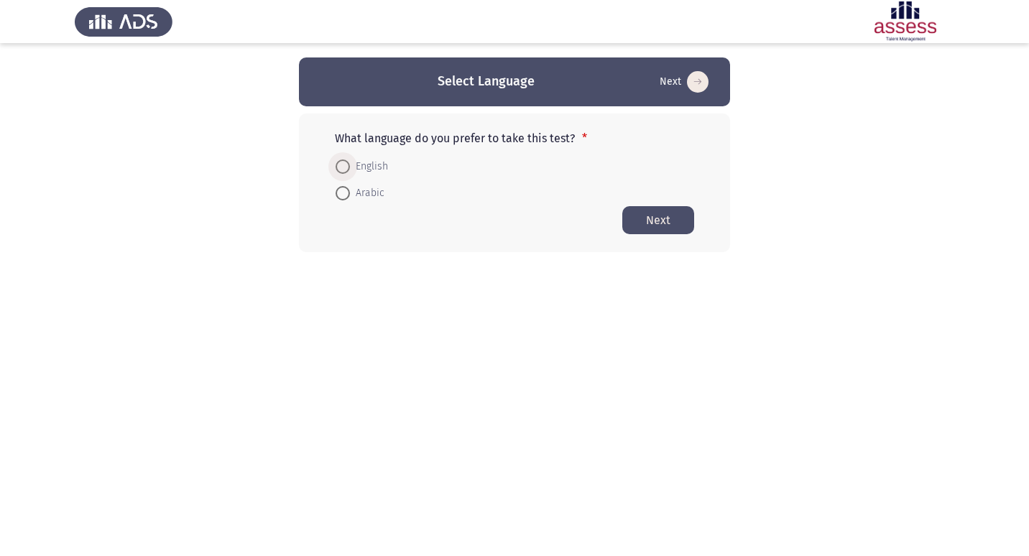
click at [345, 167] on span at bounding box center [342, 166] width 14 height 14
click at [345, 167] on input "English" at bounding box center [342, 166] width 14 height 14
radio input "true"
click at [682, 221] on button "Next" at bounding box center [658, 219] width 72 height 28
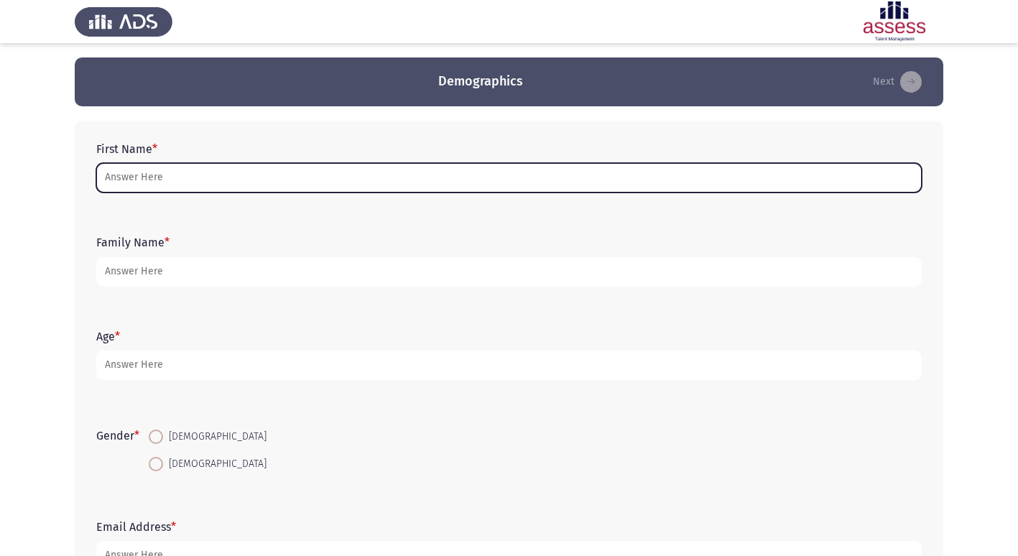
click at [275, 170] on input "First Name *" at bounding box center [508, 177] width 825 height 29
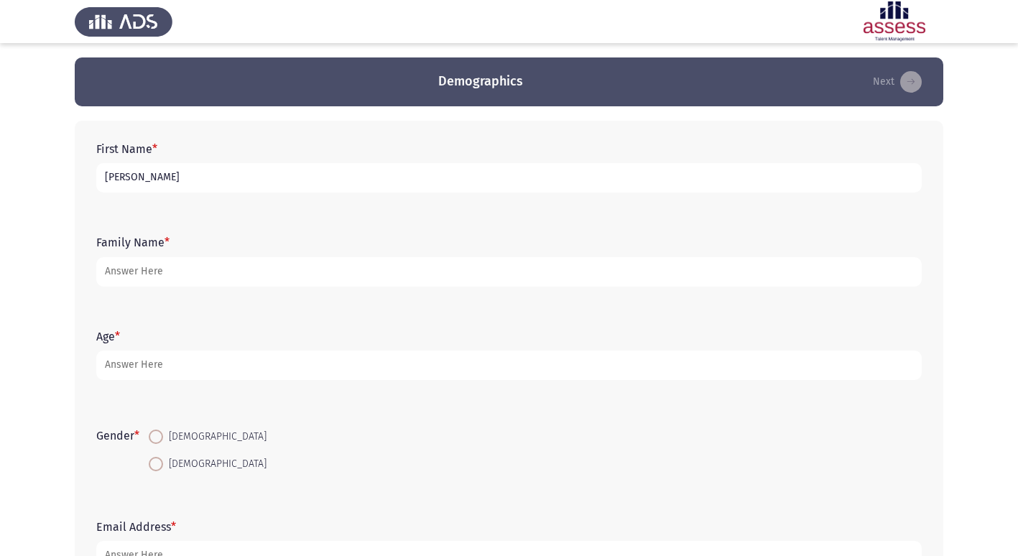
type input "[PERSON_NAME]"
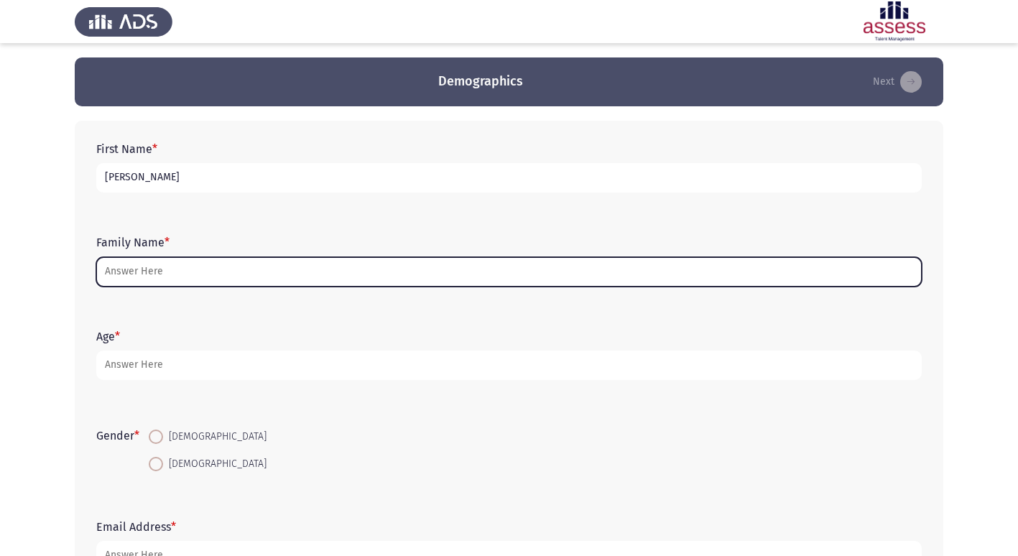
click at [208, 274] on input "Family Name *" at bounding box center [508, 271] width 825 height 29
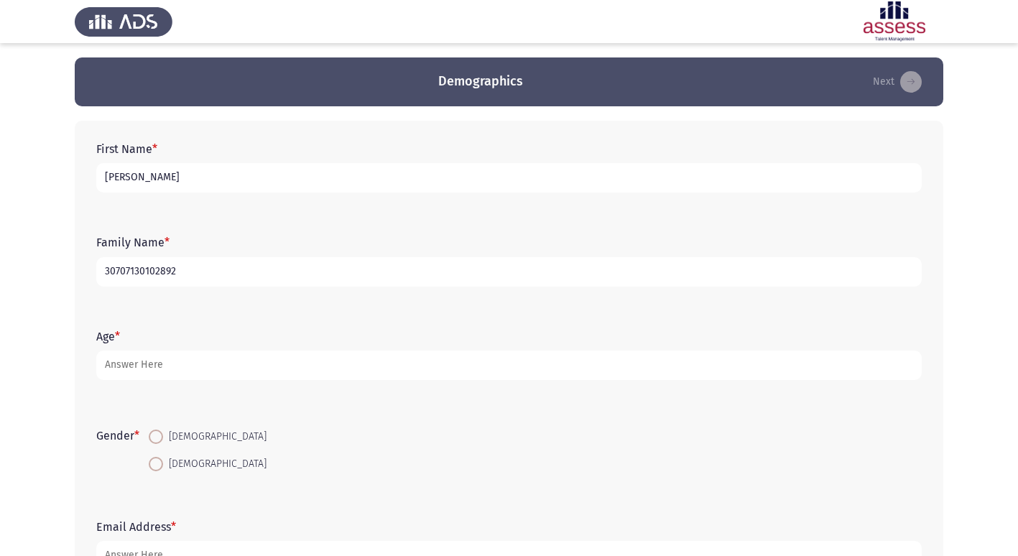
type input "30707130102892"
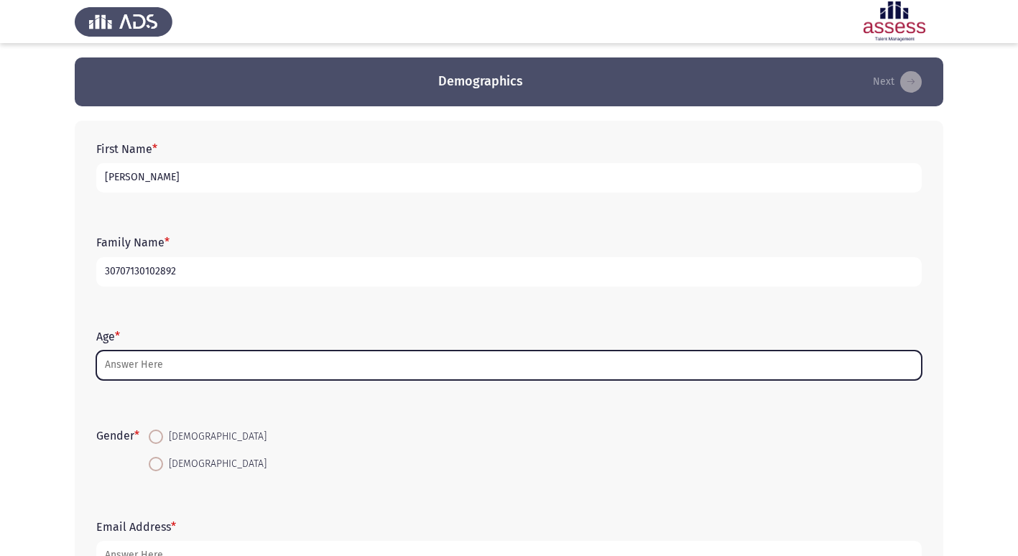
click at [204, 359] on input "Age *" at bounding box center [508, 365] width 825 height 29
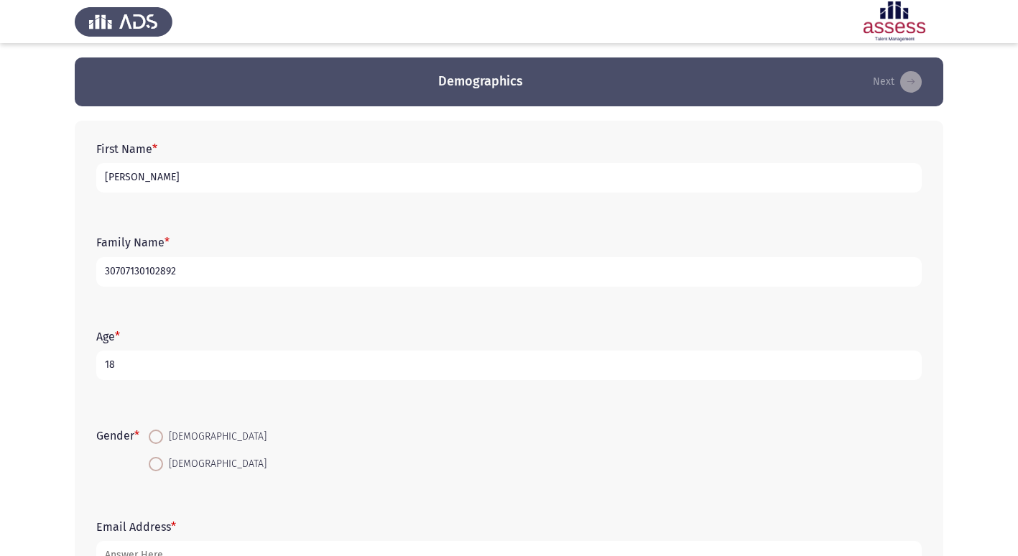
type input "18"
click at [161, 440] on span at bounding box center [156, 437] width 14 height 14
click at [161, 440] on input "[DEMOGRAPHIC_DATA]" at bounding box center [156, 437] width 14 height 14
radio input "true"
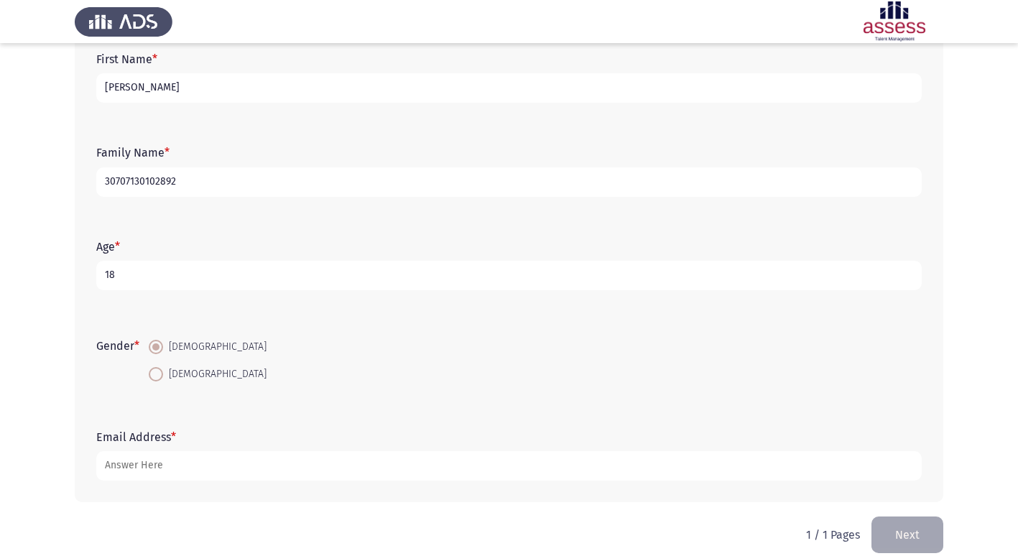
scroll to position [108, 0]
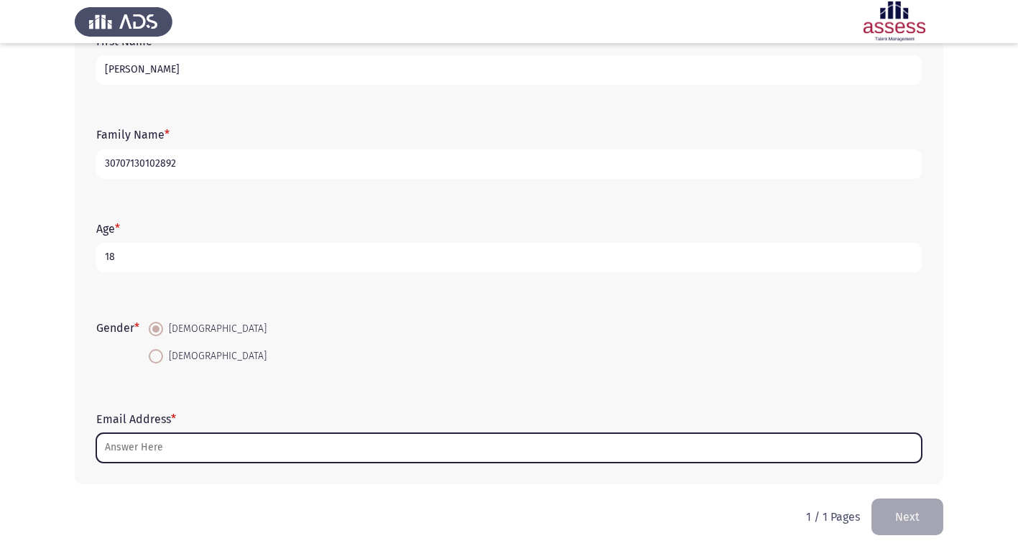
click at [172, 448] on input "Email Address *" at bounding box center [508, 447] width 825 height 29
type input "ش"
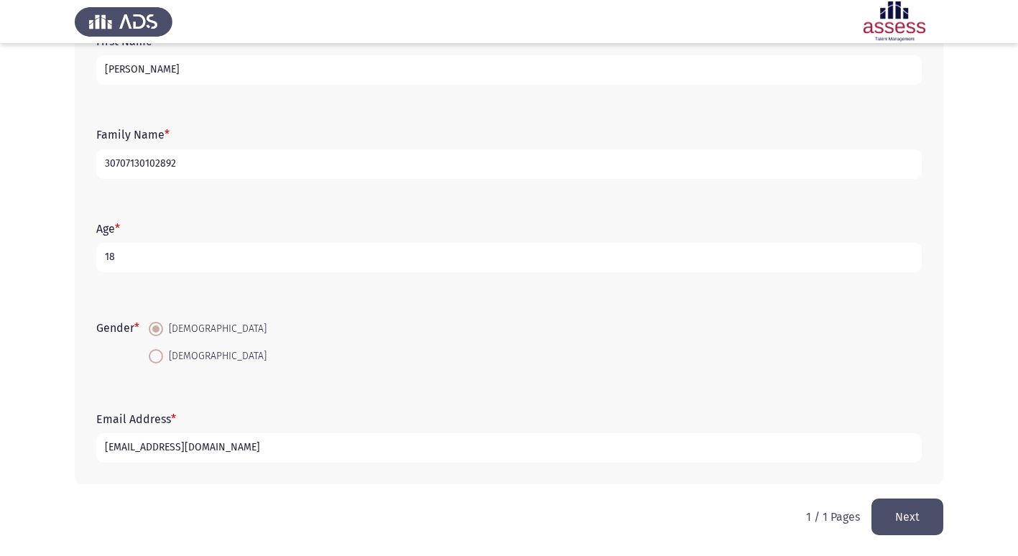
type input "[EMAIL_ADDRESS][DOMAIN_NAME]"
click at [912, 508] on button "Next" at bounding box center [907, 517] width 72 height 37
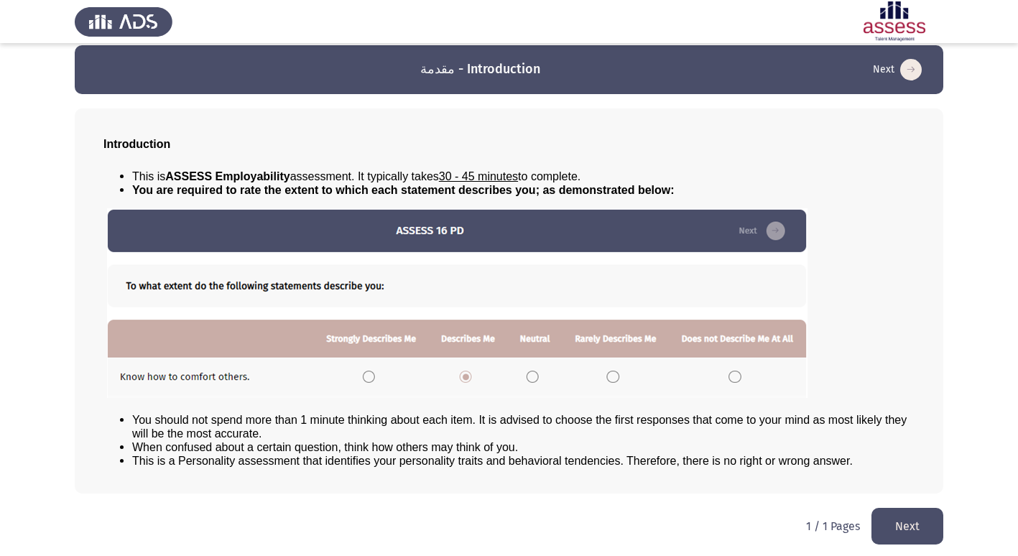
scroll to position [15, 0]
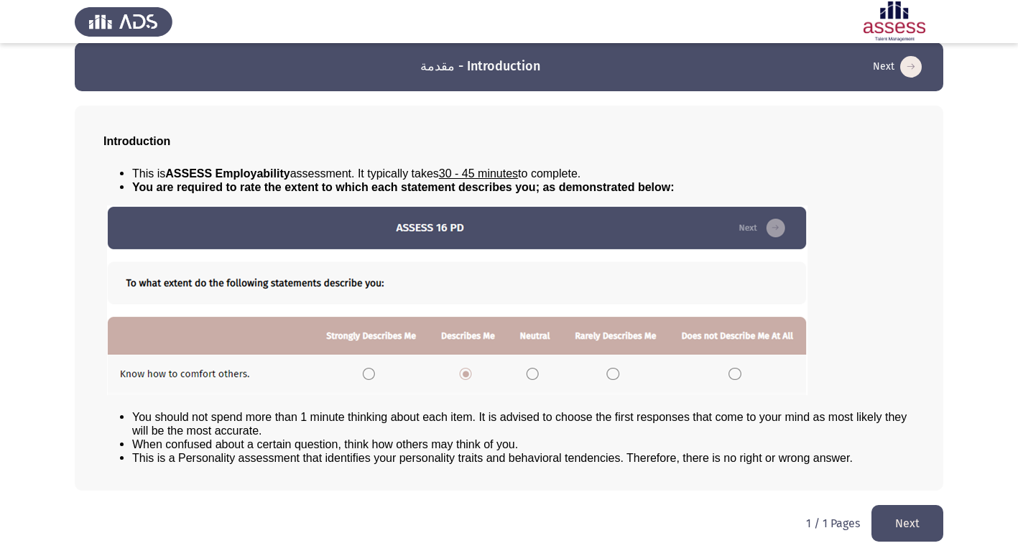
click at [892, 519] on button "Next" at bounding box center [907, 523] width 72 height 37
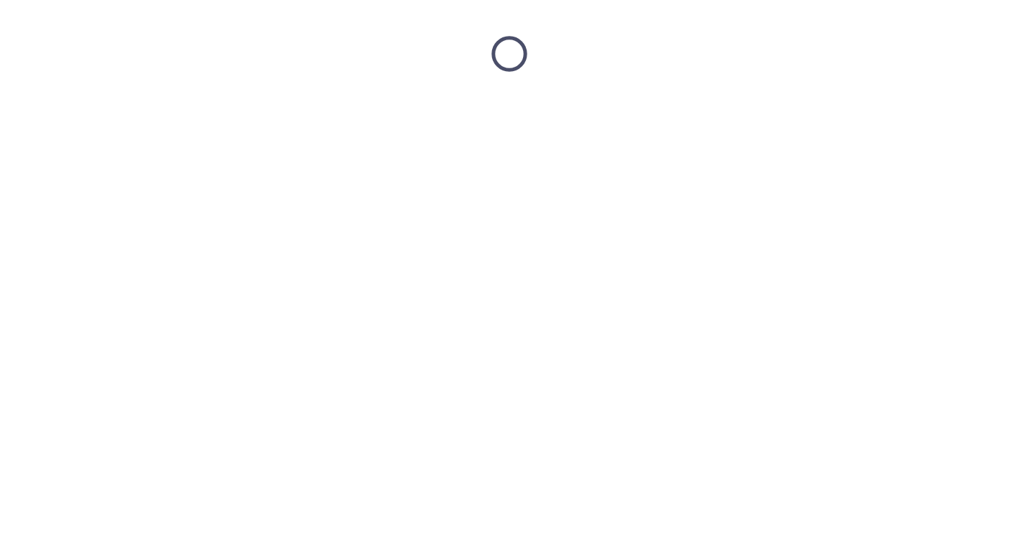
scroll to position [0, 0]
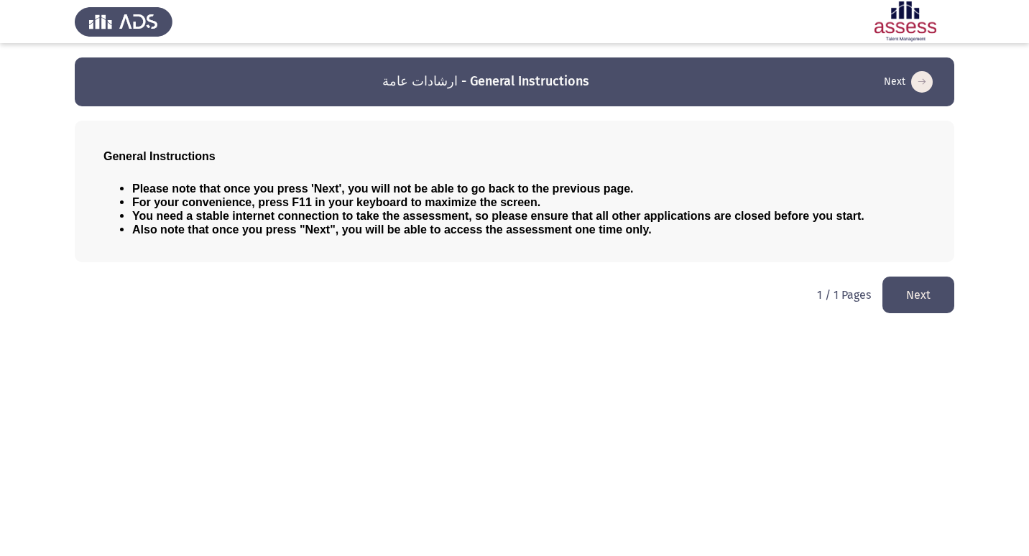
click at [904, 293] on button "Next" at bounding box center [918, 295] width 72 height 37
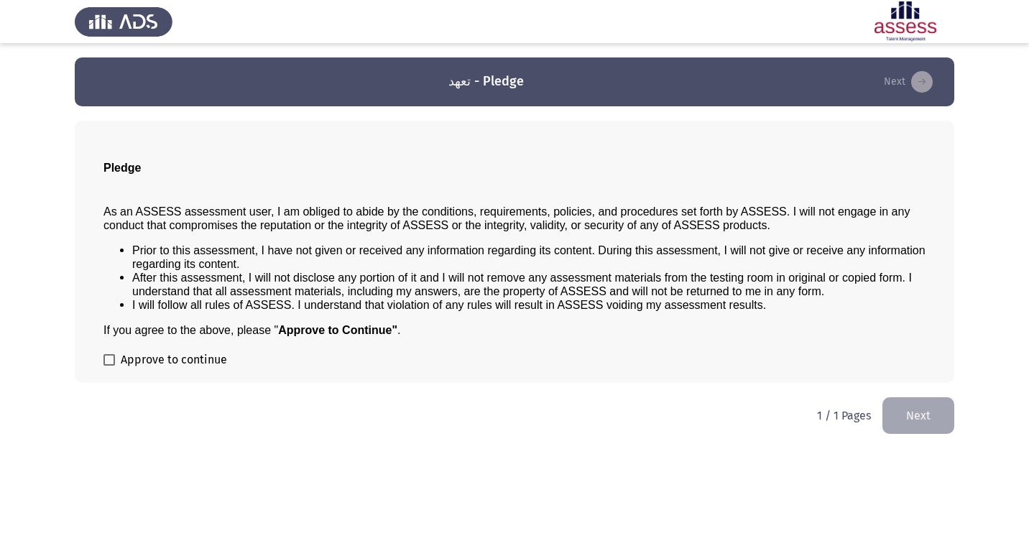
click at [111, 353] on label "Approve to continue" at bounding box center [165, 359] width 124 height 17
click at [109, 366] on input "Approve to continue" at bounding box center [108, 366] width 1 height 1
checkbox input "true"
click at [931, 410] on button "Next" at bounding box center [918, 415] width 72 height 37
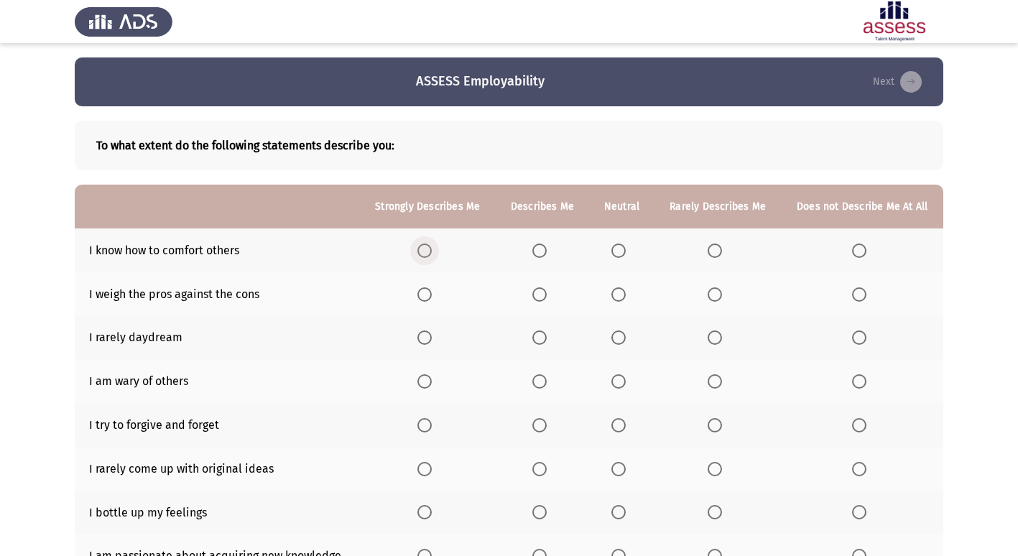
click at [422, 250] on span "Select an option" at bounding box center [424, 251] width 14 height 14
click at [422, 250] on input "Select an option" at bounding box center [424, 251] width 14 height 14
click at [538, 296] on span "Select an option" at bounding box center [539, 294] width 14 height 14
click at [538, 296] on input "Select an option" at bounding box center [539, 294] width 14 height 14
click at [861, 337] on span "Select an option" at bounding box center [859, 337] width 14 height 14
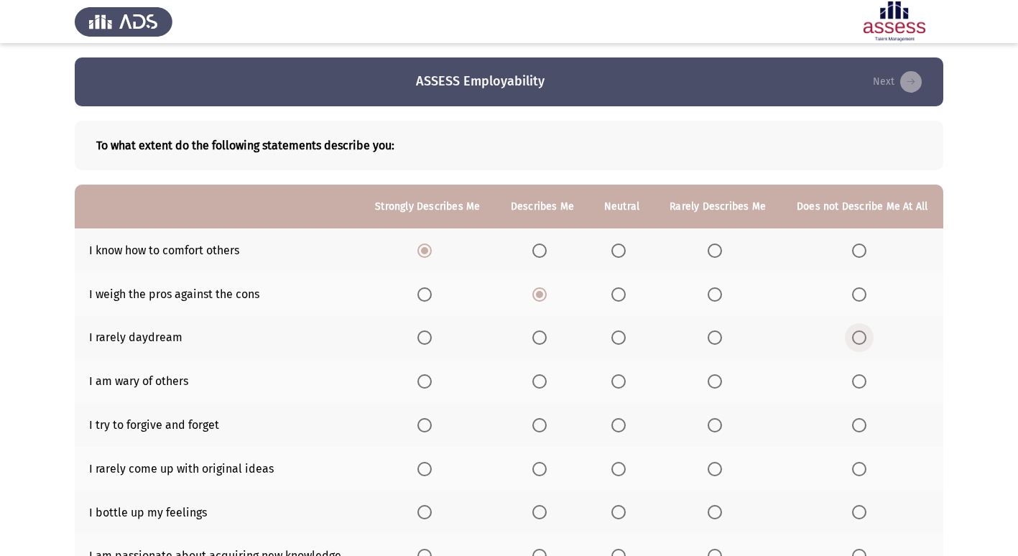
click at [861, 337] on input "Select an option" at bounding box center [859, 337] width 14 height 14
click at [432, 382] on span "Select an option" at bounding box center [424, 381] width 14 height 14
click at [432, 382] on input "Select an option" at bounding box center [424, 381] width 14 height 14
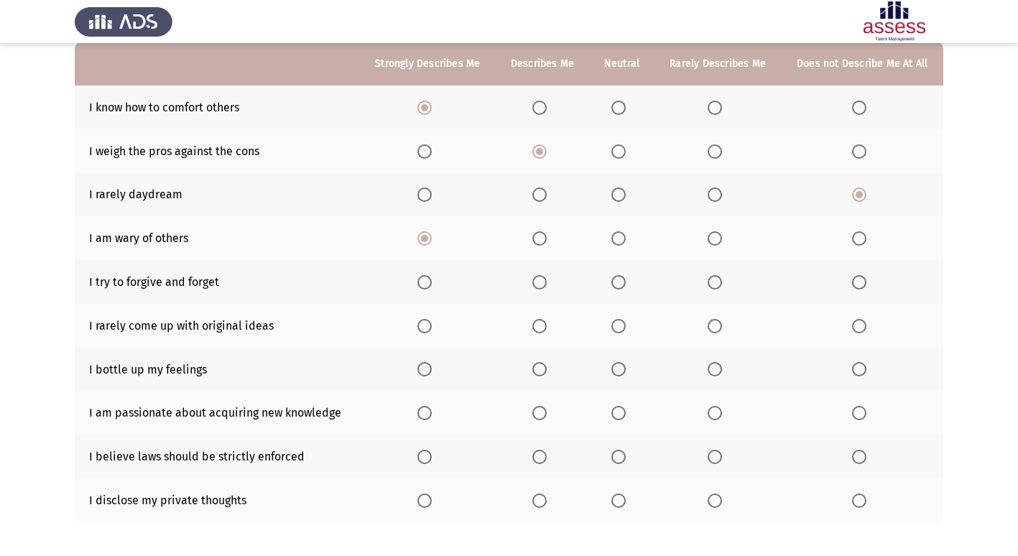
scroll to position [144, 0]
click at [425, 284] on span "Select an option" at bounding box center [424, 281] width 14 height 14
click at [425, 284] on input "Select an option" at bounding box center [424, 281] width 14 height 14
click at [425, 324] on span "Select an option" at bounding box center [424, 325] width 14 height 14
click at [425, 324] on input "Select an option" at bounding box center [424, 325] width 14 height 14
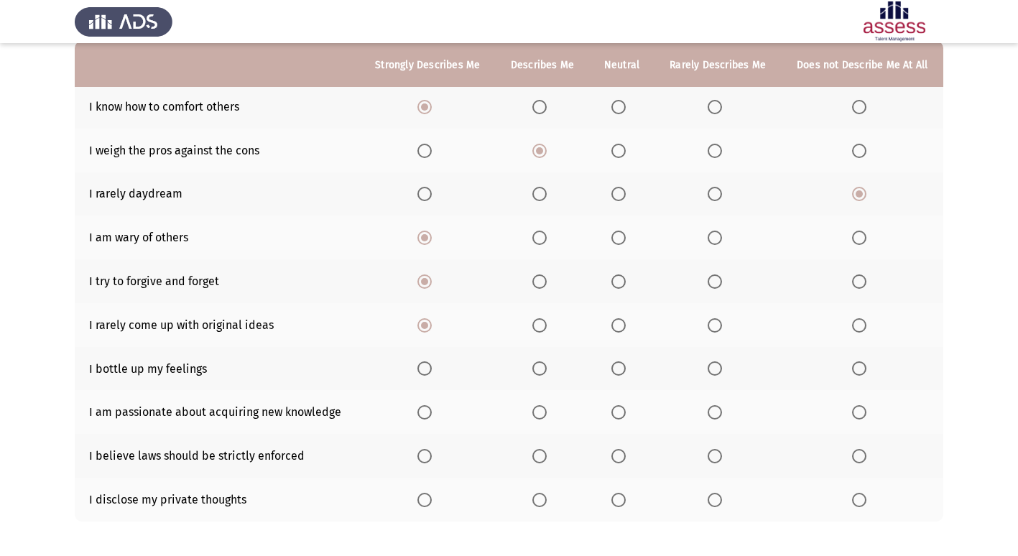
click at [538, 368] on span "Select an option" at bounding box center [539, 368] width 14 height 14
click at [538, 368] on input "Select an option" at bounding box center [539, 368] width 14 height 14
click at [429, 409] on span "Select an option" at bounding box center [424, 412] width 14 height 14
click at [429, 409] on input "Select an option" at bounding box center [424, 412] width 14 height 14
click at [429, 457] on span "Select an option" at bounding box center [424, 456] width 14 height 14
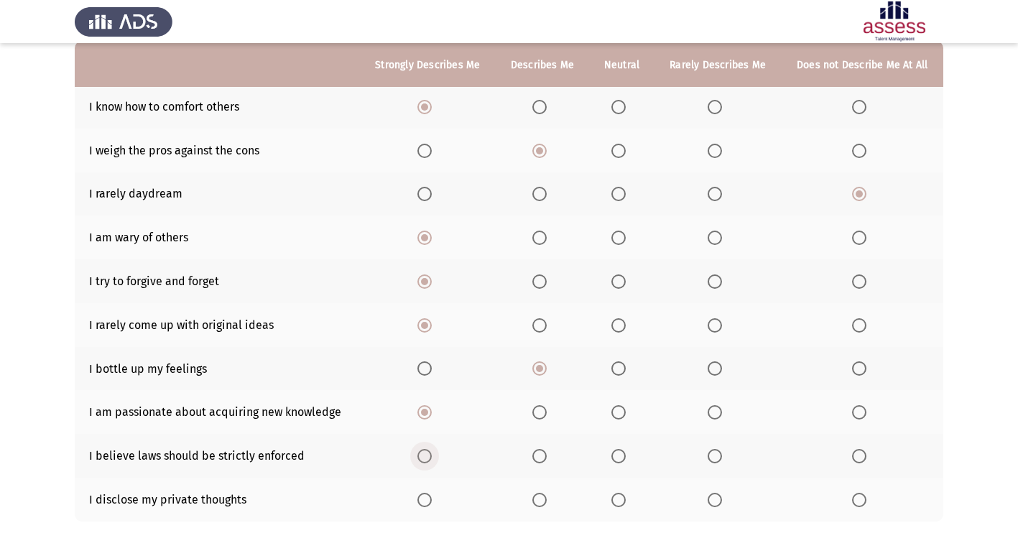
click at [429, 457] on input "Select an option" at bounding box center [424, 456] width 14 height 14
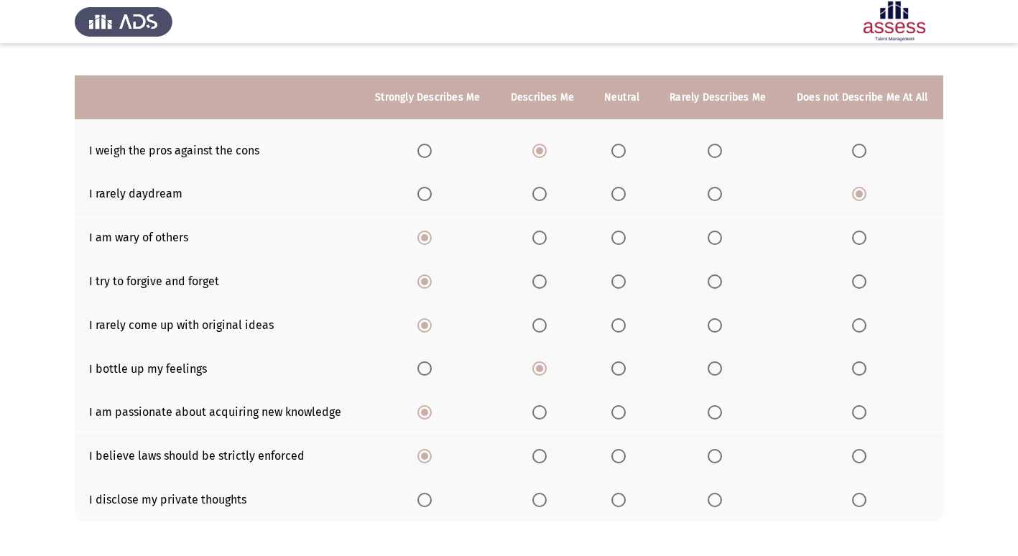
scroll to position [210, 0]
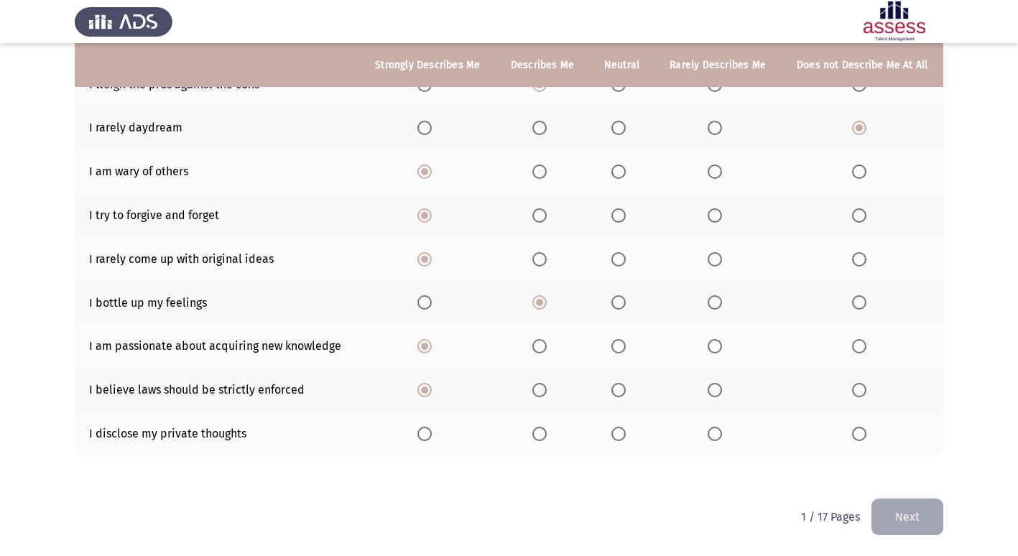
click at [723, 441] on th at bounding box center [717, 434] width 126 height 44
click at [714, 434] on span "Select an option" at bounding box center [715, 434] width 14 height 14
click at [714, 434] on input "Select an option" at bounding box center [715, 434] width 14 height 14
click at [926, 506] on button "Next" at bounding box center [907, 517] width 72 height 37
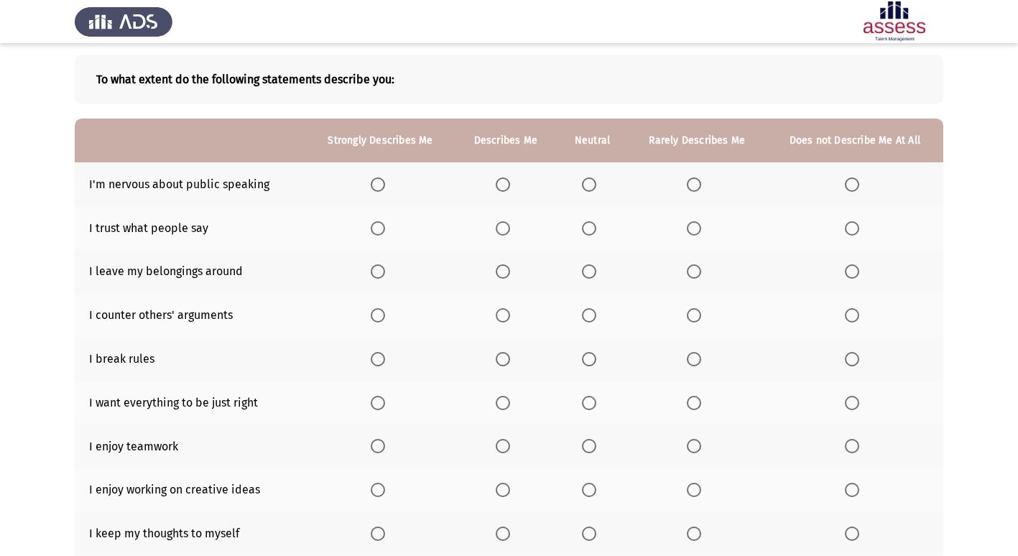
scroll to position [138, 0]
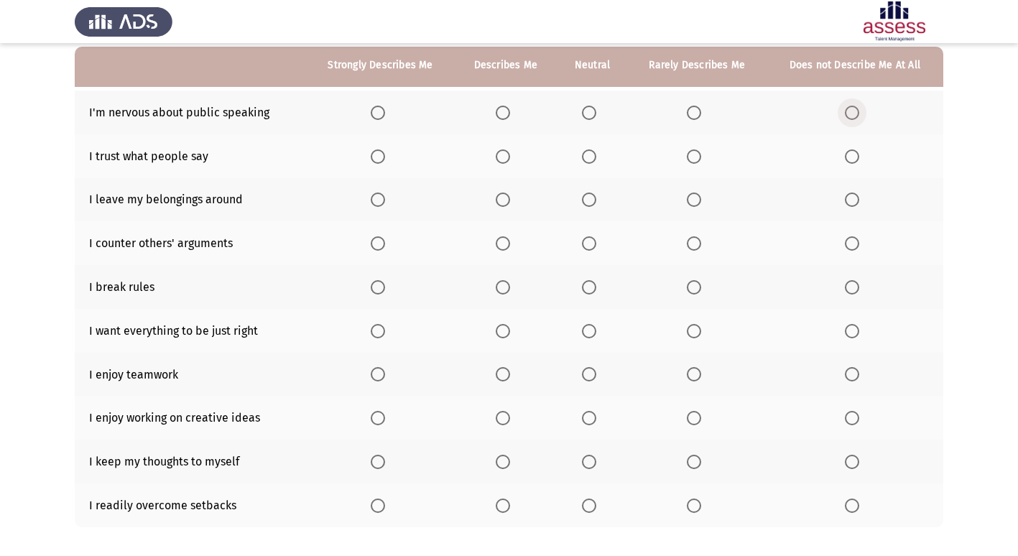
click at [849, 106] on span "Select an option" at bounding box center [852, 113] width 14 height 14
click at [849, 106] on input "Select an option" at bounding box center [852, 113] width 14 height 14
click at [379, 157] on span "Select an option" at bounding box center [378, 156] width 14 height 14
click at [379, 157] on input "Select an option" at bounding box center [378, 156] width 14 height 14
click at [845, 200] on span "Select an option" at bounding box center [852, 200] width 14 height 14
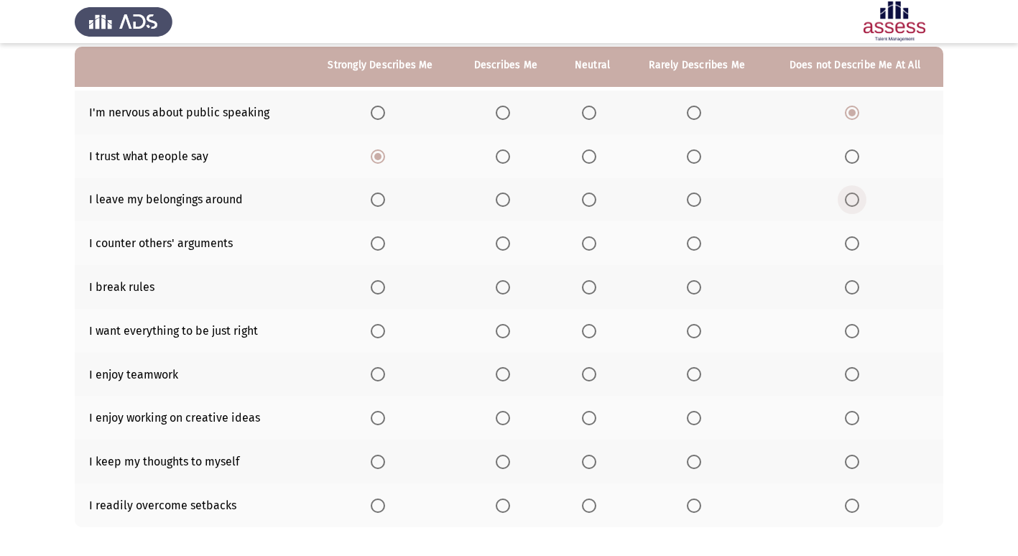
click at [845, 200] on input "Select an option" at bounding box center [852, 200] width 14 height 14
click at [502, 247] on span "Select an option" at bounding box center [503, 243] width 14 height 14
click at [502, 247] on input "Select an option" at bounding box center [503, 243] width 14 height 14
click at [861, 291] on label "Select an option" at bounding box center [855, 287] width 20 height 14
click at [859, 291] on input "Select an option" at bounding box center [852, 287] width 14 height 14
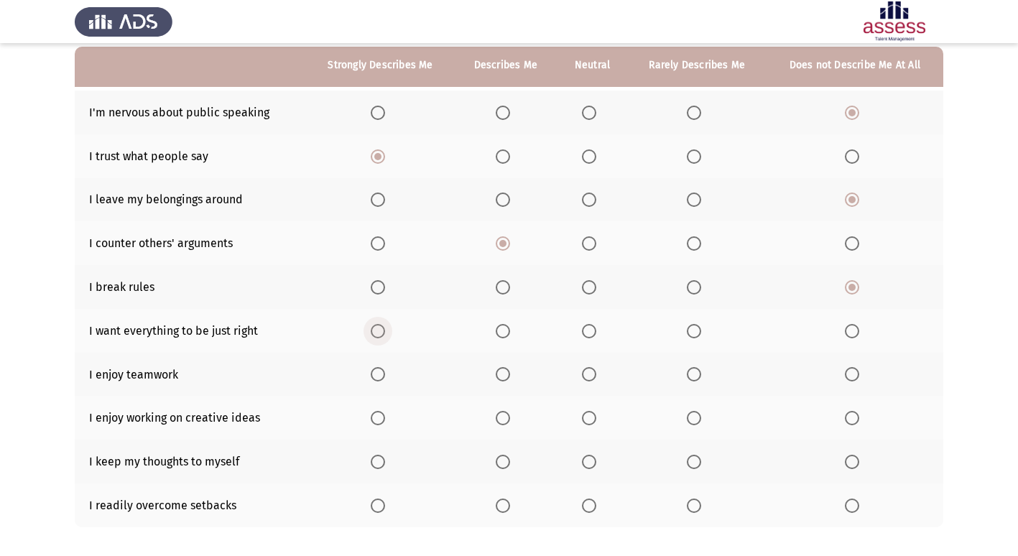
click at [379, 326] on span "Select an option" at bounding box center [378, 331] width 14 height 14
click at [379, 326] on input "Select an option" at bounding box center [378, 331] width 14 height 14
click at [377, 371] on span "Select an option" at bounding box center [378, 374] width 14 height 14
click at [377, 371] on input "Select an option" at bounding box center [378, 374] width 14 height 14
click at [381, 415] on span "Select an option" at bounding box center [378, 418] width 14 height 14
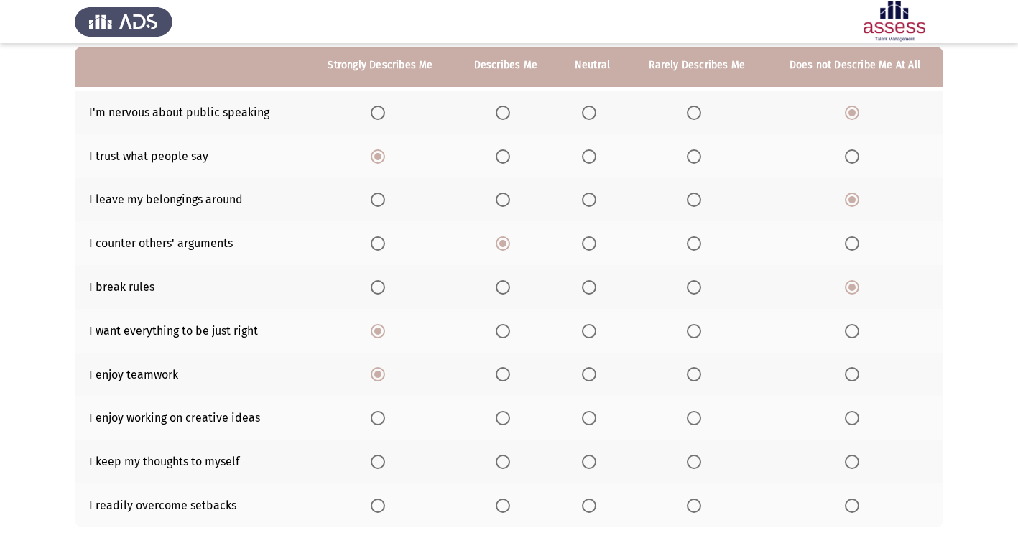
click at [381, 415] on input "Select an option" at bounding box center [378, 418] width 14 height 14
click at [858, 463] on span "Select an option" at bounding box center [852, 462] width 14 height 14
click at [858, 463] on input "Select an option" at bounding box center [852, 462] width 14 height 14
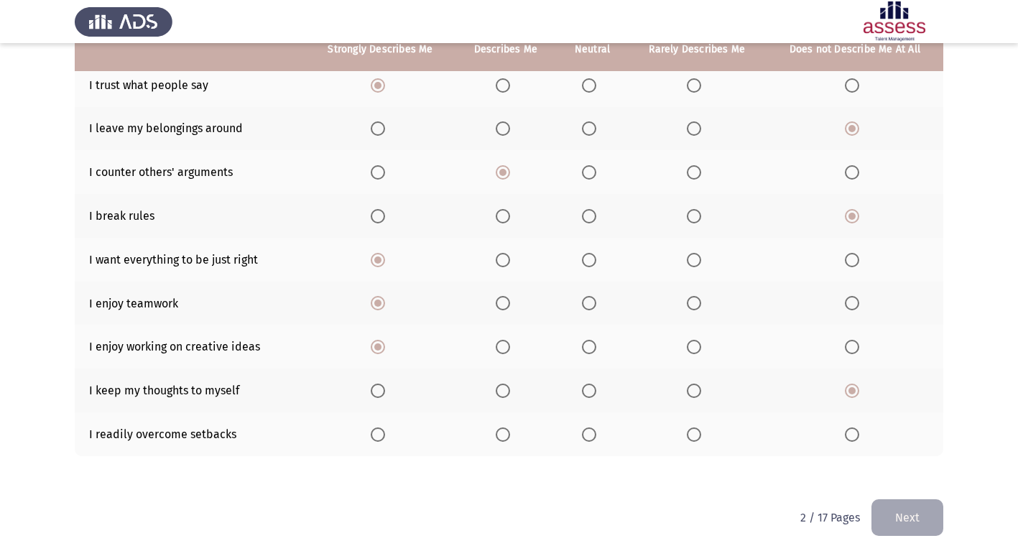
scroll to position [210, 0]
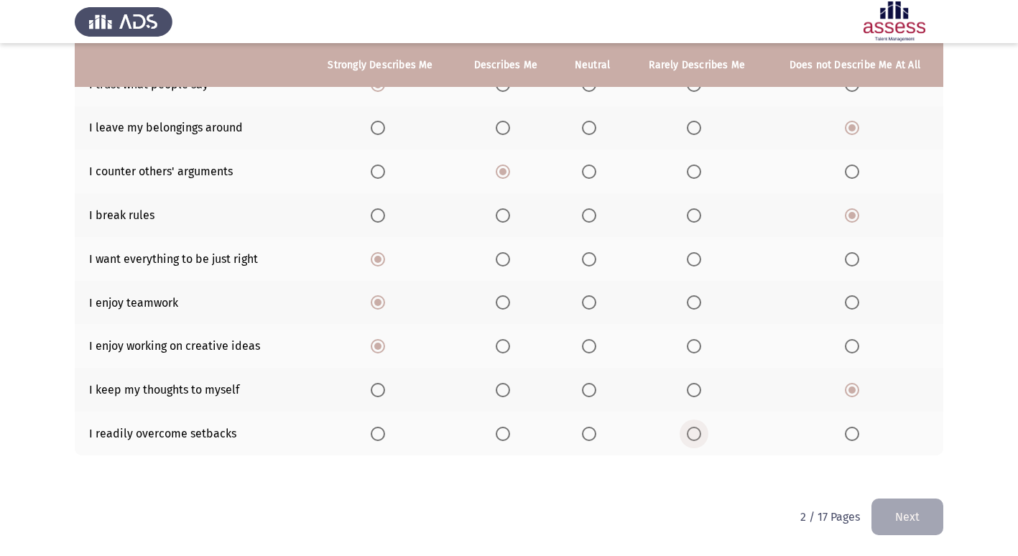
click at [691, 433] on span "Select an option" at bounding box center [694, 434] width 14 height 14
click at [691, 433] on input "Select an option" at bounding box center [694, 434] width 14 height 14
click at [896, 509] on button "Next" at bounding box center [907, 517] width 72 height 37
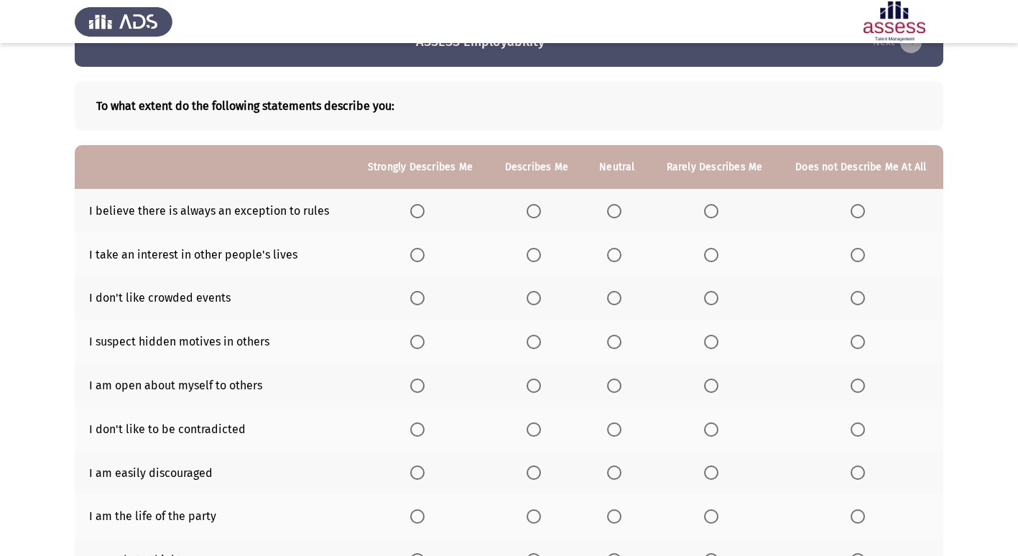
scroll to position [72, 0]
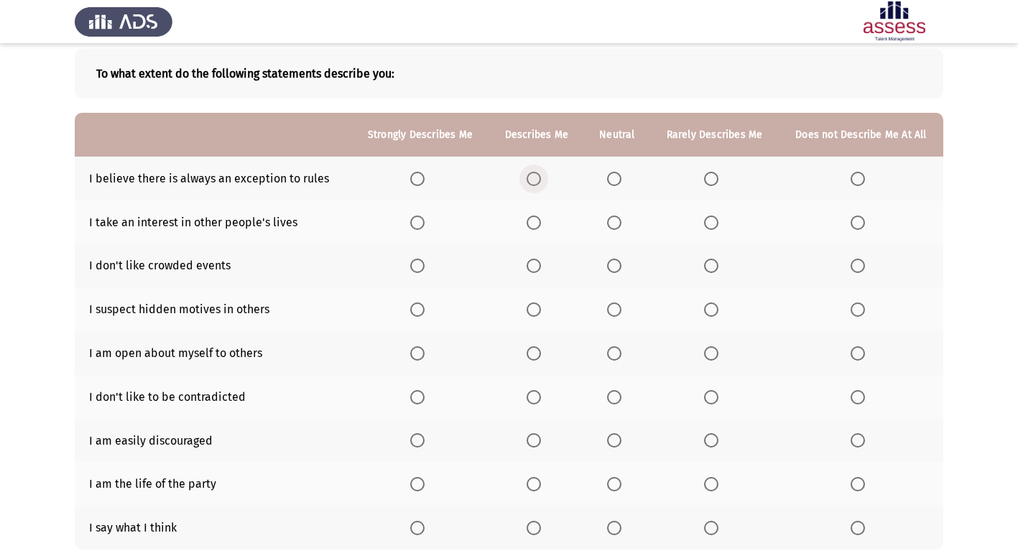
click at [533, 182] on span "Select an option" at bounding box center [534, 179] width 14 height 14
click at [533, 182] on input "Select an option" at bounding box center [534, 179] width 14 height 14
click at [421, 222] on span "Select an option" at bounding box center [417, 222] width 14 height 14
click at [421, 222] on input "Select an option" at bounding box center [417, 222] width 14 height 14
click at [863, 268] on span "Select an option" at bounding box center [857, 266] width 14 height 14
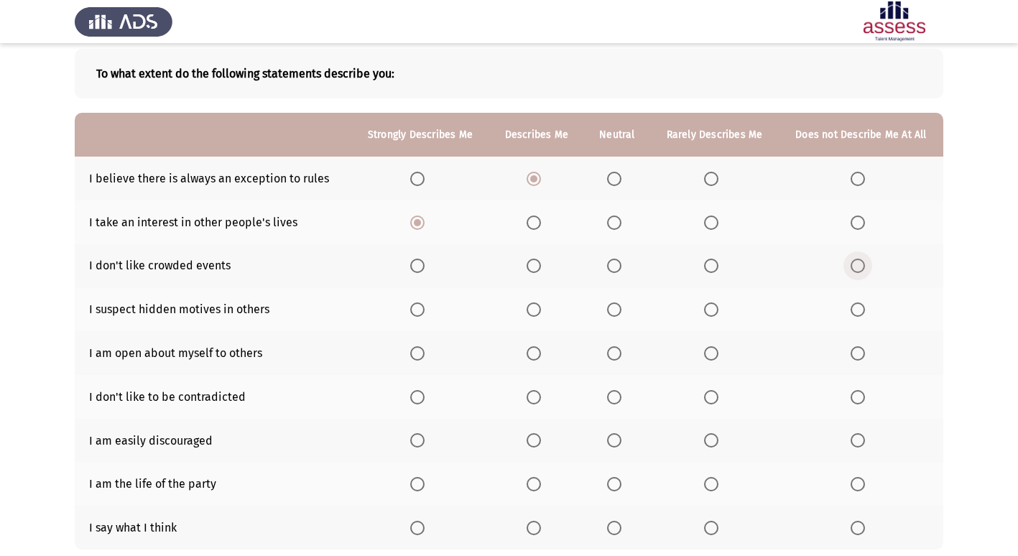
click at [863, 268] on input "Select an option" at bounding box center [857, 266] width 14 height 14
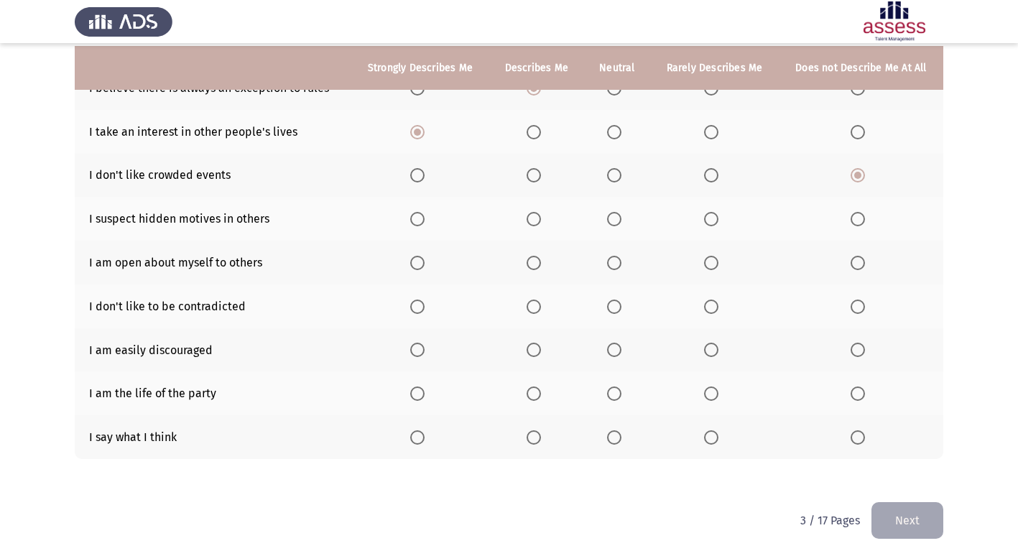
scroll to position [166, 0]
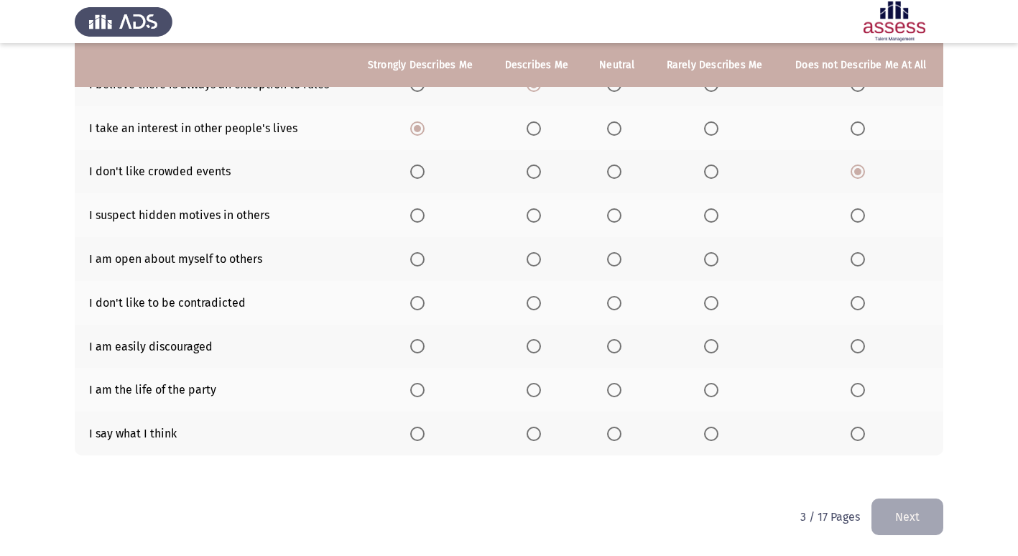
click at [409, 216] on th at bounding box center [420, 215] width 138 height 44
click at [417, 219] on span "Select an option" at bounding box center [417, 215] width 14 height 14
click at [417, 219] on input "Select an option" at bounding box center [417, 215] width 14 height 14
click at [422, 259] on span "Select an option" at bounding box center [417, 259] width 14 height 14
click at [422, 259] on input "Select an option" at bounding box center [417, 259] width 14 height 14
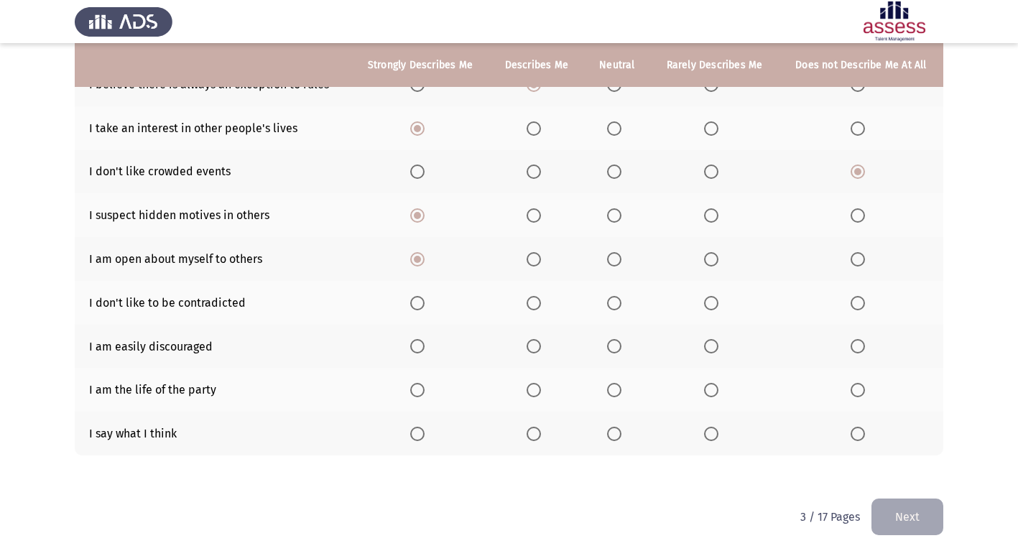
click at [611, 307] on span "Select an option" at bounding box center [614, 303] width 14 height 14
click at [611, 307] on input "Select an option" at bounding box center [614, 303] width 14 height 14
click at [858, 346] on span "Select an option" at bounding box center [857, 346] width 14 height 14
click at [858, 346] on input "Select an option" at bounding box center [857, 346] width 14 height 14
click at [412, 390] on span "Select an option" at bounding box center [417, 390] width 14 height 14
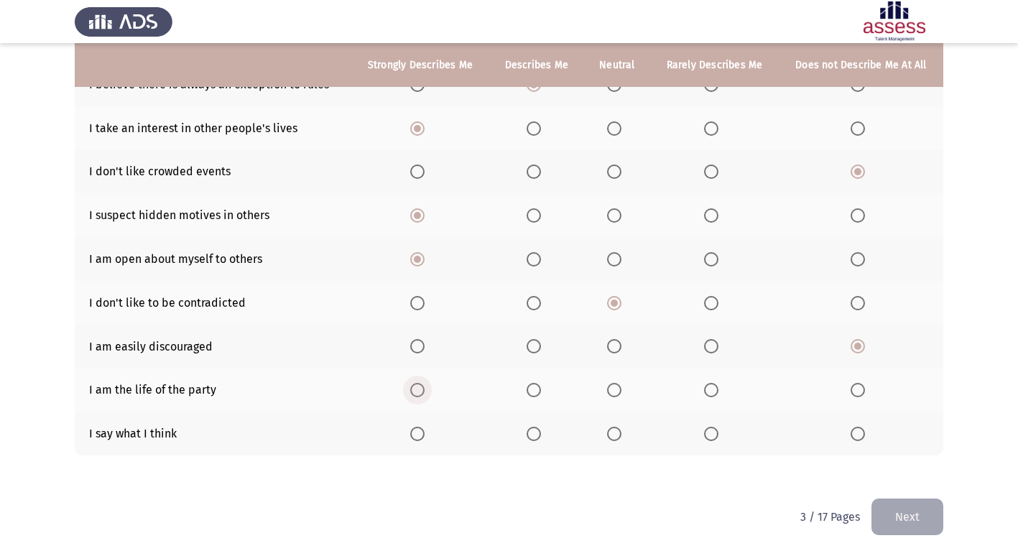
click at [412, 390] on input "Select an option" at bounding box center [417, 390] width 14 height 14
click at [422, 431] on span "Select an option" at bounding box center [417, 434] width 14 height 14
click at [422, 431] on input "Select an option" at bounding box center [417, 434] width 14 height 14
click at [925, 509] on button "Next" at bounding box center [907, 517] width 72 height 37
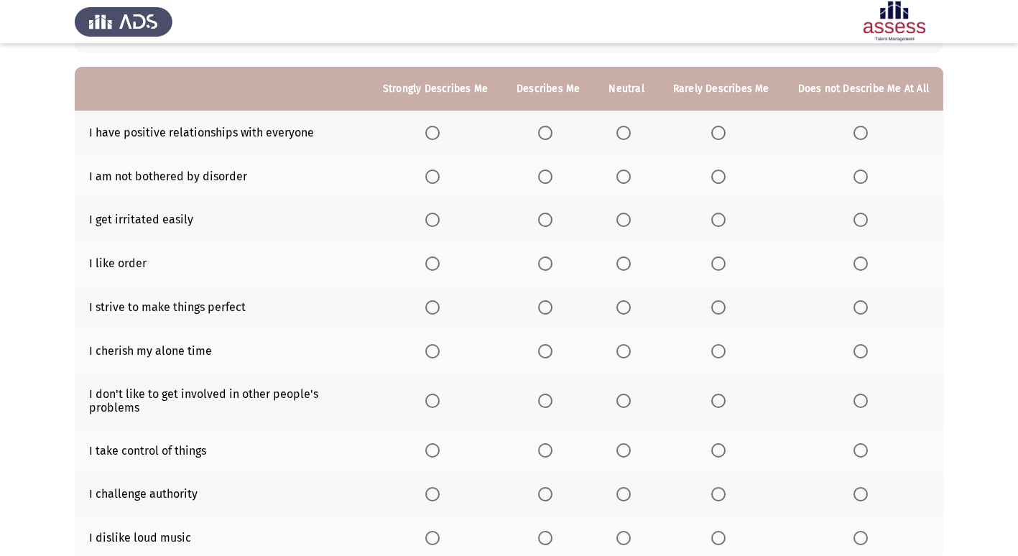
scroll to position [144, 0]
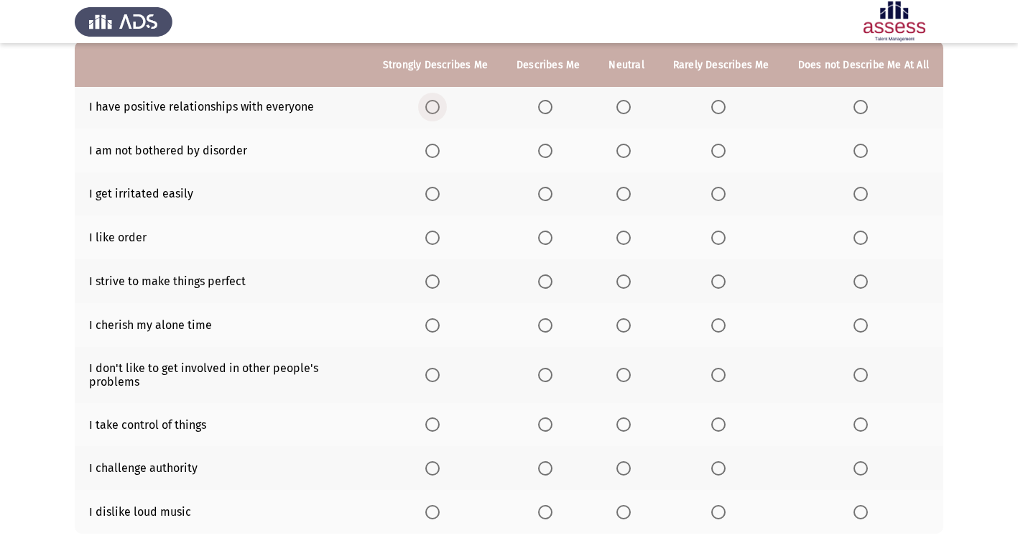
click at [440, 105] on span "Select an option" at bounding box center [432, 107] width 14 height 14
click at [440, 105] on input "Select an option" at bounding box center [432, 107] width 14 height 14
click at [856, 152] on span "Select an option" at bounding box center [860, 151] width 14 height 14
click at [856, 152] on input "Select an option" at bounding box center [860, 151] width 14 height 14
click at [558, 151] on label "Select an option" at bounding box center [548, 151] width 20 height 14
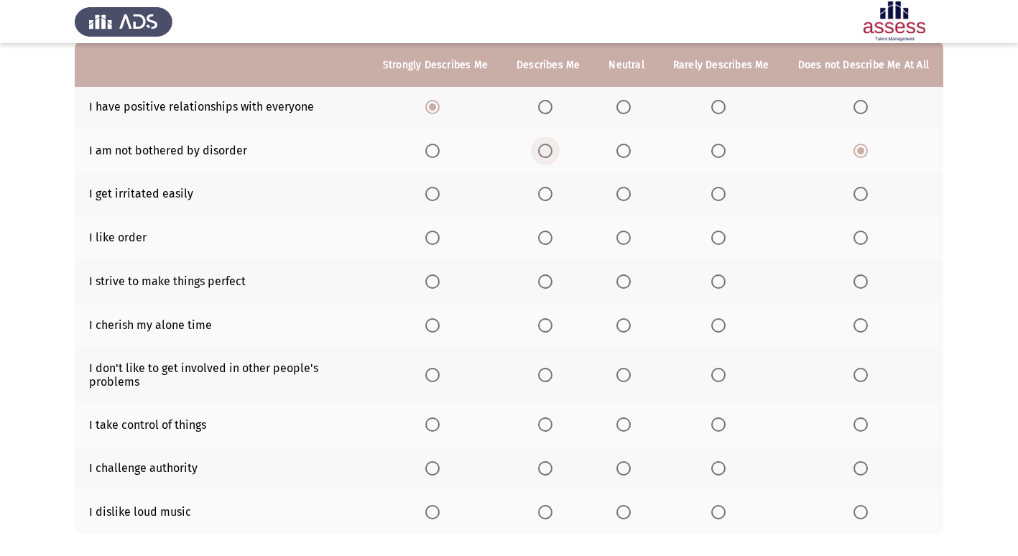
click at [552, 151] on input "Select an option" at bounding box center [545, 151] width 14 height 14
click at [866, 193] on span "Select an option" at bounding box center [860, 194] width 14 height 14
click at [866, 193] on input "Select an option" at bounding box center [860, 194] width 14 height 14
click at [552, 241] on span "Select an option" at bounding box center [545, 238] width 14 height 14
click at [552, 241] on input "Select an option" at bounding box center [545, 238] width 14 height 14
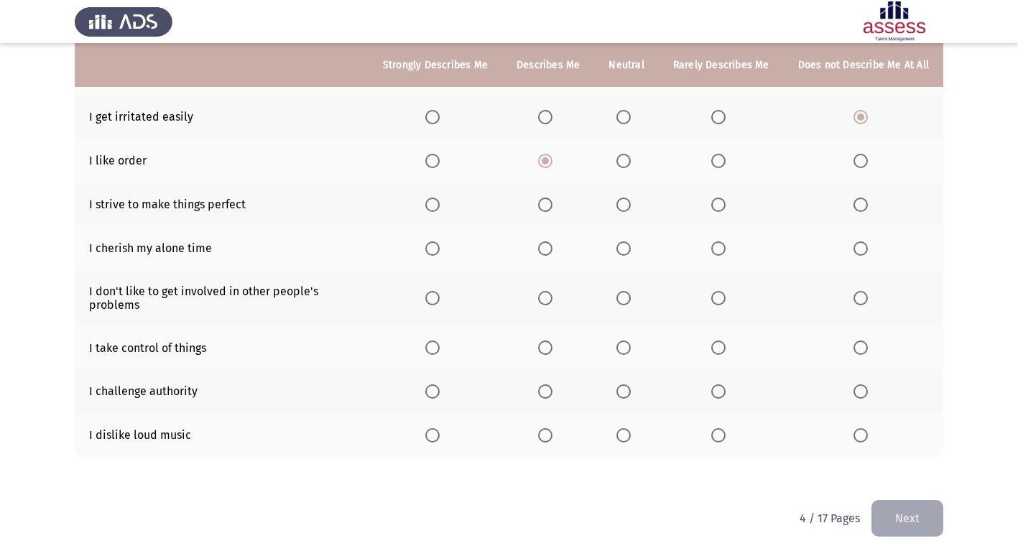
scroll to position [222, 0]
click at [439, 205] on span "Select an option" at bounding box center [432, 203] width 14 height 14
click at [439, 205] on input "Select an option" at bounding box center [432, 203] width 14 height 14
click at [631, 251] on span "Select an option" at bounding box center [623, 247] width 14 height 14
click at [631, 251] on input "Select an option" at bounding box center [623, 247] width 14 height 14
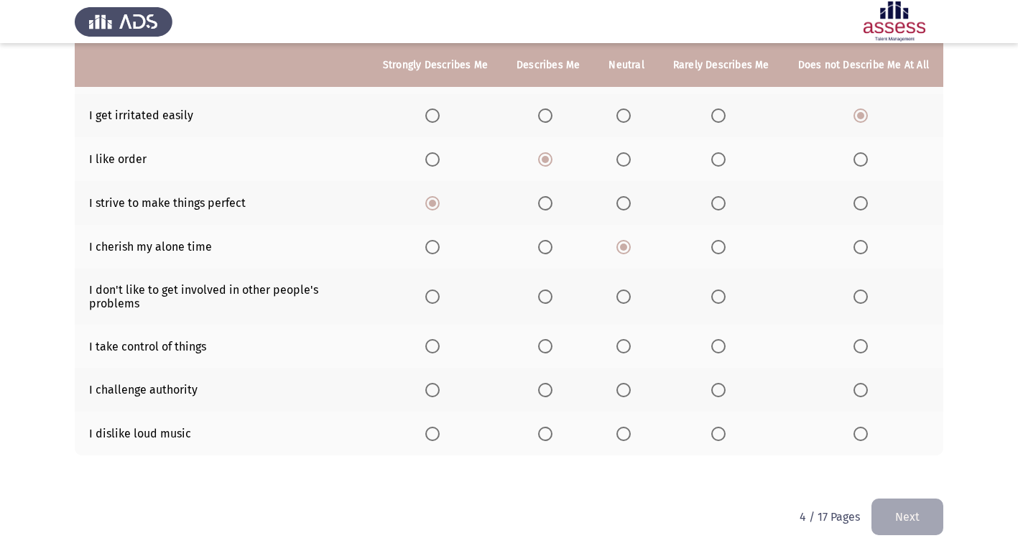
click at [631, 252] on span "Select an option" at bounding box center [623, 247] width 14 height 14
click at [631, 252] on input "Select an option" at bounding box center [623, 247] width 14 height 14
click at [857, 300] on span "Select an option" at bounding box center [860, 296] width 14 height 14
click at [857, 300] on input "Select an option" at bounding box center [860, 296] width 14 height 14
click at [440, 350] on span "Select an option" at bounding box center [432, 346] width 14 height 14
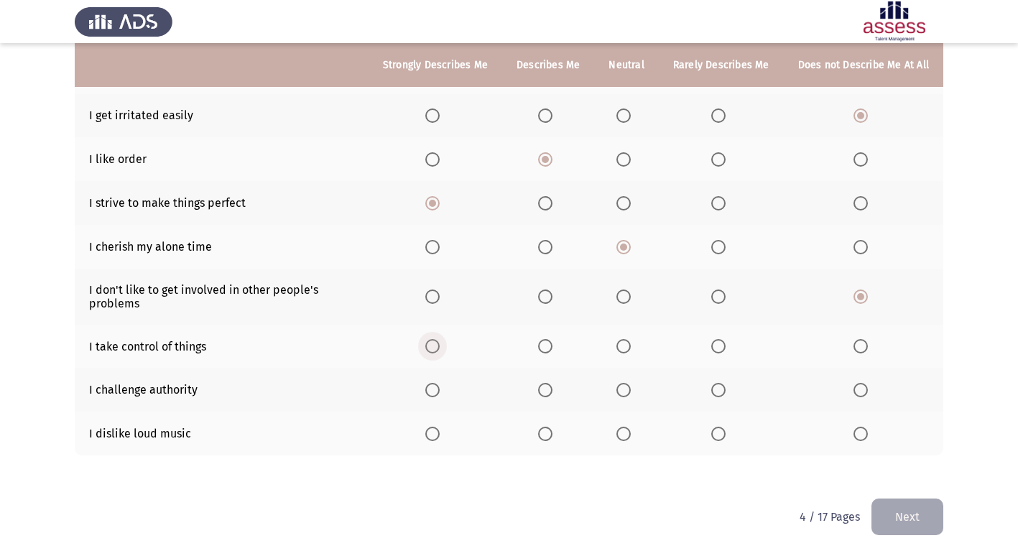
click at [440, 350] on input "Select an option" at bounding box center [432, 346] width 14 height 14
click at [438, 390] on span "Select an option" at bounding box center [432, 390] width 14 height 14
click at [438, 390] on input "Select an option" at bounding box center [432, 390] width 14 height 14
click at [861, 434] on span "Select an option" at bounding box center [861, 434] width 0 height 0
click at [861, 433] on input "Select an option" at bounding box center [860, 434] width 14 height 14
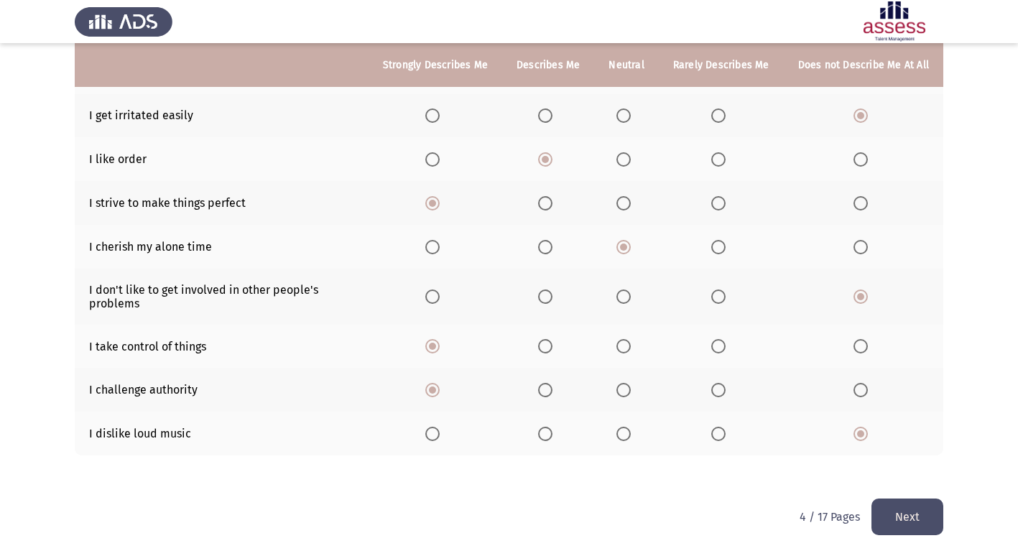
click at [925, 518] on button "Next" at bounding box center [907, 517] width 72 height 37
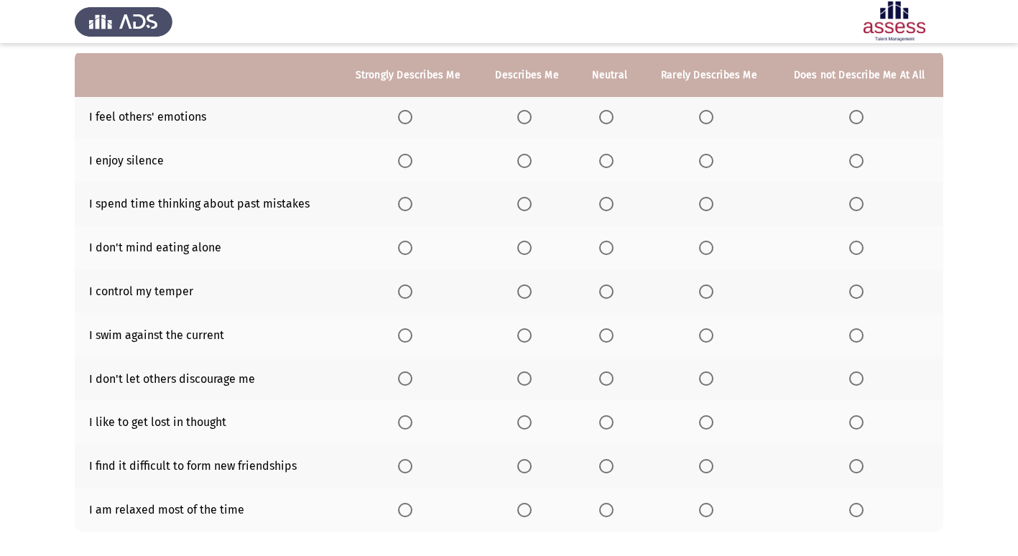
scroll to position [144, 0]
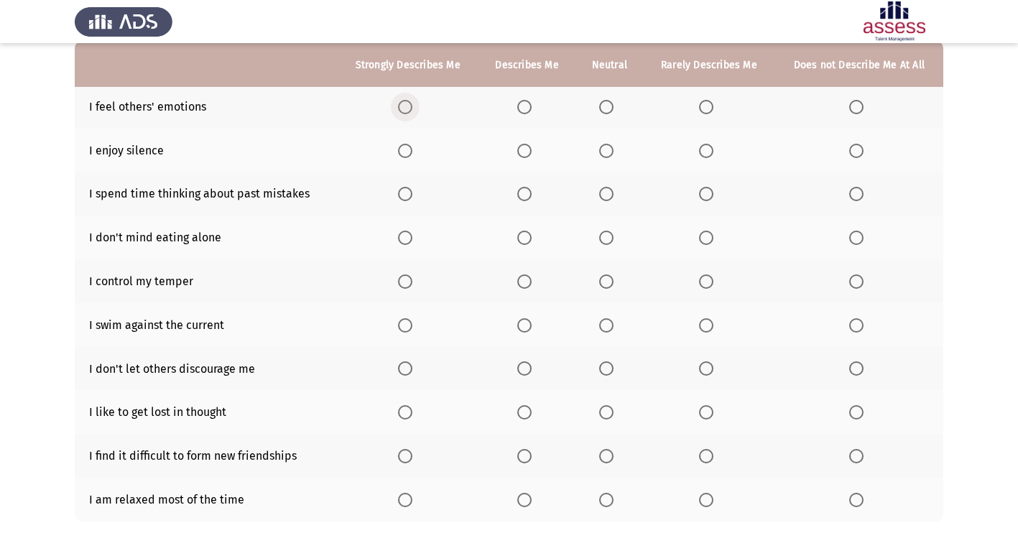
click at [407, 111] on span "Select an option" at bounding box center [405, 107] width 14 height 14
click at [407, 111] on input "Select an option" at bounding box center [405, 107] width 14 height 14
click at [860, 152] on span "Select an option" at bounding box center [856, 151] width 14 height 14
click at [860, 152] on input "Select an option" at bounding box center [856, 151] width 14 height 14
click at [853, 198] on span "Select an option" at bounding box center [856, 194] width 14 height 14
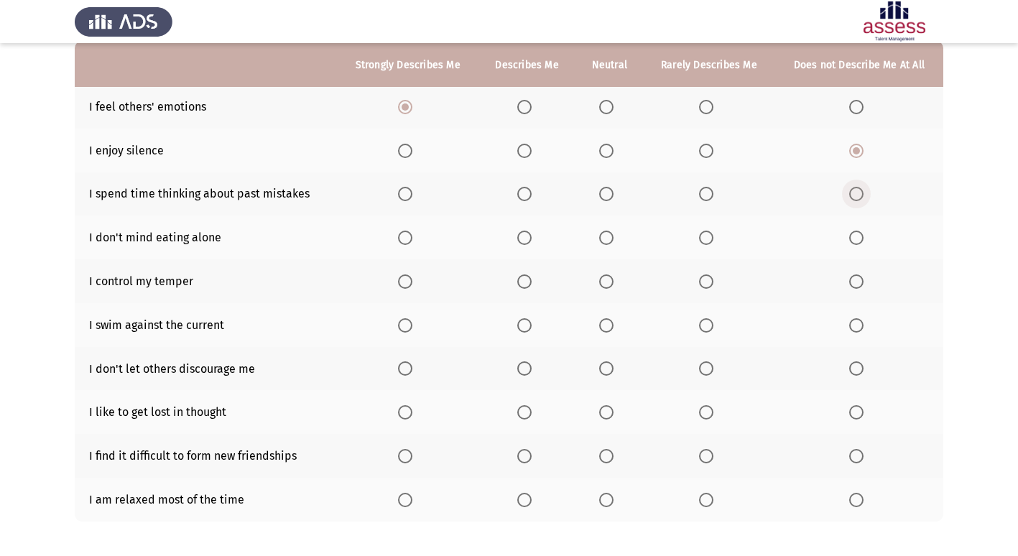
click at [853, 198] on input "Select an option" at bounding box center [856, 194] width 14 height 14
click at [605, 242] on span "Select an option" at bounding box center [606, 238] width 14 height 14
click at [605, 242] on input "Select an option" at bounding box center [606, 238] width 14 height 14
click at [407, 279] on span "Select an option" at bounding box center [405, 281] width 14 height 14
click at [407, 279] on input "Select an option" at bounding box center [405, 281] width 14 height 14
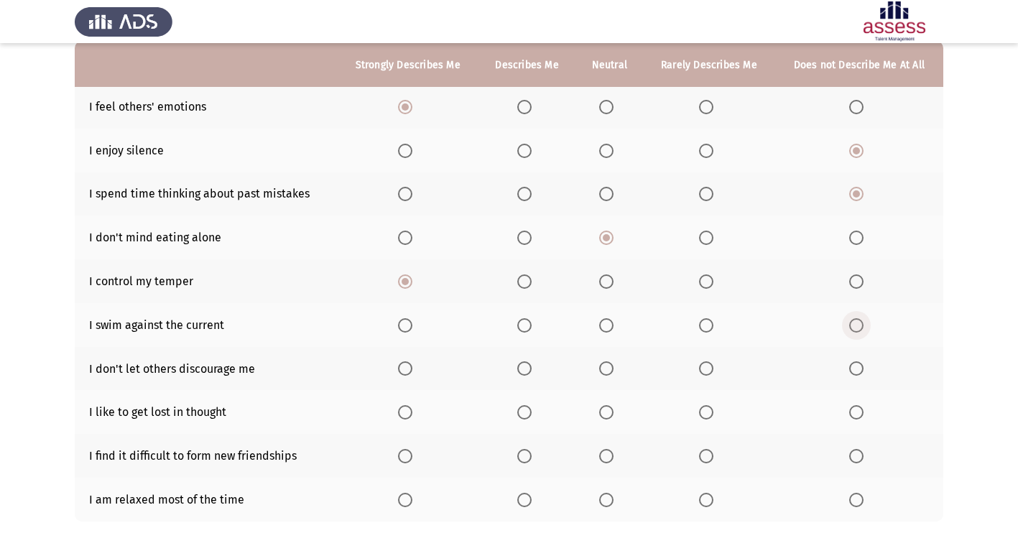
click at [860, 331] on span "Select an option" at bounding box center [856, 325] width 14 height 14
click at [860, 331] on input "Select an option" at bounding box center [856, 325] width 14 height 14
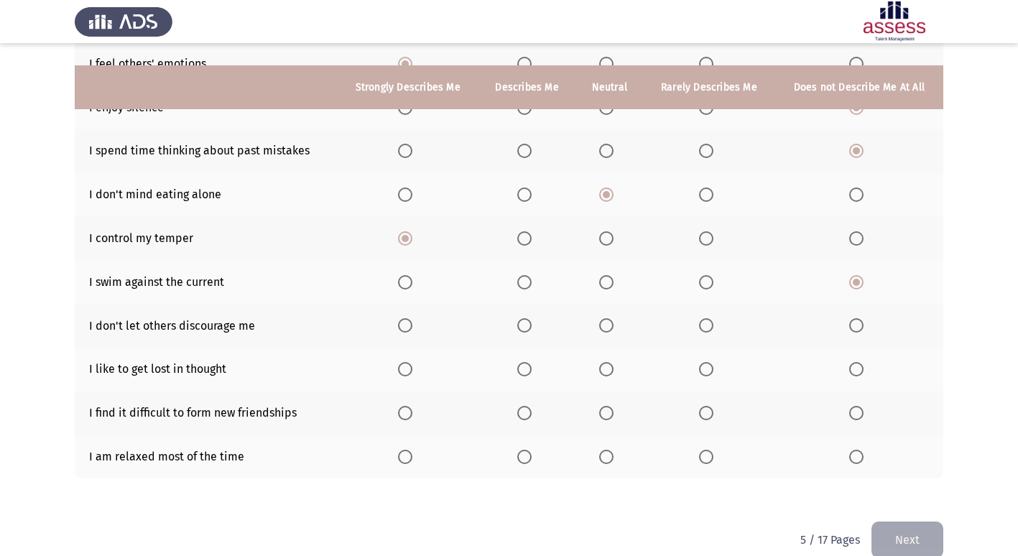
scroll to position [210, 0]
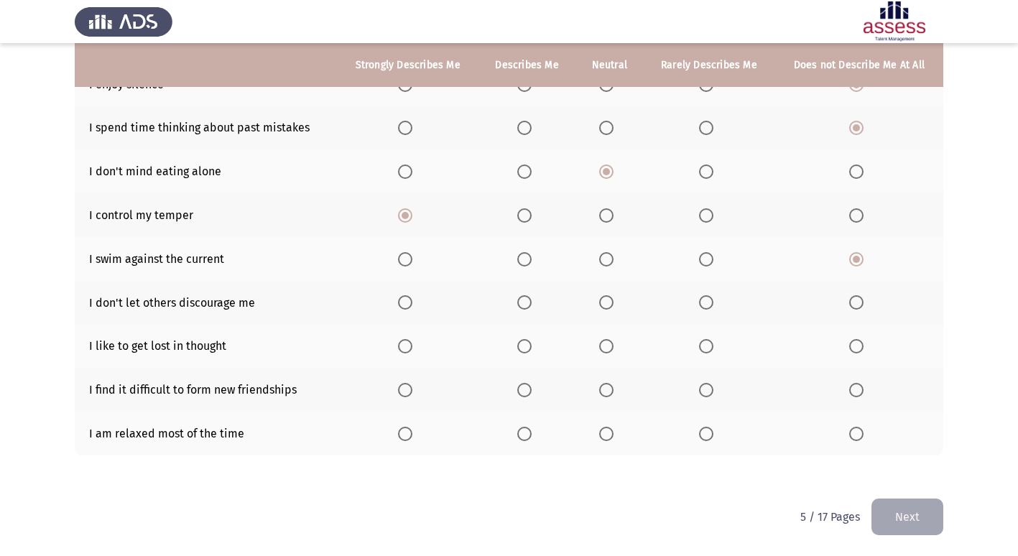
click at [406, 303] on span "Select an option" at bounding box center [405, 302] width 14 height 14
click at [406, 303] on input "Select an option" at bounding box center [405, 302] width 14 height 14
click at [710, 350] on span "Select an option" at bounding box center [706, 346] width 14 height 14
click at [710, 350] on input "Select an option" at bounding box center [706, 346] width 14 height 14
click at [860, 387] on span "Select an option" at bounding box center [856, 390] width 14 height 14
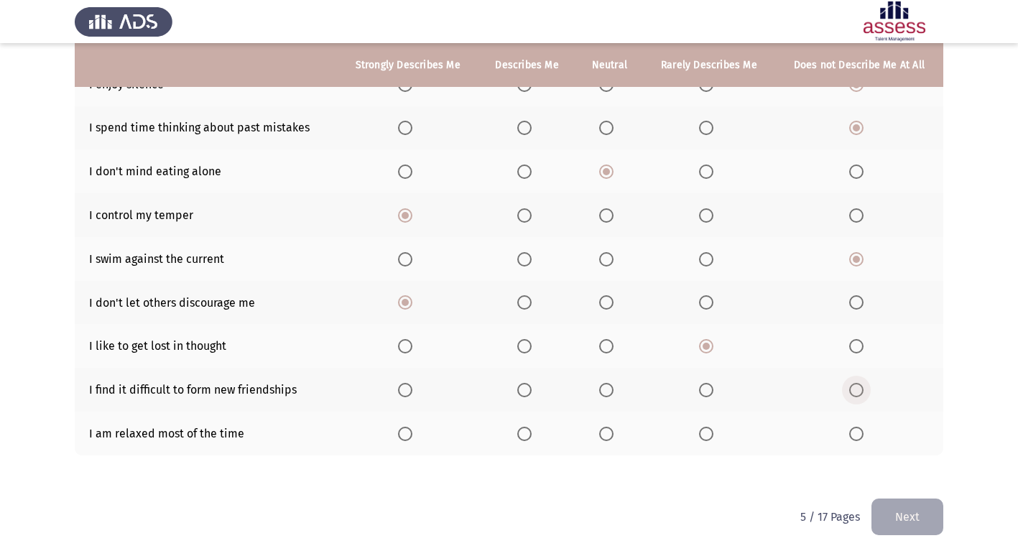
click at [860, 387] on input "Select an option" at bounding box center [856, 390] width 14 height 14
click at [409, 434] on span "Select an option" at bounding box center [405, 434] width 14 height 14
click at [409, 434] on input "Select an option" at bounding box center [405, 434] width 14 height 14
click at [938, 506] on button "Next" at bounding box center [907, 517] width 72 height 37
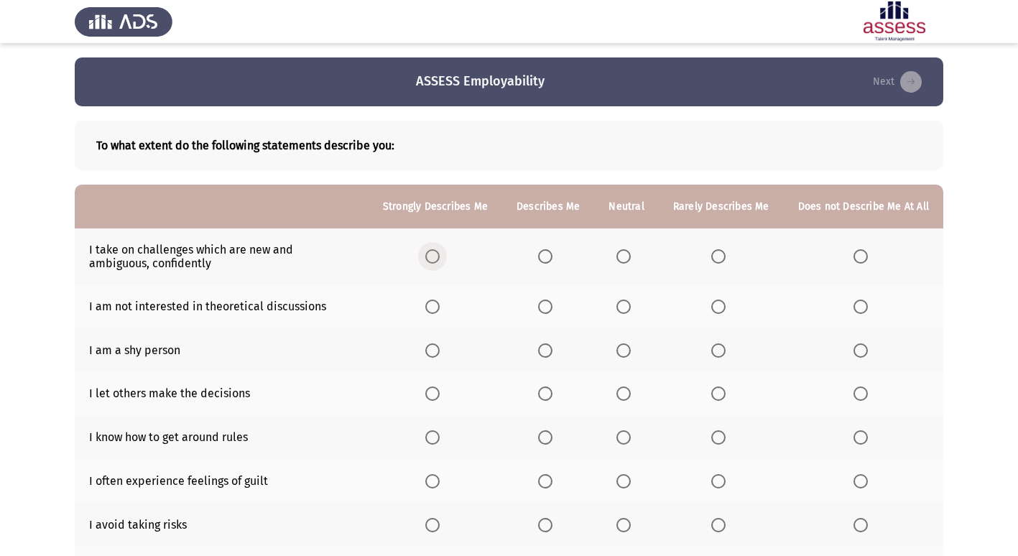
click at [440, 255] on span "Select an option" at bounding box center [432, 256] width 14 height 14
click at [440, 255] on input "Select an option" at bounding box center [432, 256] width 14 height 14
click at [868, 309] on span "Select an option" at bounding box center [860, 307] width 14 height 14
click at [868, 309] on input "Select an option" at bounding box center [860, 307] width 14 height 14
click at [865, 348] on span "Select an option" at bounding box center [860, 350] width 14 height 14
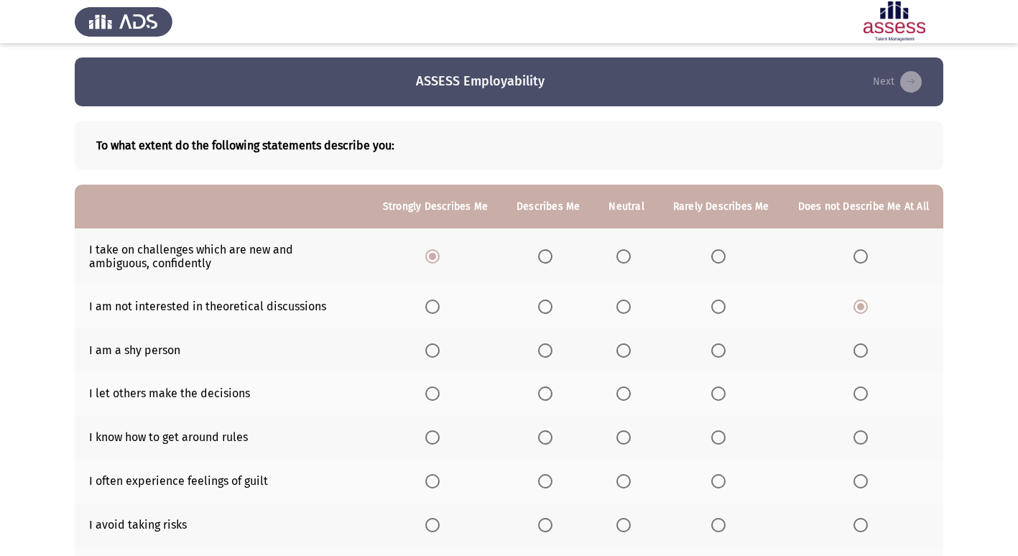
click at [865, 348] on input "Select an option" at bounding box center [860, 350] width 14 height 14
click at [861, 399] on span "Select an option" at bounding box center [860, 393] width 14 height 14
click at [861, 399] on input "Select an option" at bounding box center [860, 393] width 14 height 14
click at [434, 434] on span "Select an option" at bounding box center [432, 437] width 14 height 14
click at [434, 434] on input "Select an option" at bounding box center [432, 437] width 14 height 14
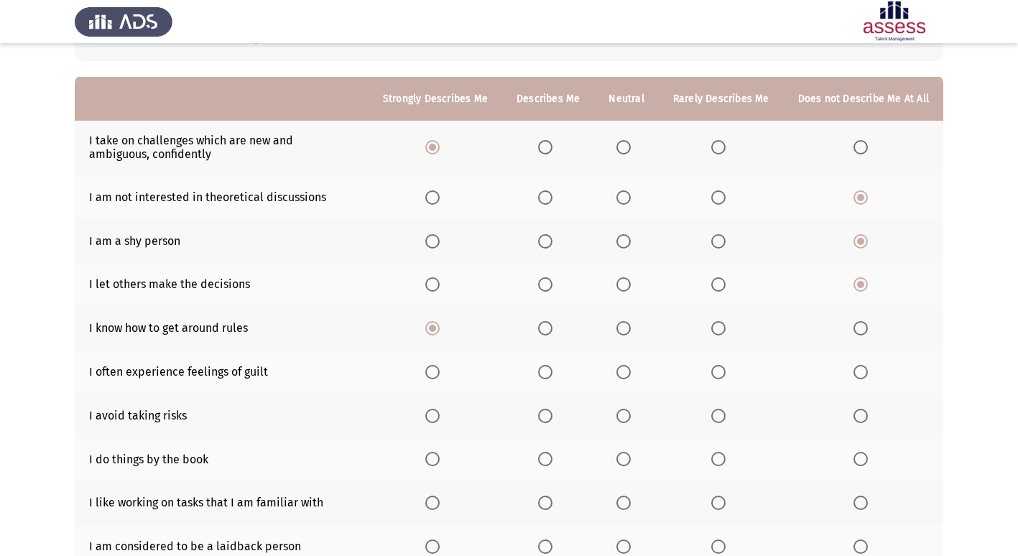
scroll to position [144, 0]
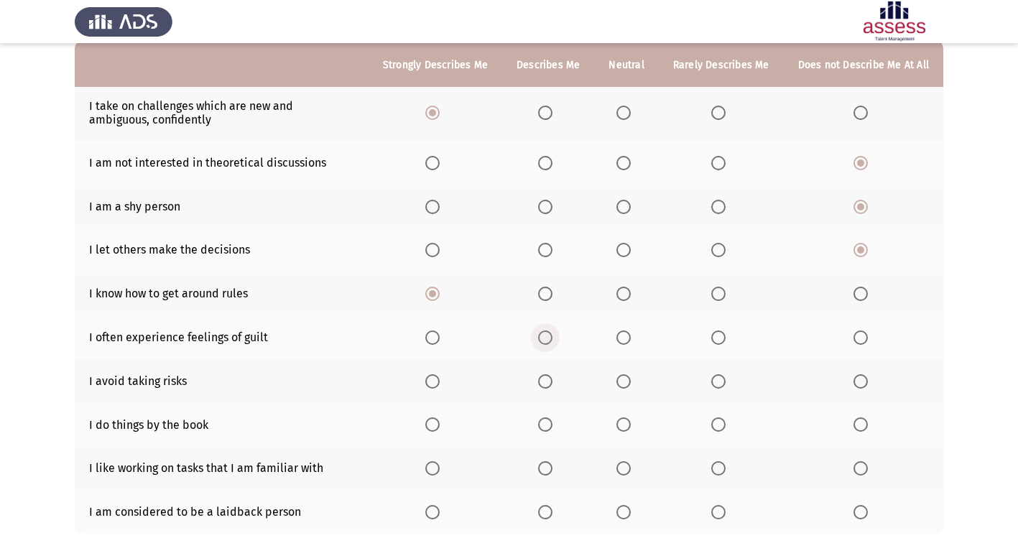
click at [552, 339] on span "Select an option" at bounding box center [545, 337] width 14 height 14
click at [552, 339] on input "Select an option" at bounding box center [545, 337] width 14 height 14
click at [866, 376] on span "Select an option" at bounding box center [860, 381] width 14 height 14
click at [866, 376] on input "Select an option" at bounding box center [860, 381] width 14 height 14
click at [440, 423] on span "Select an option" at bounding box center [432, 424] width 14 height 14
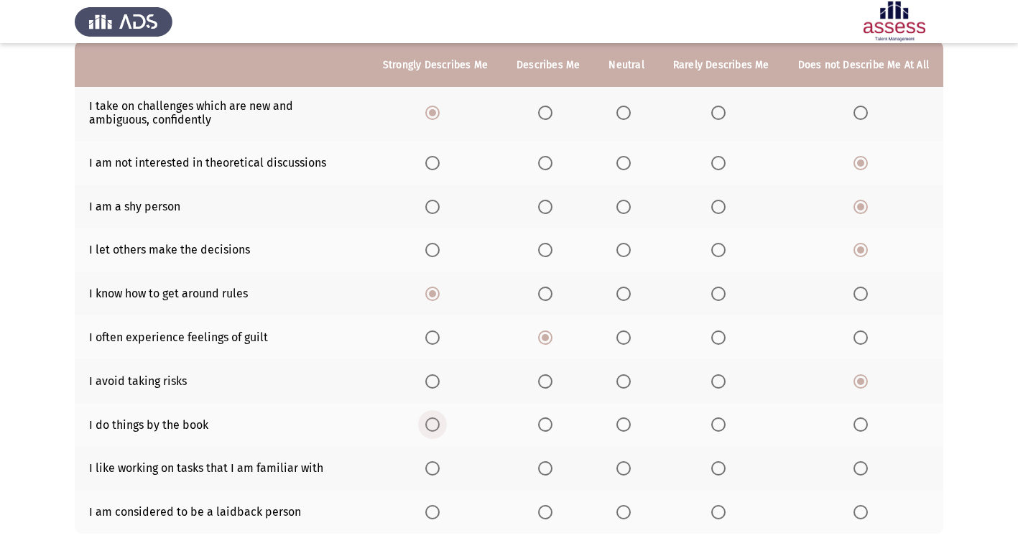
click at [440, 423] on input "Select an option" at bounding box center [432, 424] width 14 height 14
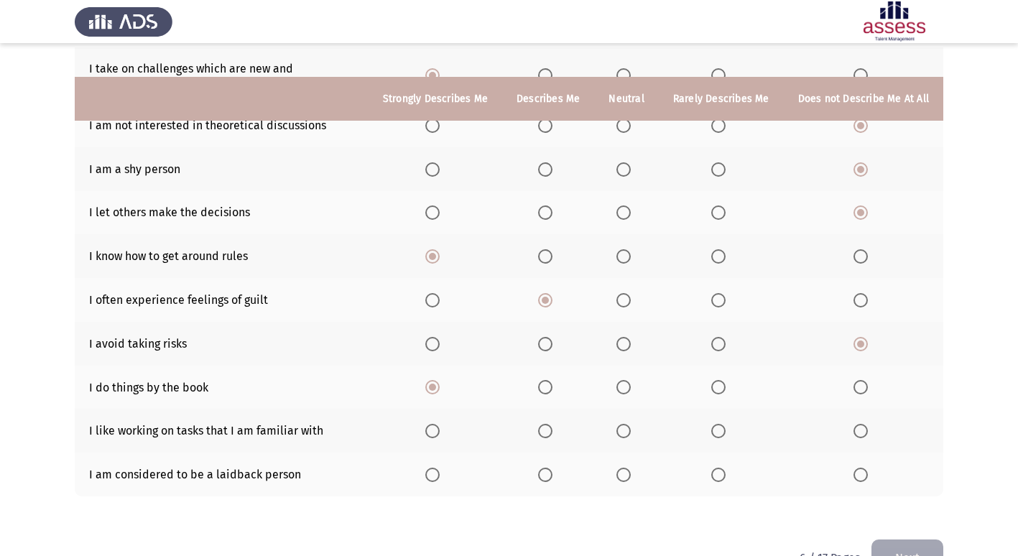
scroll to position [215, 0]
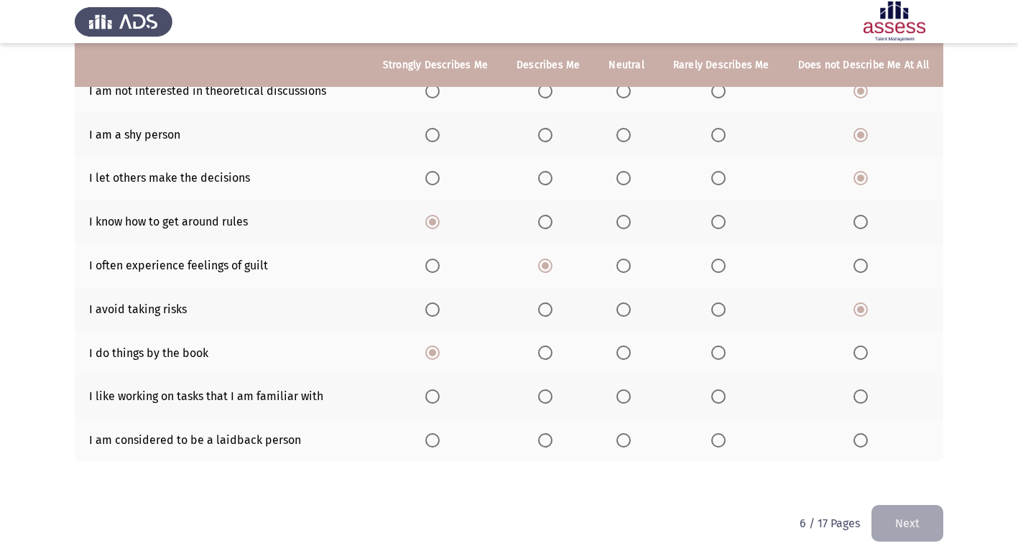
click at [631, 351] on span "Select an option" at bounding box center [623, 353] width 14 height 14
click at [631, 351] on input "Select an option" at bounding box center [623, 353] width 14 height 14
click at [717, 349] on span "Select an option" at bounding box center [718, 353] width 14 height 14
click at [717, 349] on input "Select an option" at bounding box center [718, 353] width 14 height 14
click at [440, 394] on span "Select an option" at bounding box center [432, 396] width 14 height 14
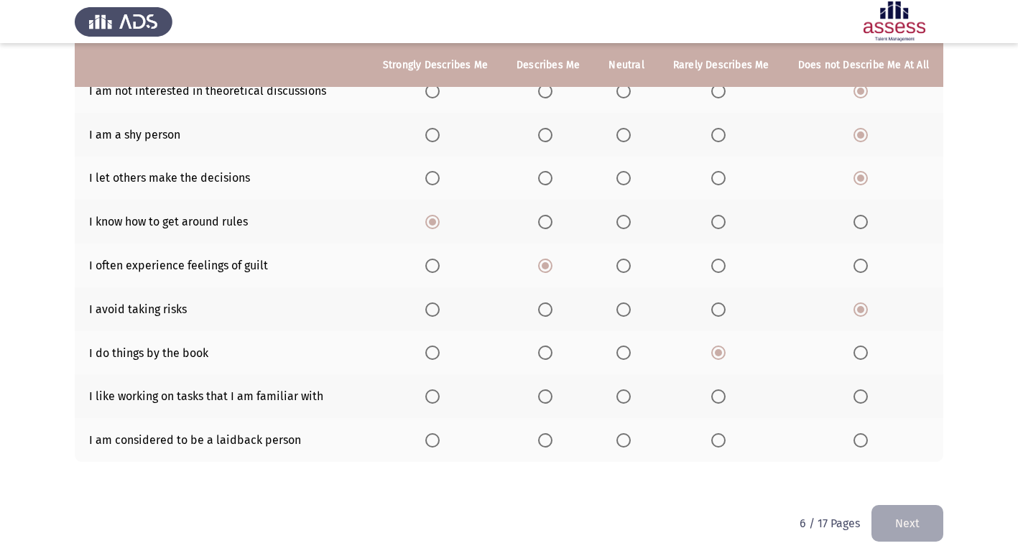
click at [440, 394] on input "Select an option" at bounding box center [432, 396] width 14 height 14
click at [437, 448] on th at bounding box center [435, 440] width 134 height 44
click at [440, 441] on span "Select an option" at bounding box center [432, 440] width 14 height 14
click at [440, 441] on input "Select an option" at bounding box center [432, 440] width 14 height 14
click at [914, 509] on button "Next" at bounding box center [907, 523] width 72 height 37
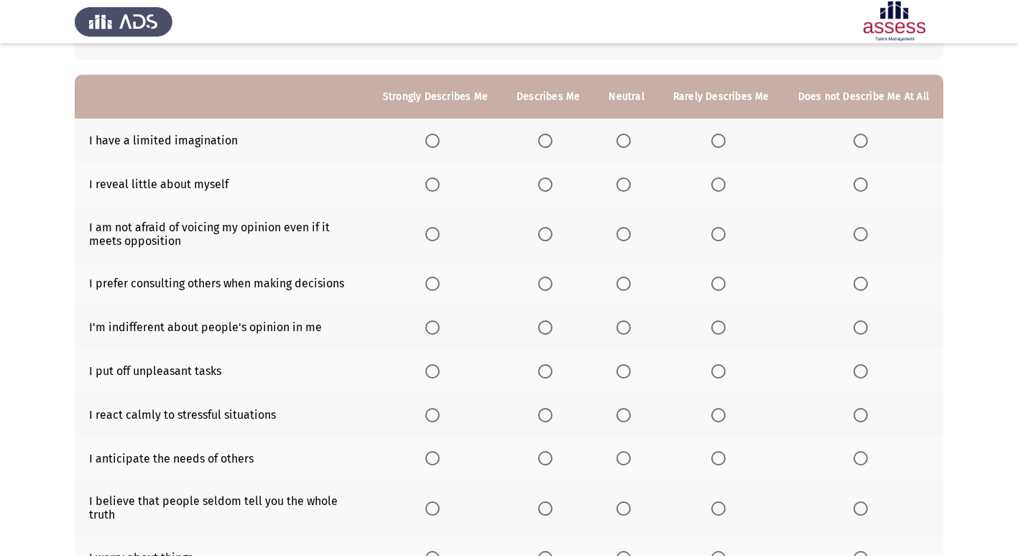
scroll to position [144, 0]
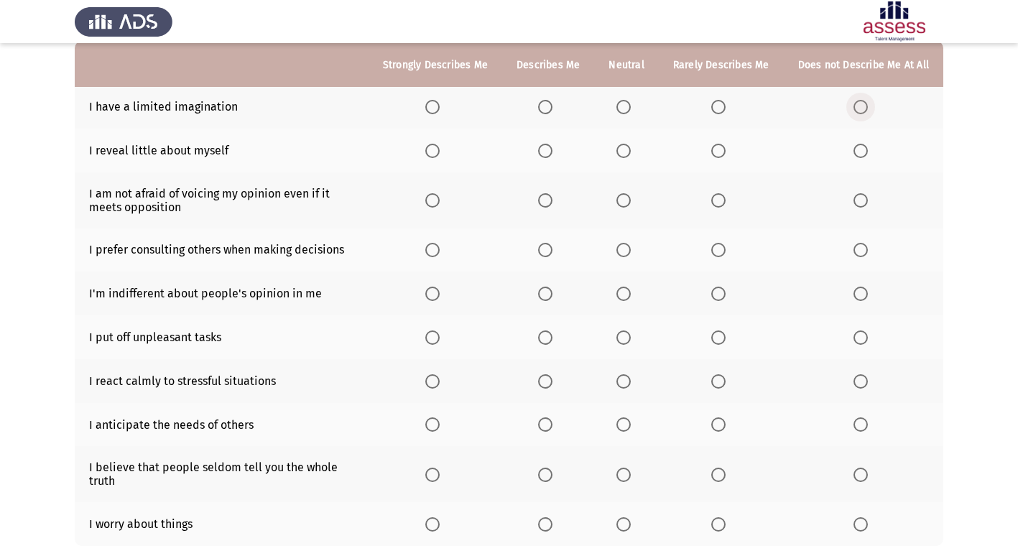
click at [869, 101] on label "Select an option" at bounding box center [863, 107] width 20 height 14
click at [868, 101] on input "Select an option" at bounding box center [860, 107] width 14 height 14
click at [547, 152] on span "Select an option" at bounding box center [545, 151] width 14 height 14
click at [547, 152] on input "Select an option" at bounding box center [545, 151] width 14 height 14
click at [440, 195] on span "Select an option" at bounding box center [432, 200] width 14 height 14
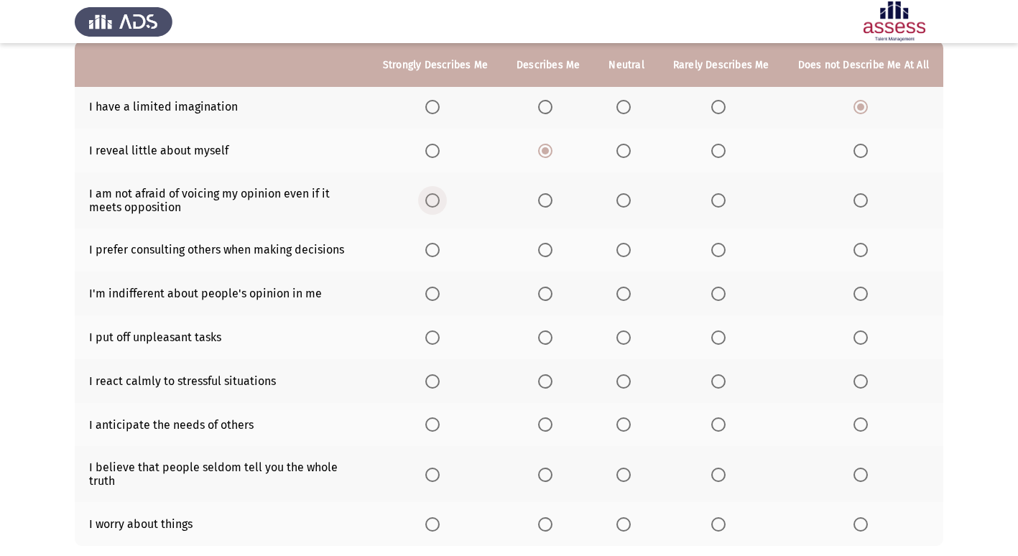
click at [440, 195] on input "Select an option" at bounding box center [432, 200] width 14 height 14
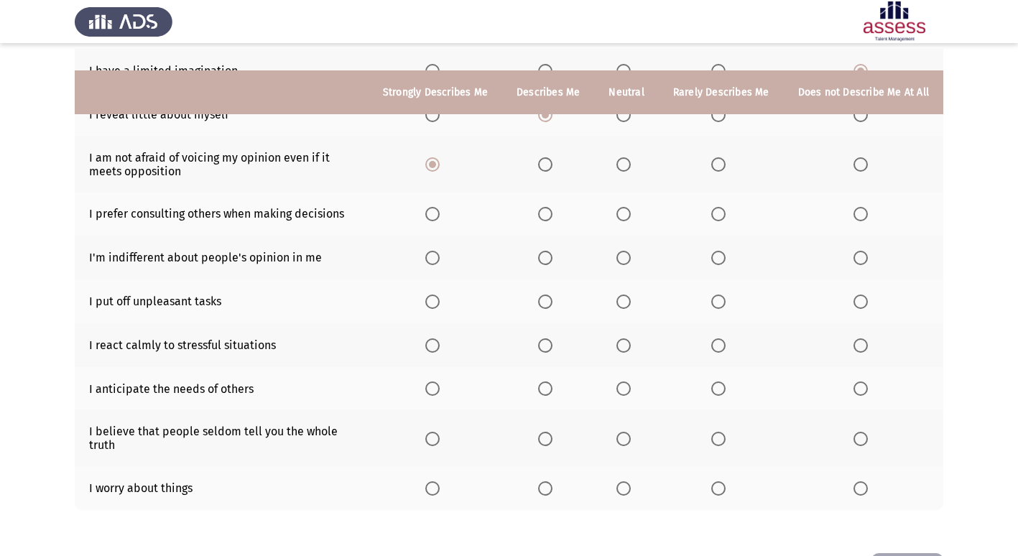
scroll to position [215, 0]
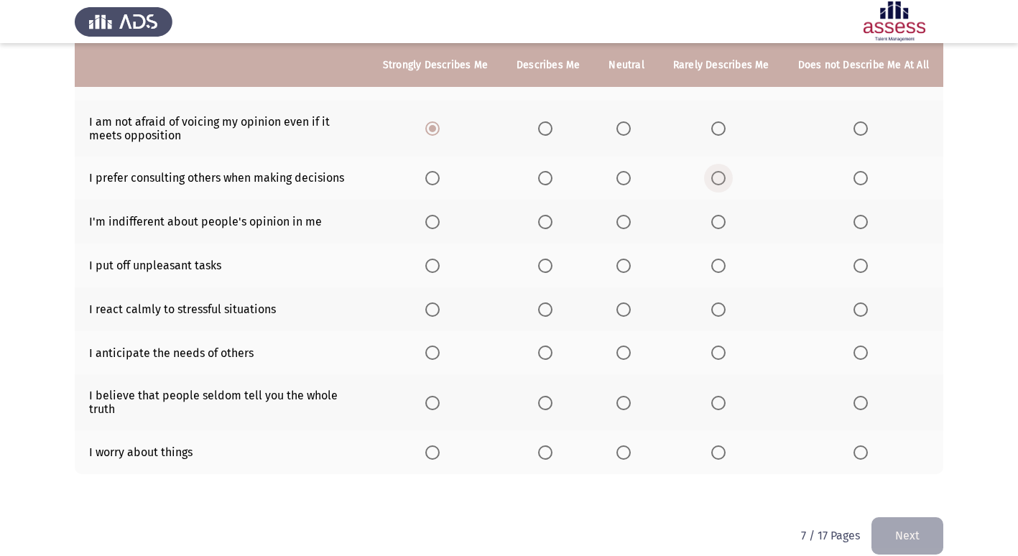
click at [720, 176] on span "Select an option" at bounding box center [718, 178] width 14 height 14
click at [720, 176] on input "Select an option" at bounding box center [718, 178] width 14 height 14
click at [857, 221] on span "Select an option" at bounding box center [860, 222] width 14 height 14
click at [857, 221] on input "Select an option" at bounding box center [860, 222] width 14 height 14
click at [863, 261] on span "Select an option" at bounding box center [860, 266] width 14 height 14
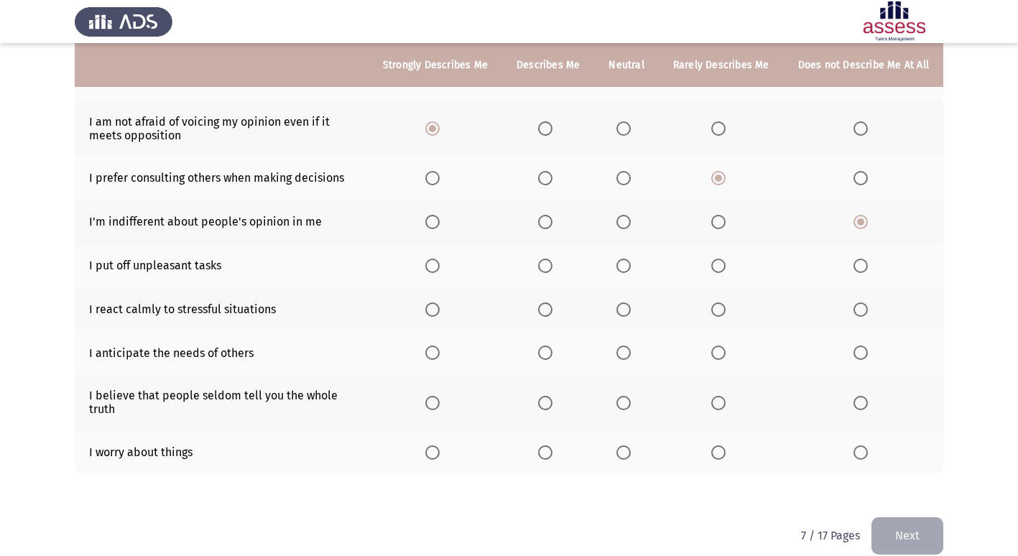
click at [863, 261] on input "Select an option" at bounding box center [860, 266] width 14 height 14
click at [437, 305] on span "Select an option" at bounding box center [432, 309] width 14 height 14
click at [437, 305] on input "Select an option" at bounding box center [432, 309] width 14 height 14
click at [440, 353] on span "Select an option" at bounding box center [432, 353] width 14 height 14
click at [440, 353] on input "Select an option" at bounding box center [432, 353] width 14 height 14
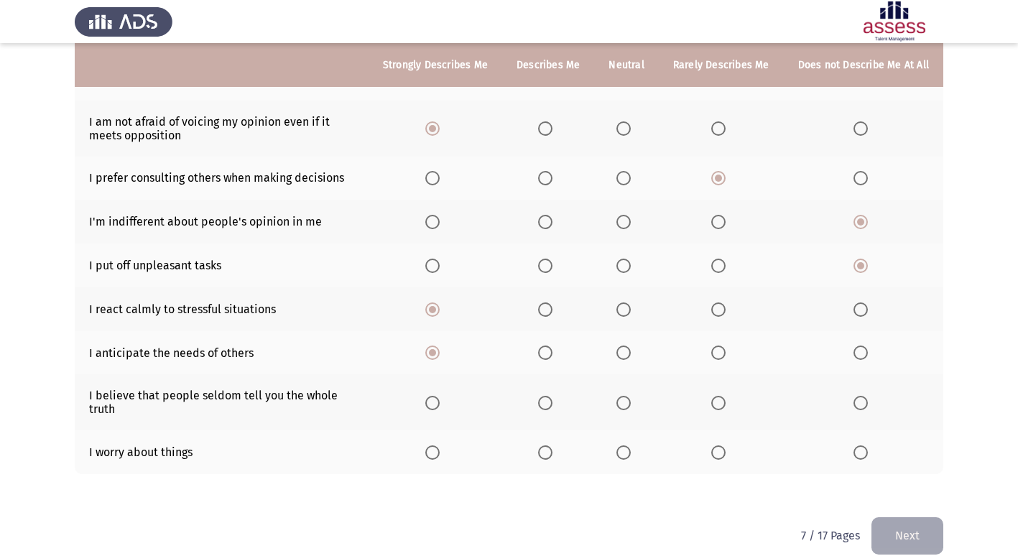
click at [552, 396] on span "Select an option" at bounding box center [545, 403] width 14 height 14
click at [552, 396] on input "Select an option" at bounding box center [545, 403] width 14 height 14
click at [440, 452] on span "Select an option" at bounding box center [432, 452] width 14 height 14
click at [440, 452] on input "Select an option" at bounding box center [432, 452] width 14 height 14
click at [917, 532] on button "Next" at bounding box center [907, 535] width 72 height 37
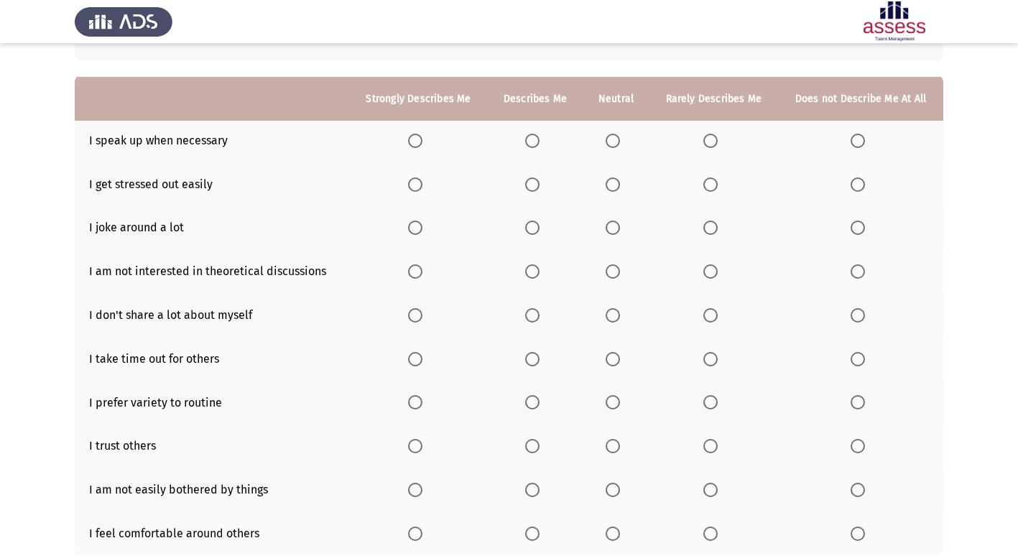
scroll to position [144, 0]
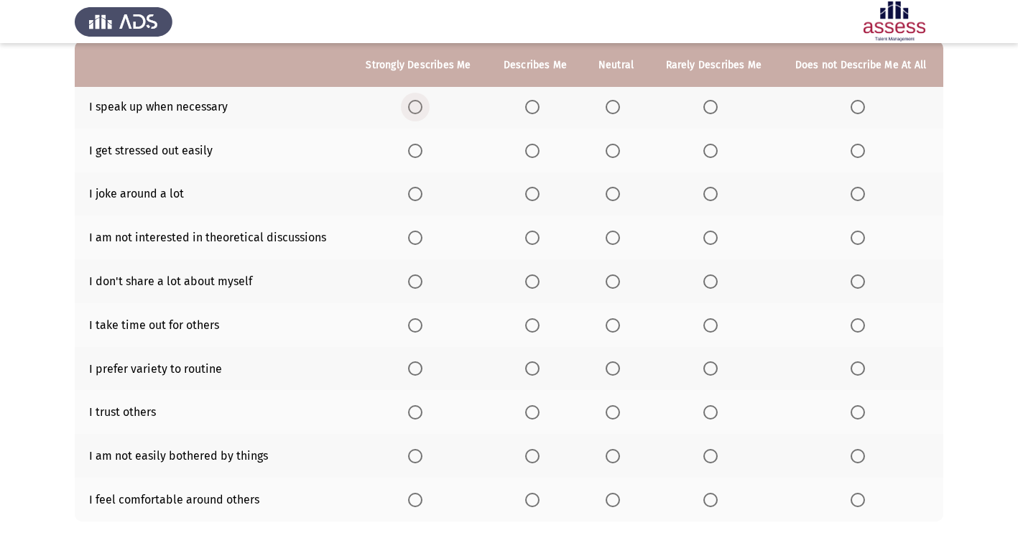
click at [425, 110] on label "Select an option" at bounding box center [418, 107] width 20 height 14
click at [422, 110] on input "Select an option" at bounding box center [415, 107] width 14 height 14
click at [861, 157] on span "Select an option" at bounding box center [857, 151] width 14 height 14
click at [861, 157] on input "Select an option" at bounding box center [857, 151] width 14 height 14
click at [532, 195] on span "Select an option" at bounding box center [532, 194] width 14 height 14
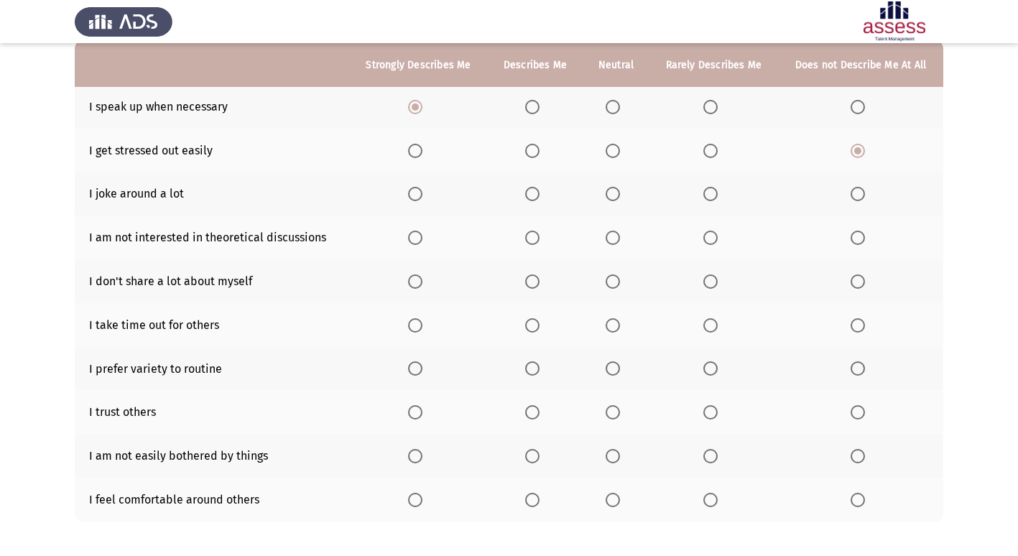
click at [532, 195] on input "Select an option" at bounding box center [532, 194] width 14 height 14
click at [864, 235] on span "Select an option" at bounding box center [857, 238] width 14 height 14
click at [864, 235] on input "Select an option" at bounding box center [857, 238] width 14 height 14
click at [533, 279] on span "Select an option" at bounding box center [532, 281] width 14 height 14
click at [533, 279] on input "Select an option" at bounding box center [532, 281] width 14 height 14
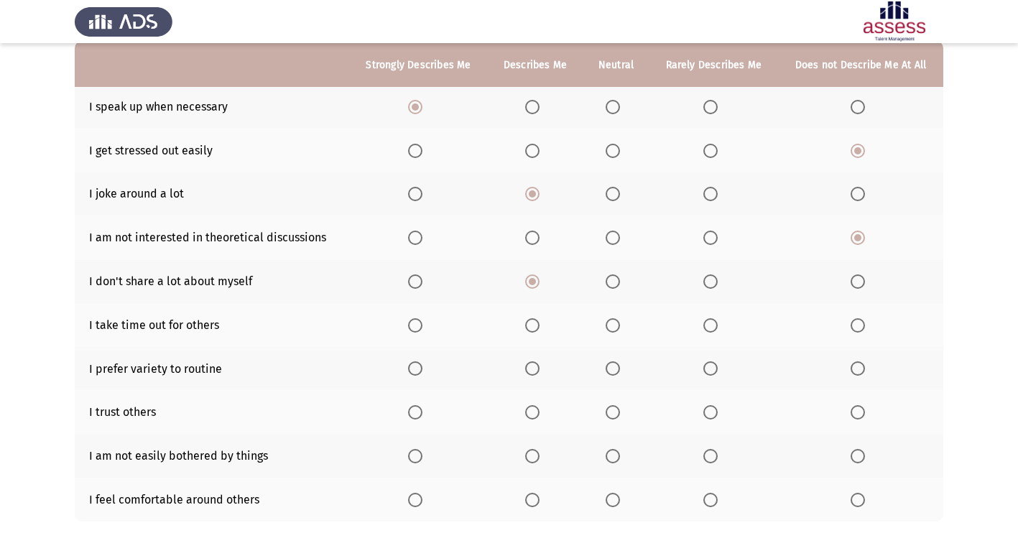
click at [414, 332] on span "Select an option" at bounding box center [415, 325] width 14 height 14
click at [414, 332] on input "Select an option" at bounding box center [415, 325] width 14 height 14
click at [419, 374] on span "Select an option" at bounding box center [415, 368] width 14 height 14
click at [419, 374] on input "Select an option" at bounding box center [415, 368] width 14 height 14
click at [416, 414] on span "Select an option" at bounding box center [415, 412] width 14 height 14
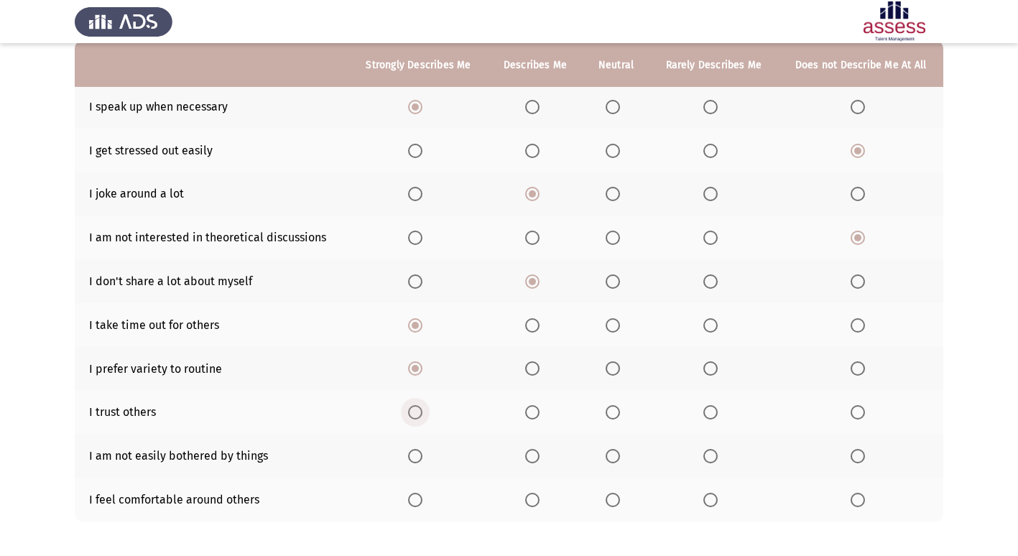
click at [416, 414] on input "Select an option" at bounding box center [415, 412] width 14 height 14
click at [417, 457] on span "Select an option" at bounding box center [415, 456] width 14 height 14
click at [417, 457] on input "Select an option" at bounding box center [415, 456] width 14 height 14
click at [421, 497] on span "Select an option" at bounding box center [415, 500] width 14 height 14
click at [421, 497] on input "Select an option" at bounding box center [415, 500] width 14 height 14
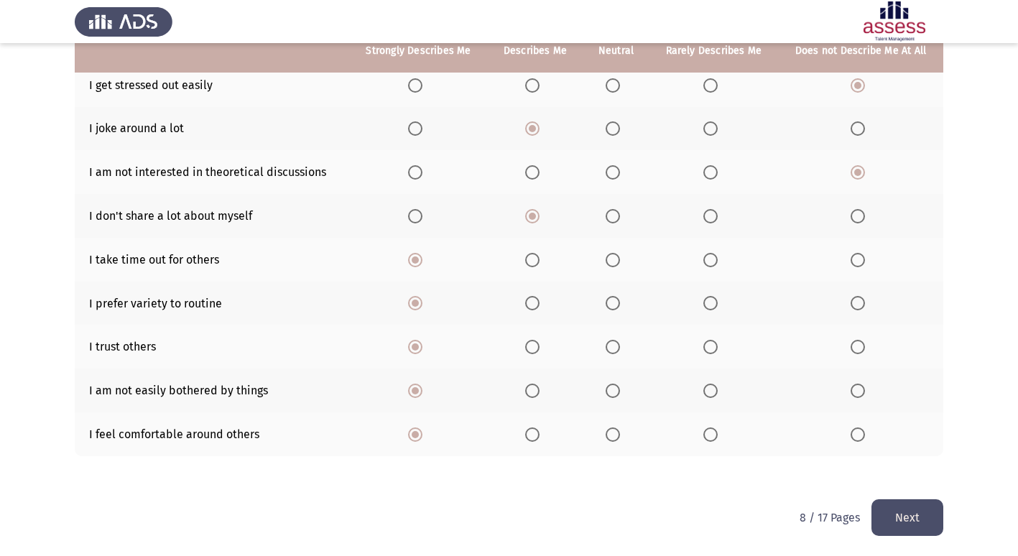
scroll to position [210, 0]
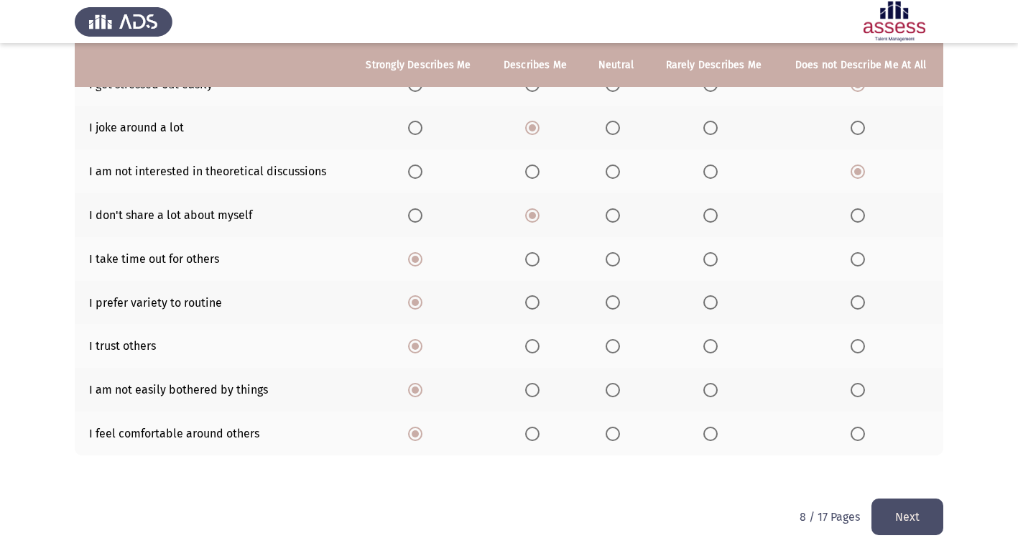
click at [894, 514] on button "Next" at bounding box center [907, 517] width 72 height 37
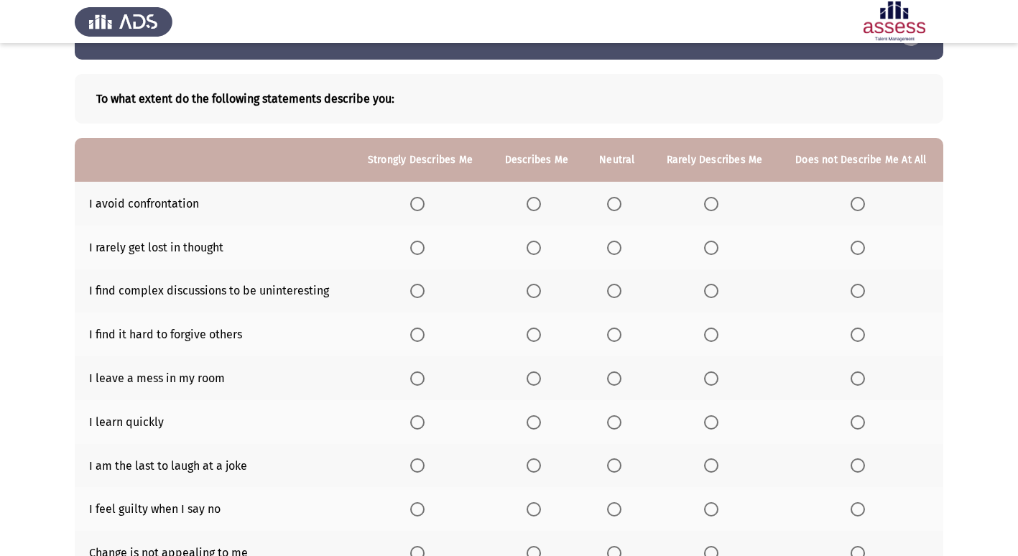
scroll to position [72, 0]
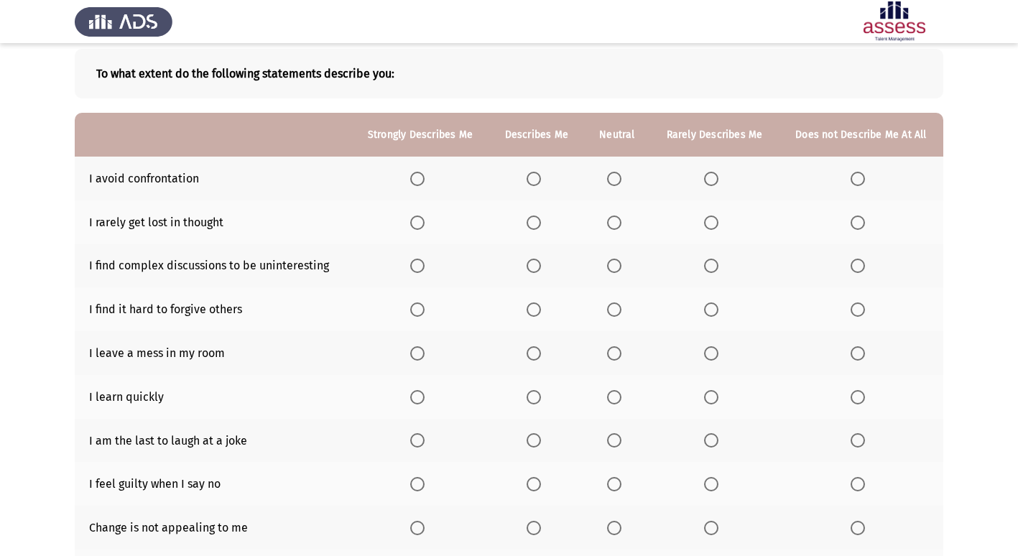
click at [614, 182] on span "Select an option" at bounding box center [614, 179] width 14 height 14
click at [614, 182] on input "Select an option" at bounding box center [614, 179] width 14 height 14
click at [618, 226] on span "Select an option" at bounding box center [614, 222] width 14 height 14
click at [618, 226] on input "Select an option" at bounding box center [614, 222] width 14 height 14
click at [861, 269] on span "Select an option" at bounding box center [857, 266] width 14 height 14
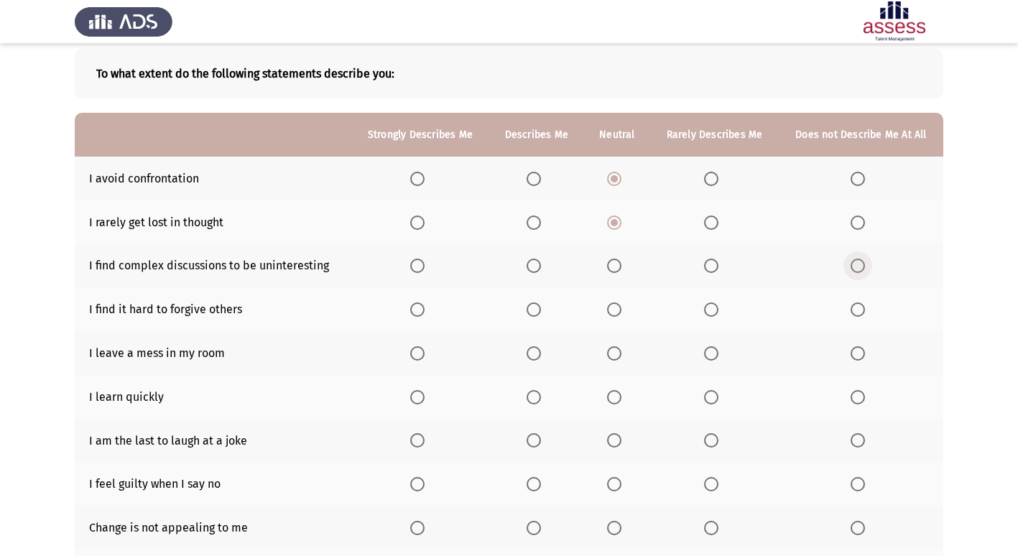
click at [861, 269] on input "Select an option" at bounding box center [857, 266] width 14 height 14
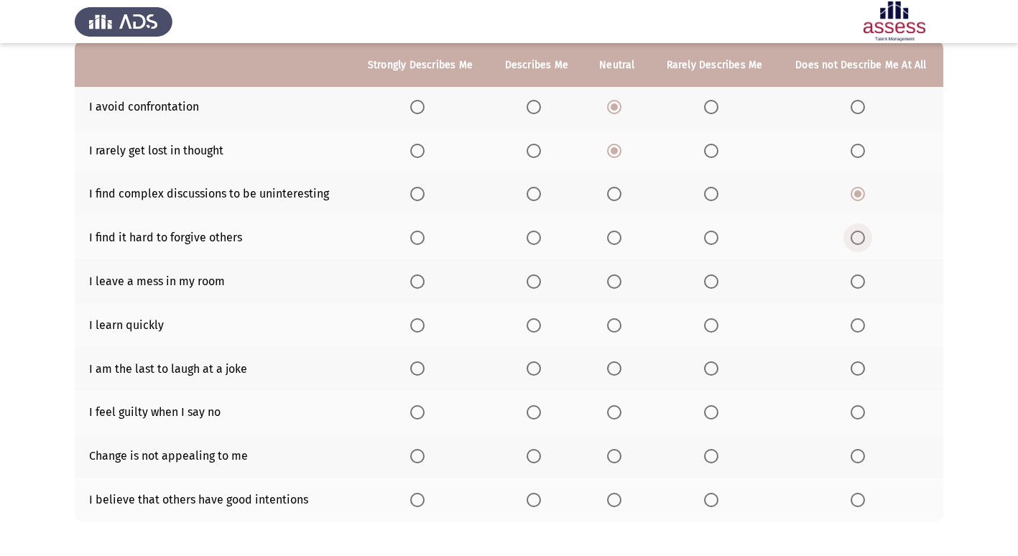
click at [857, 232] on span "Select an option" at bounding box center [857, 238] width 14 height 14
click at [857, 232] on input "Select an option" at bounding box center [857, 238] width 14 height 14
click at [862, 282] on span "Select an option" at bounding box center [857, 281] width 14 height 14
click at [862, 282] on input "Select an option" at bounding box center [857, 281] width 14 height 14
click at [417, 323] on span "Select an option" at bounding box center [417, 325] width 14 height 14
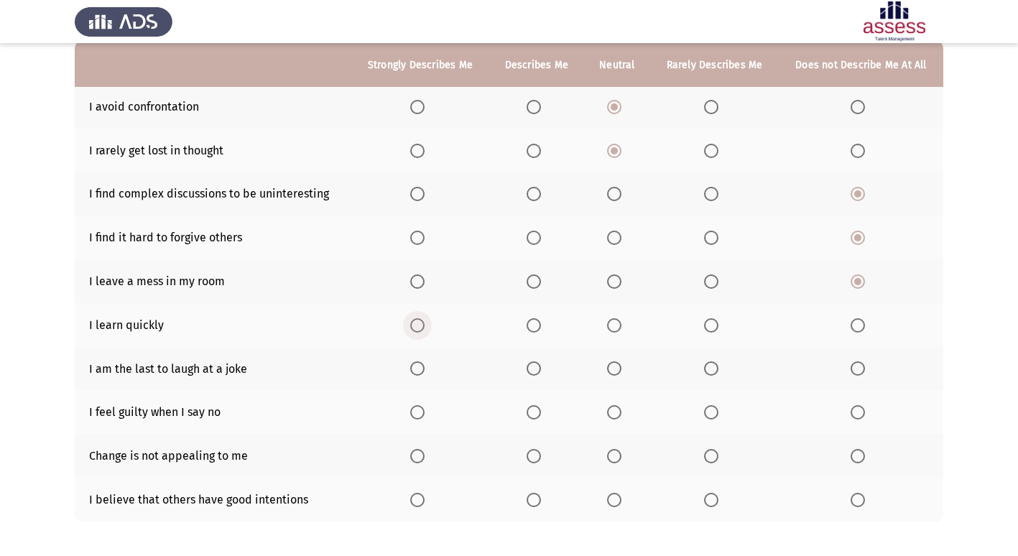
click at [417, 323] on input "Select an option" at bounding box center [417, 325] width 14 height 14
click at [621, 366] on span "Select an option" at bounding box center [614, 368] width 14 height 14
click at [621, 366] on input "Select an option" at bounding box center [614, 368] width 14 height 14
click at [716, 368] on span "Select an option" at bounding box center [711, 368] width 14 height 14
click at [716, 368] on input "Select an option" at bounding box center [711, 368] width 14 height 14
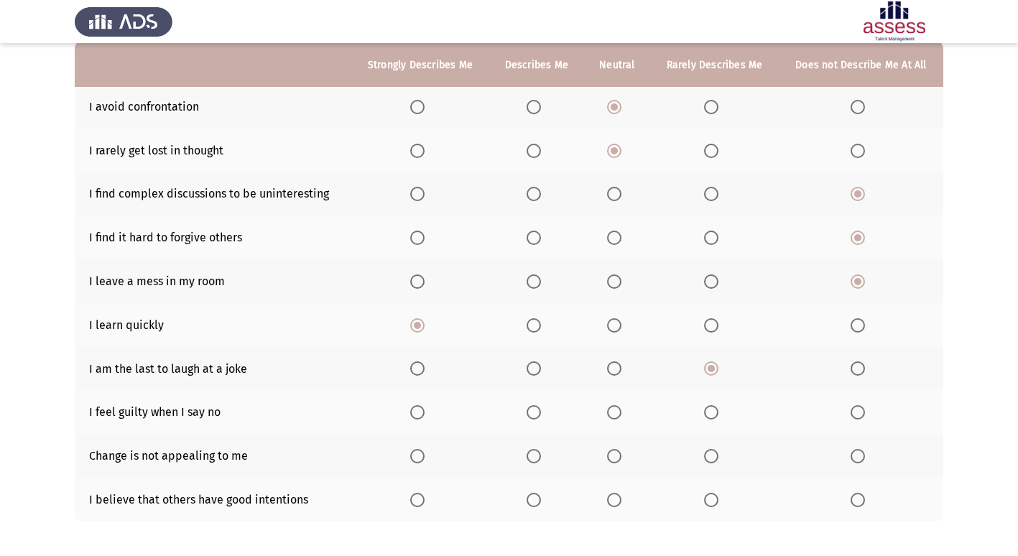
click at [528, 409] on span "Select an option" at bounding box center [534, 412] width 14 height 14
click at [528, 409] on input "Select an option" at bounding box center [534, 412] width 14 height 14
click at [425, 497] on span "Select an option" at bounding box center [417, 500] width 14 height 14
click at [425, 497] on input "Select an option" at bounding box center [417, 500] width 14 height 14
click at [422, 455] on span "Select an option" at bounding box center [417, 456] width 14 height 14
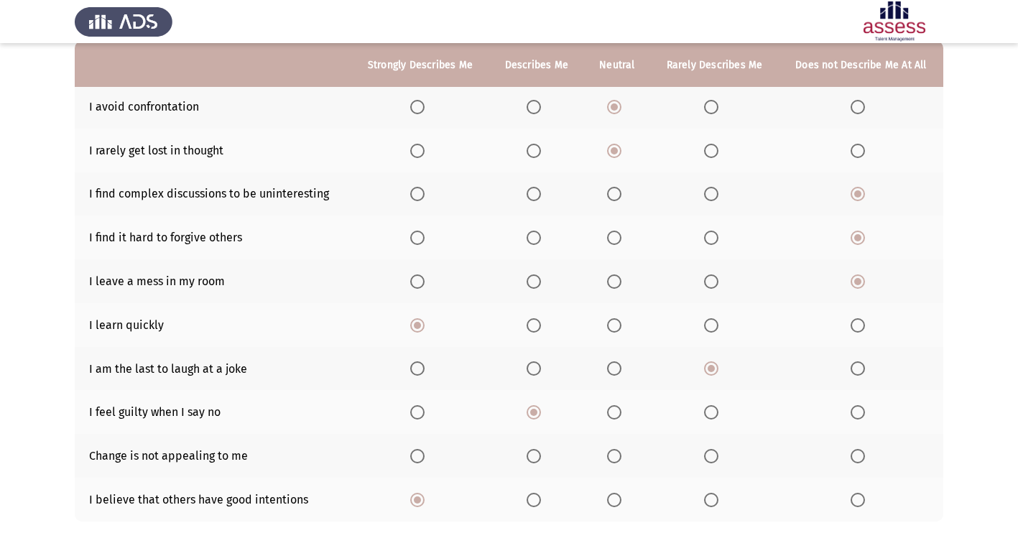
click at [422, 455] on input "Select an option" at bounding box center [417, 456] width 14 height 14
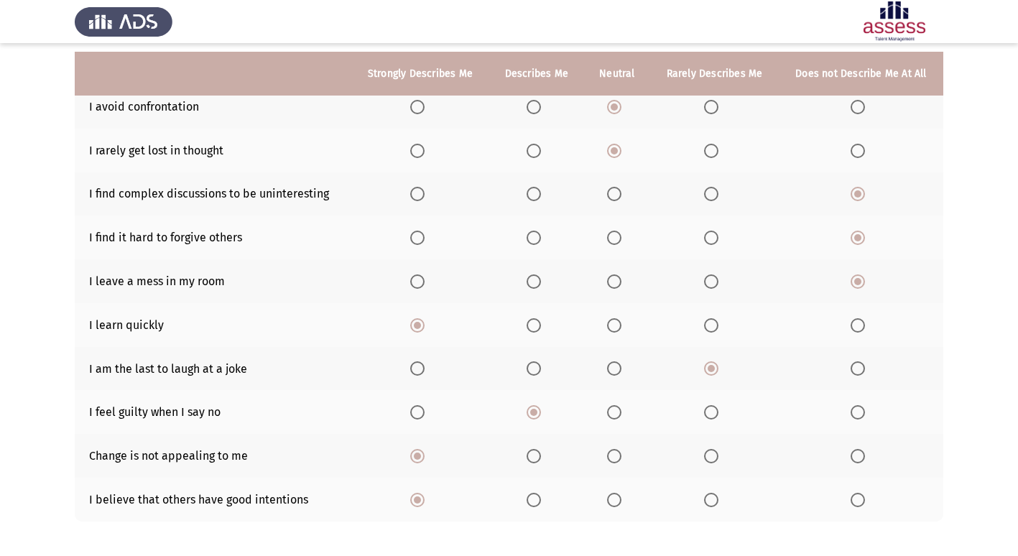
scroll to position [210, 0]
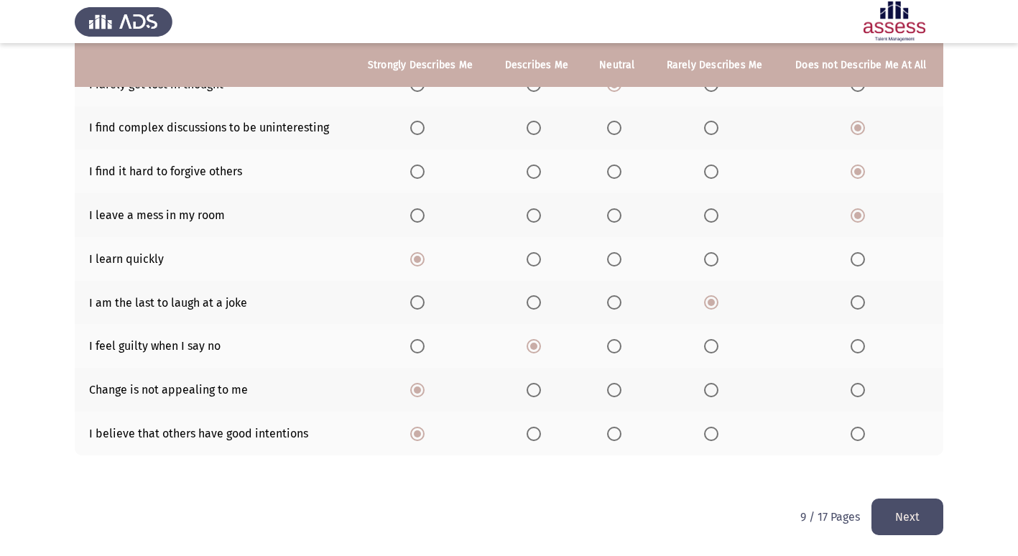
click at [924, 518] on button "Next" at bounding box center [907, 517] width 72 height 37
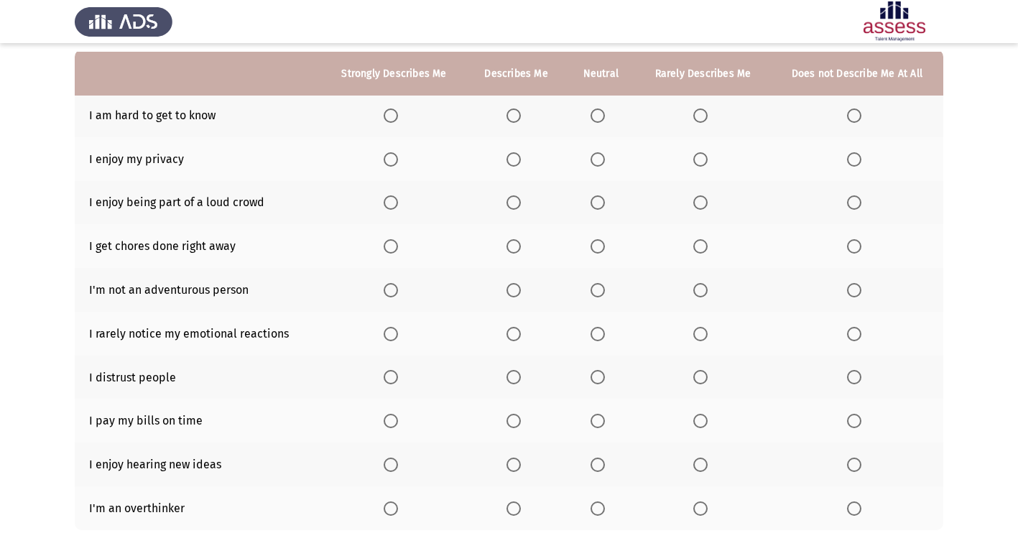
scroll to position [144, 0]
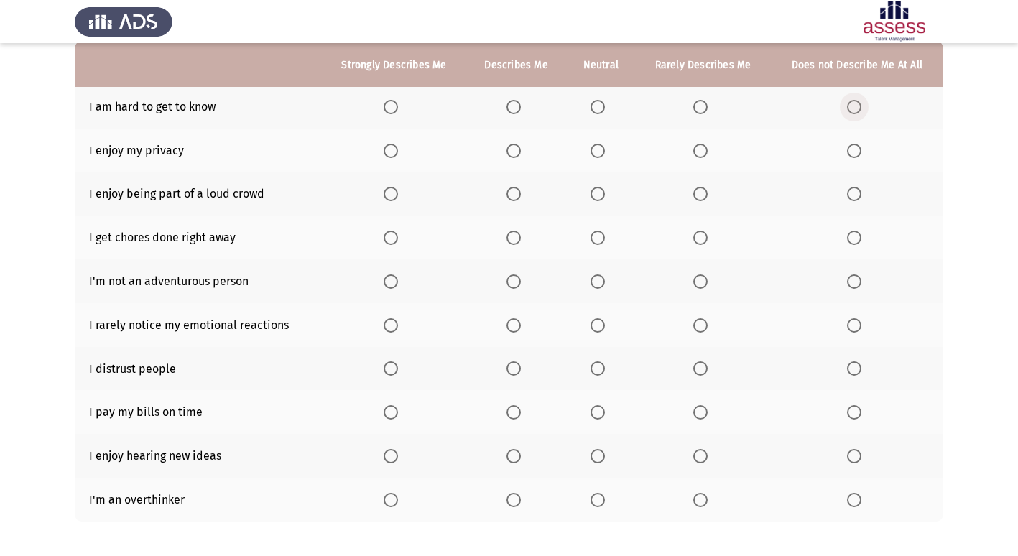
click at [858, 109] on span "Select an option" at bounding box center [854, 107] width 14 height 14
click at [858, 109] on input "Select an option" at bounding box center [854, 107] width 14 height 14
click at [507, 149] on span "Select an option" at bounding box center [513, 151] width 14 height 14
click at [507, 149] on input "Select an option" at bounding box center [513, 151] width 14 height 14
click at [391, 190] on span "Select an option" at bounding box center [391, 194] width 14 height 14
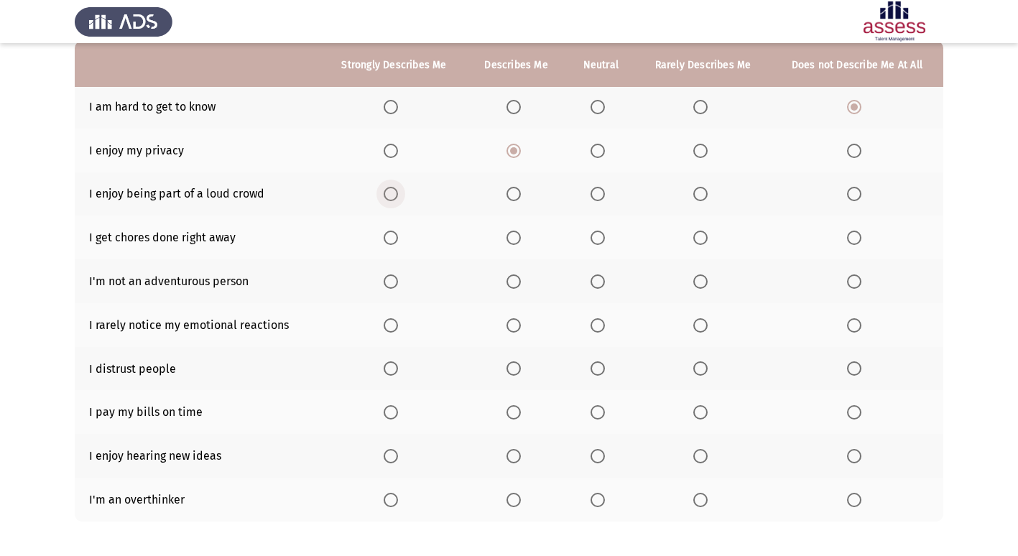
click at [391, 190] on input "Select an option" at bounding box center [391, 194] width 14 height 14
click at [394, 240] on span "Select an option" at bounding box center [391, 238] width 14 height 14
click at [394, 240] on input "Select an option" at bounding box center [391, 238] width 14 height 14
click at [855, 286] on span "Select an option" at bounding box center [854, 281] width 14 height 14
click at [855, 286] on input "Select an option" at bounding box center [854, 281] width 14 height 14
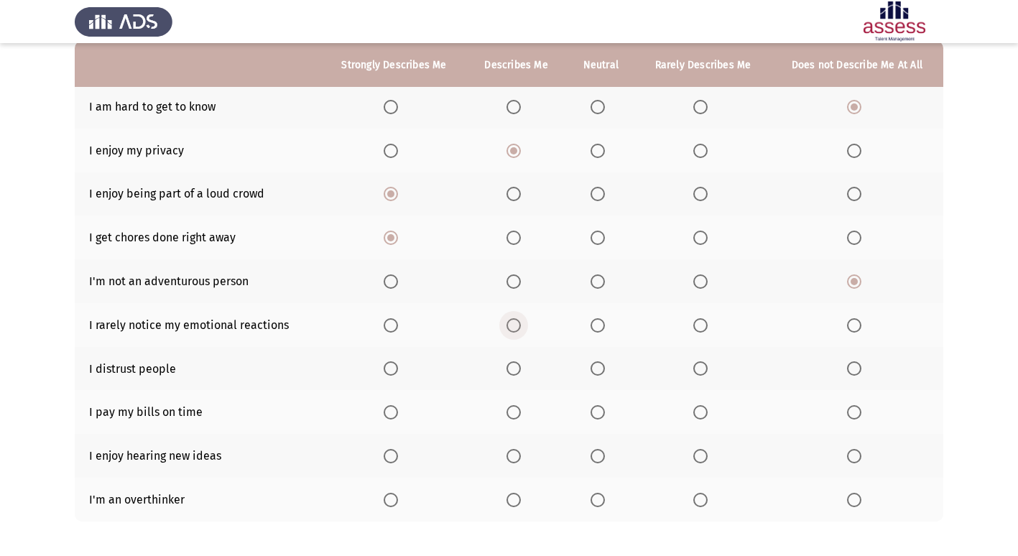
click at [516, 328] on span "Select an option" at bounding box center [513, 325] width 14 height 14
click at [516, 328] on input "Select an option" at bounding box center [513, 325] width 14 height 14
click at [861, 366] on label "Select an option" at bounding box center [857, 368] width 20 height 14
click at [861, 366] on input "Select an option" at bounding box center [854, 368] width 14 height 14
click at [397, 412] on span "Select an option" at bounding box center [391, 412] width 14 height 14
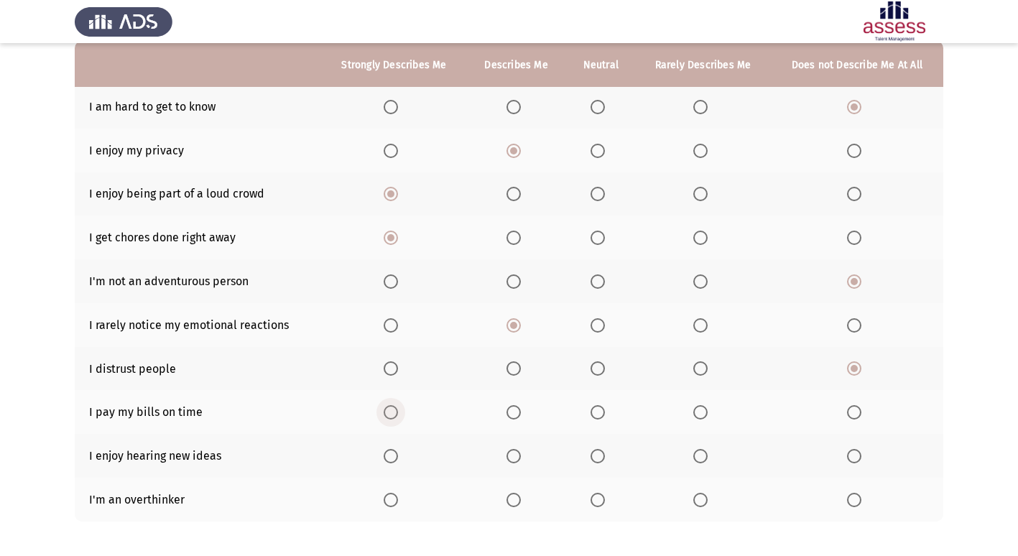
click at [397, 412] on input "Select an option" at bounding box center [391, 412] width 14 height 14
click at [395, 462] on span "Select an option" at bounding box center [391, 456] width 14 height 14
click at [395, 462] on input "Select an option" at bounding box center [391, 456] width 14 height 14
click at [519, 503] on span "Select an option" at bounding box center [513, 500] width 14 height 14
click at [519, 503] on input "Select an option" at bounding box center [513, 500] width 14 height 14
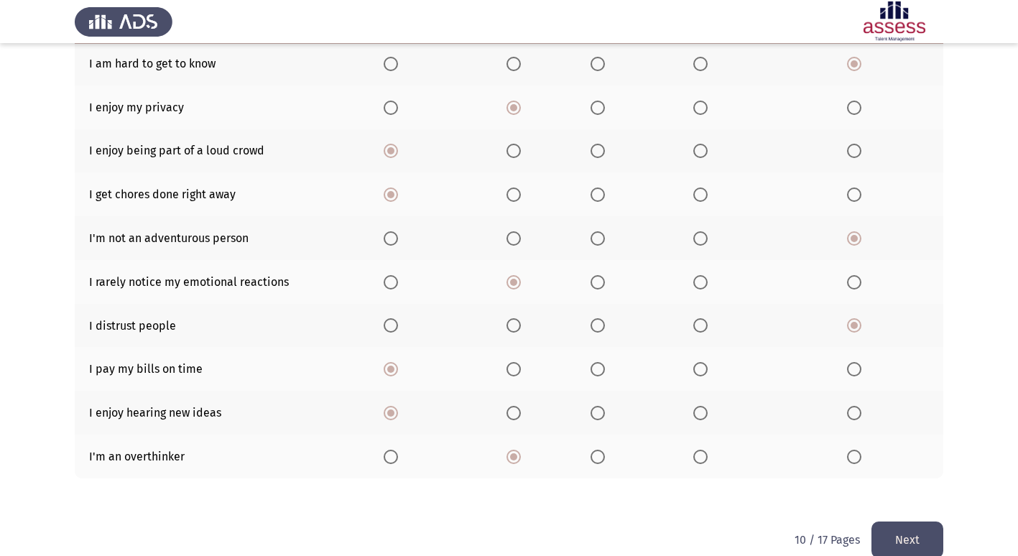
scroll to position [210, 0]
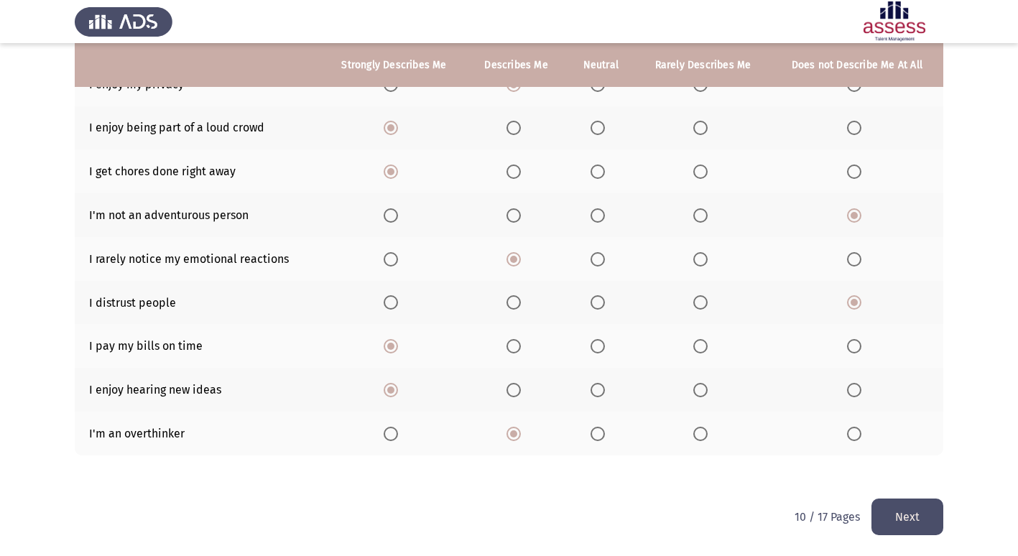
click at [891, 511] on button "Next" at bounding box center [907, 517] width 72 height 37
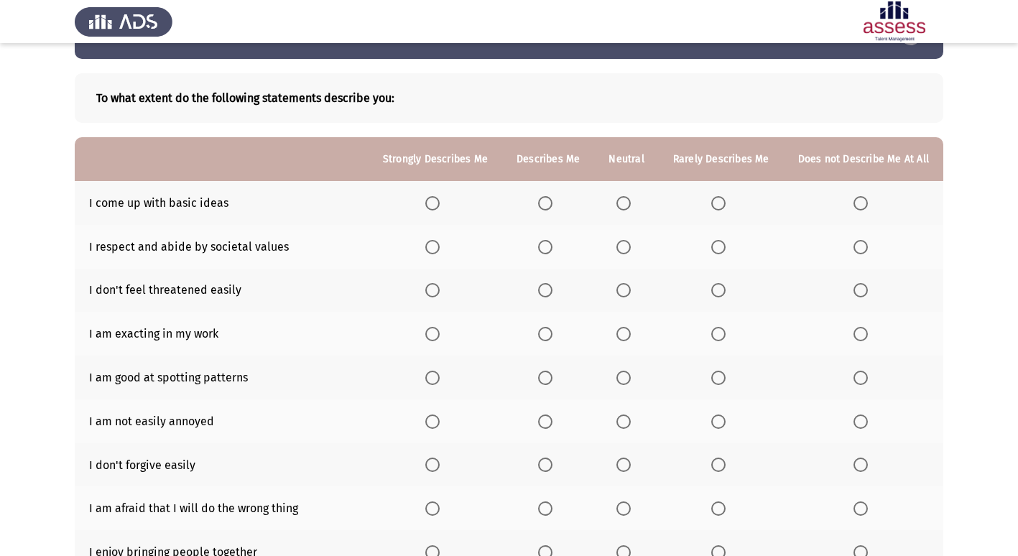
scroll to position [144, 0]
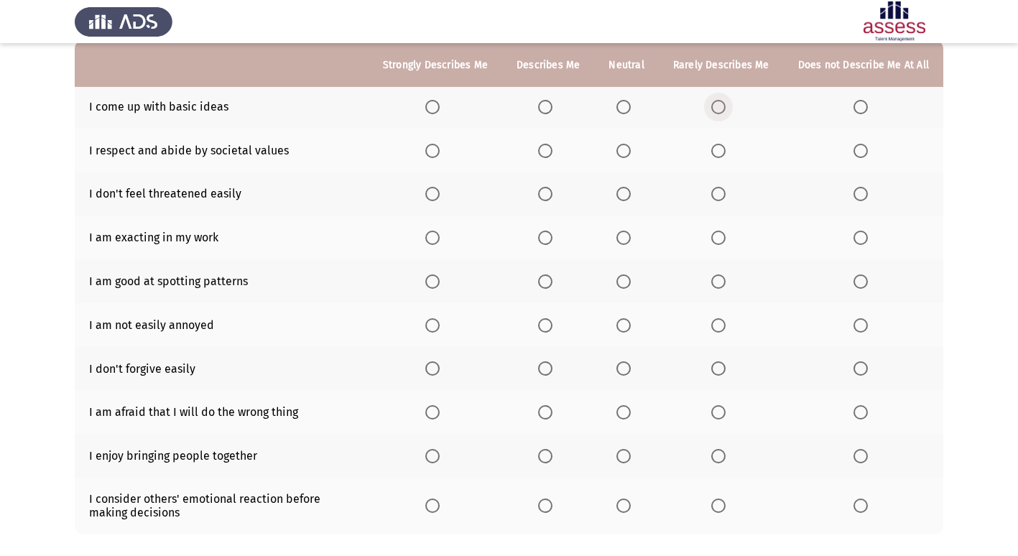
click at [725, 111] on span "Select an option" at bounding box center [718, 107] width 14 height 14
click at [725, 111] on input "Select an option" at bounding box center [718, 107] width 14 height 14
click at [435, 152] on span "Select an option" at bounding box center [432, 151] width 14 height 14
click at [435, 152] on input "Select an option" at bounding box center [432, 151] width 14 height 14
click at [433, 200] on span "Select an option" at bounding box center [432, 194] width 14 height 14
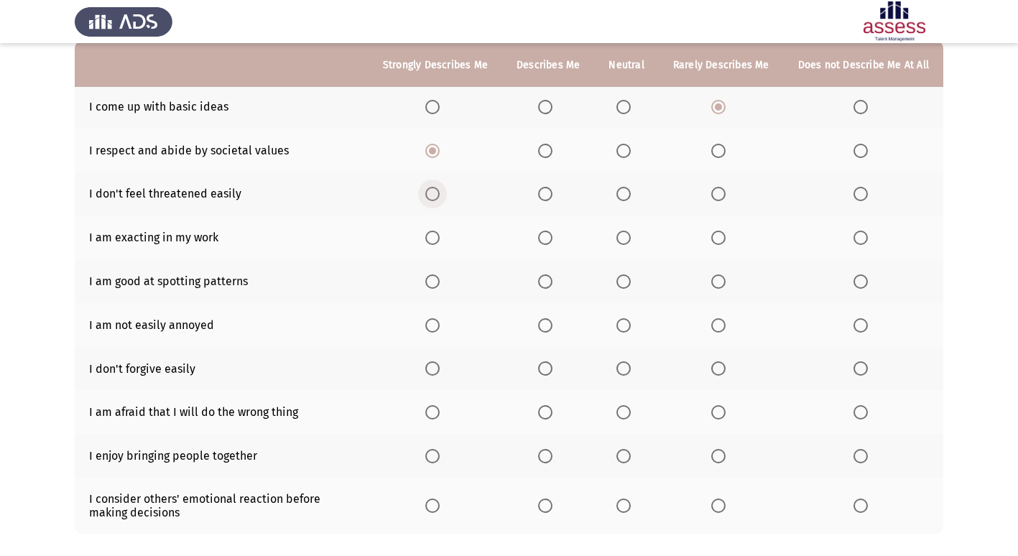
click at [433, 200] on input "Select an option" at bounding box center [432, 194] width 14 height 14
click at [440, 242] on span "Select an option" at bounding box center [432, 238] width 14 height 14
click at [440, 242] on input "Select an option" at bounding box center [432, 238] width 14 height 14
click at [439, 278] on span "Select an option" at bounding box center [432, 281] width 14 height 14
click at [439, 278] on input "Select an option" at bounding box center [432, 281] width 14 height 14
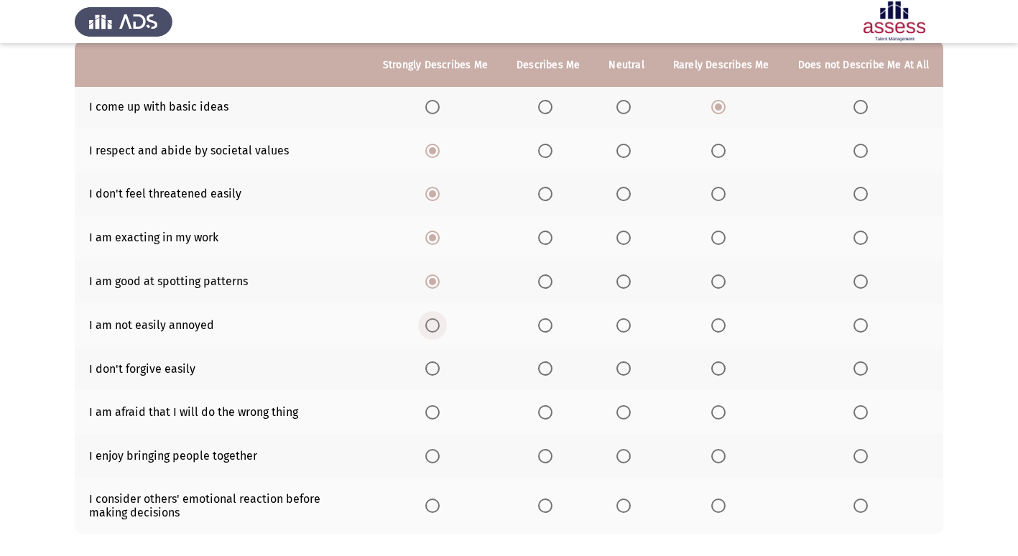
click at [440, 326] on span "Select an option" at bounding box center [432, 325] width 14 height 14
click at [440, 326] on input "Select an option" at bounding box center [432, 325] width 14 height 14
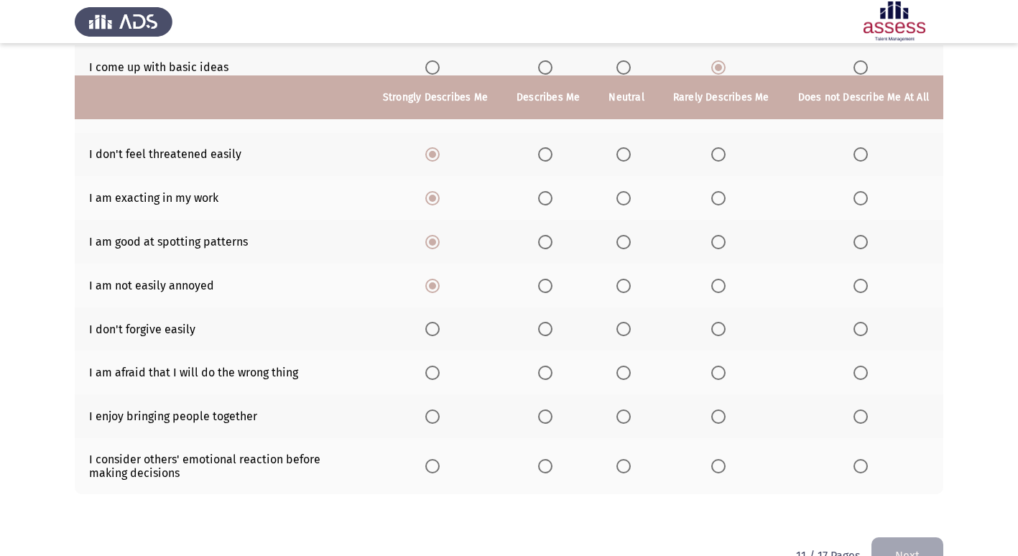
scroll to position [215, 0]
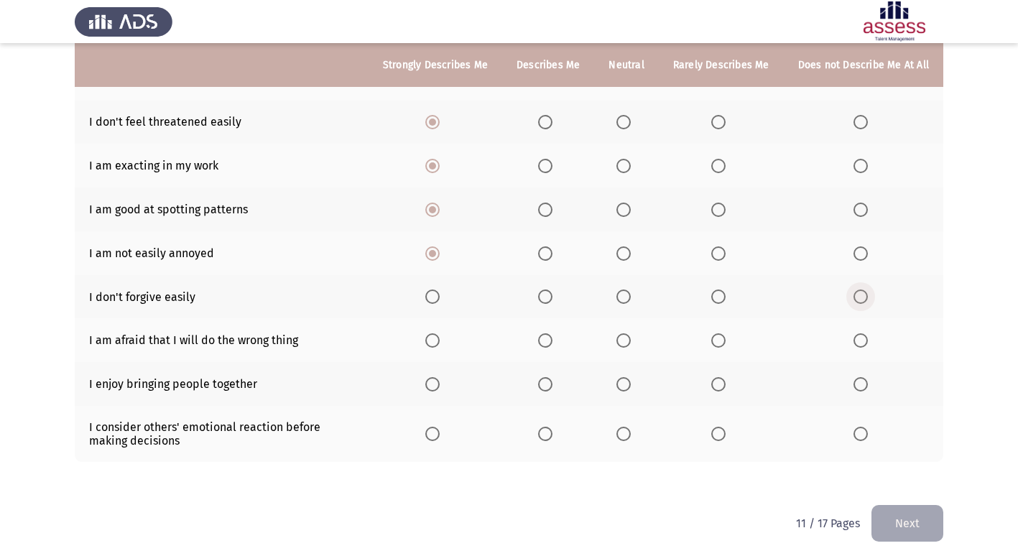
click at [868, 297] on span "Select an option" at bounding box center [860, 296] width 14 height 14
click at [868, 297] on input "Select an option" at bounding box center [860, 296] width 14 height 14
click at [439, 339] on span "Select an option" at bounding box center [432, 340] width 14 height 14
click at [439, 339] on input "Select an option" at bounding box center [432, 340] width 14 height 14
click at [434, 388] on span "Select an option" at bounding box center [432, 384] width 14 height 14
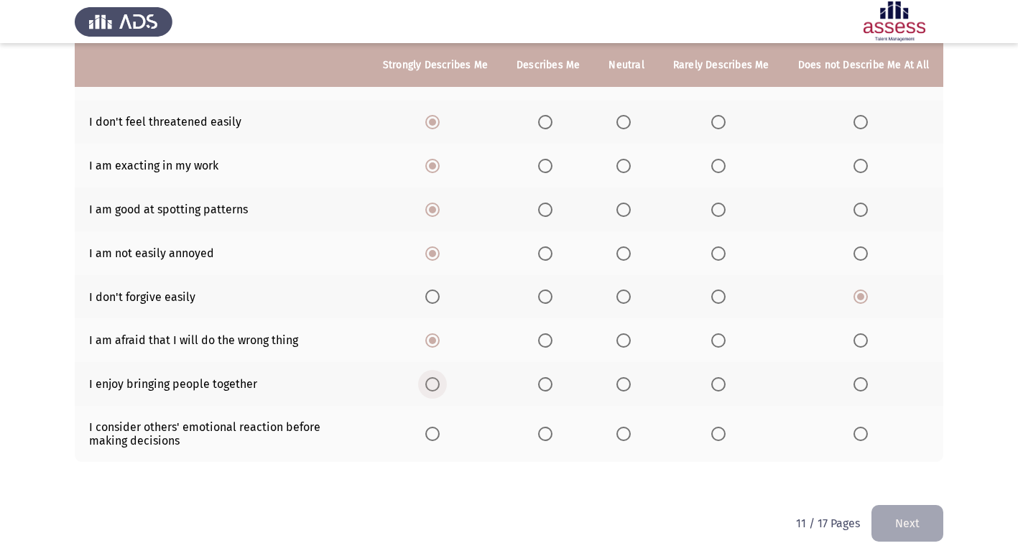
click at [434, 388] on input "Select an option" at bounding box center [432, 384] width 14 height 14
click at [552, 434] on span "Select an option" at bounding box center [545, 434] width 14 height 14
click at [552, 434] on input "Select an option" at bounding box center [545, 434] width 14 height 14
click at [894, 516] on button "Next" at bounding box center [907, 523] width 72 height 37
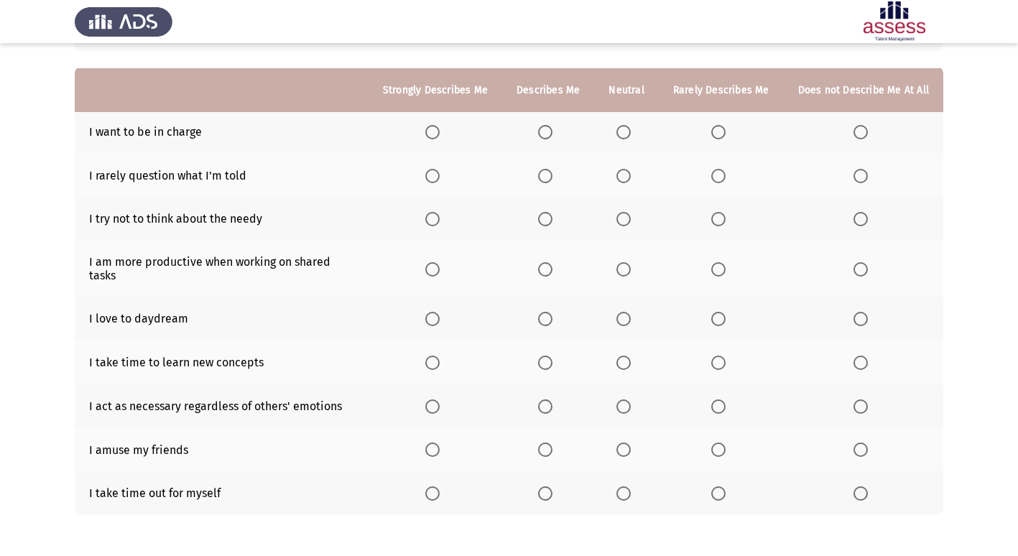
scroll to position [144, 0]
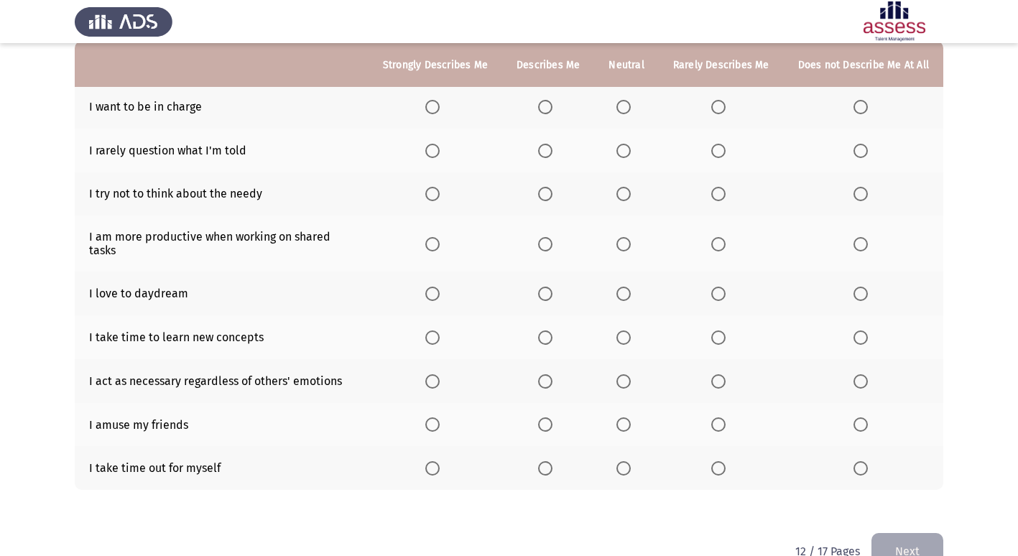
click at [550, 106] on span "Select an option" at bounding box center [545, 107] width 14 height 14
click at [550, 106] on input "Select an option" at bounding box center [545, 107] width 14 height 14
click at [437, 152] on span "Select an option" at bounding box center [432, 151] width 14 height 14
click at [437, 152] on input "Select an option" at bounding box center [432, 151] width 14 height 14
click at [631, 198] on span "Select an option" at bounding box center [623, 194] width 14 height 14
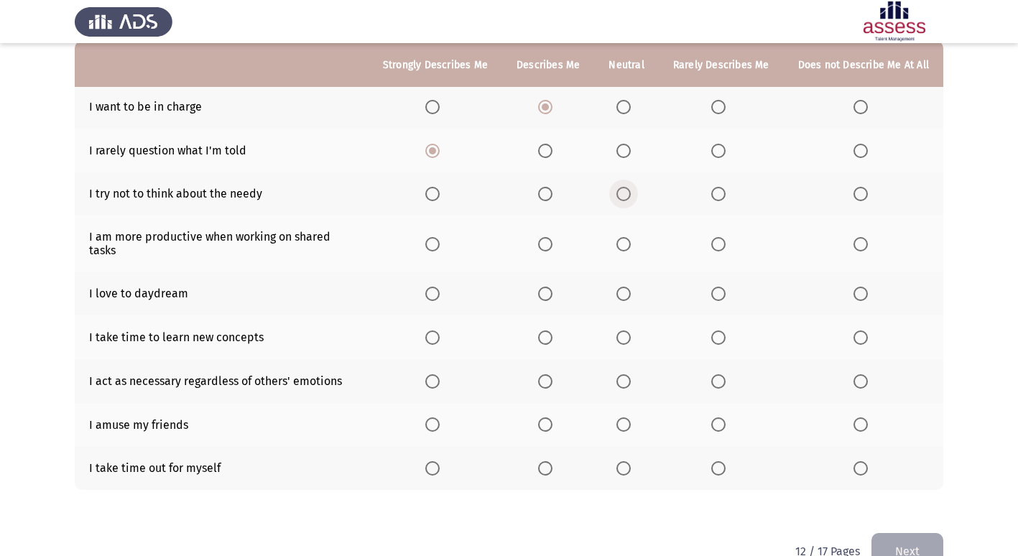
click at [631, 198] on input "Select an option" at bounding box center [623, 194] width 14 height 14
click at [440, 239] on span "Select an option" at bounding box center [432, 244] width 14 height 14
click at [440, 239] on input "Select an option" at bounding box center [432, 244] width 14 height 14
click at [547, 287] on span "Select an option" at bounding box center [545, 294] width 14 height 14
click at [547, 287] on input "Select an option" at bounding box center [545, 294] width 14 height 14
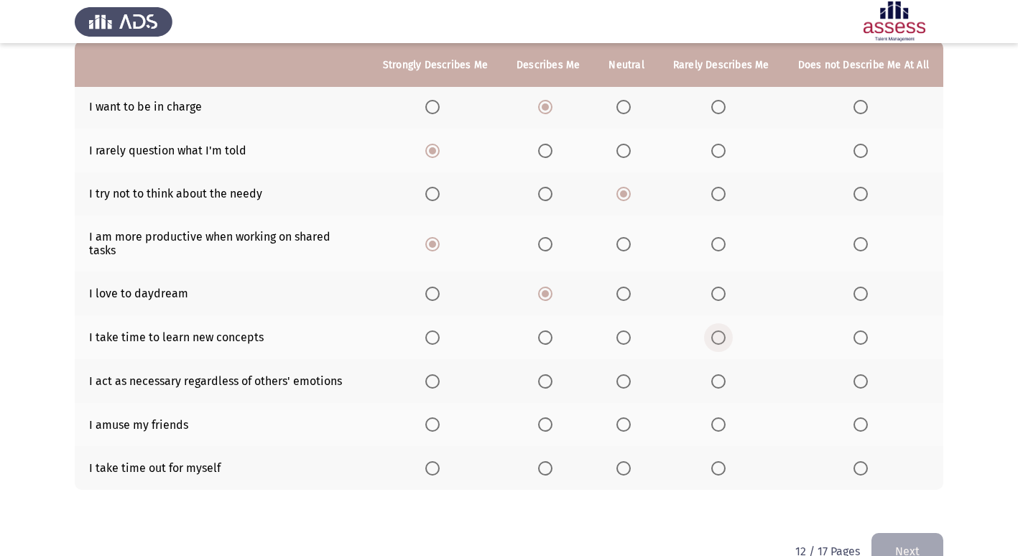
click at [725, 330] on span "Select an option" at bounding box center [718, 337] width 14 height 14
click at [725, 330] on input "Select an option" at bounding box center [718, 337] width 14 height 14
click at [721, 374] on span "Select an option" at bounding box center [718, 381] width 14 height 14
click at [721, 374] on input "Select an option" at bounding box center [718, 381] width 14 height 14
click at [861, 417] on span "Select an option" at bounding box center [860, 424] width 14 height 14
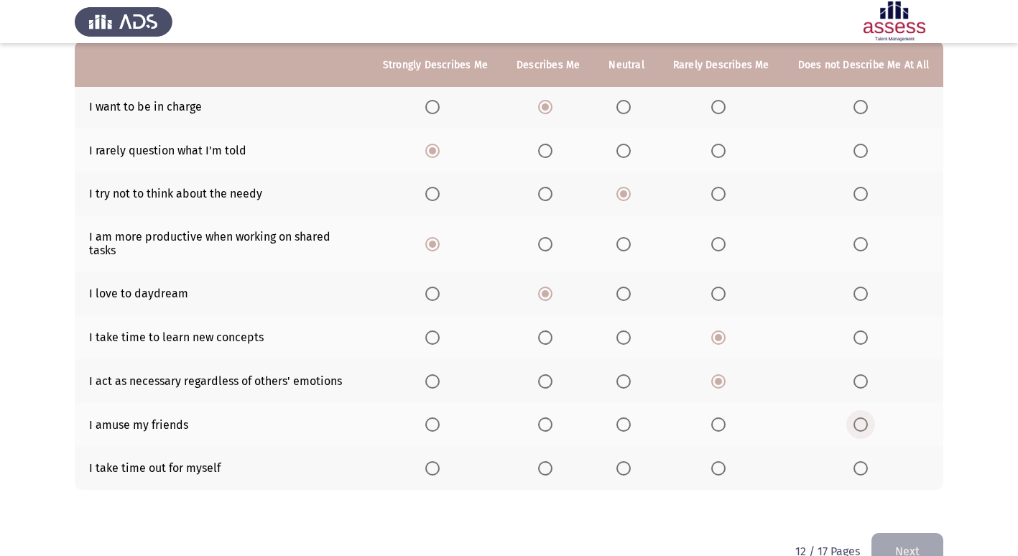
click at [861, 417] on input "Select an option" at bounding box center [860, 424] width 14 height 14
click at [631, 461] on span "Select an option" at bounding box center [623, 468] width 14 height 14
click at [631, 461] on input "Select an option" at bounding box center [623, 468] width 14 height 14
drag, startPoint x: 884, startPoint y: 514, endPoint x: 888, endPoint y: 524, distance: 10.7
click at [884, 520] on div "To what extent do the following statements describe you: Strongly Describes Me …" at bounding box center [509, 248] width 868 height 570
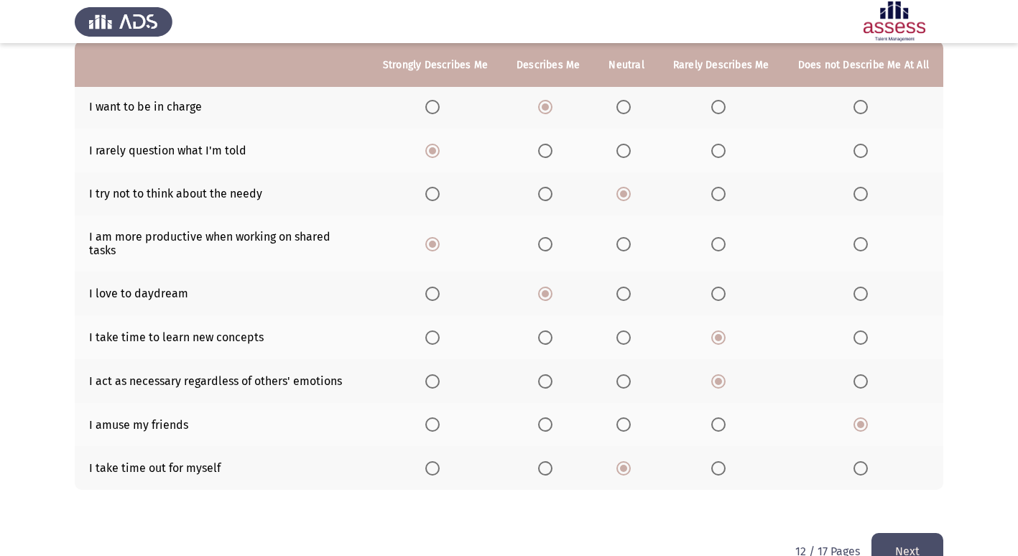
click at [896, 533] on button "Next" at bounding box center [907, 551] width 72 height 37
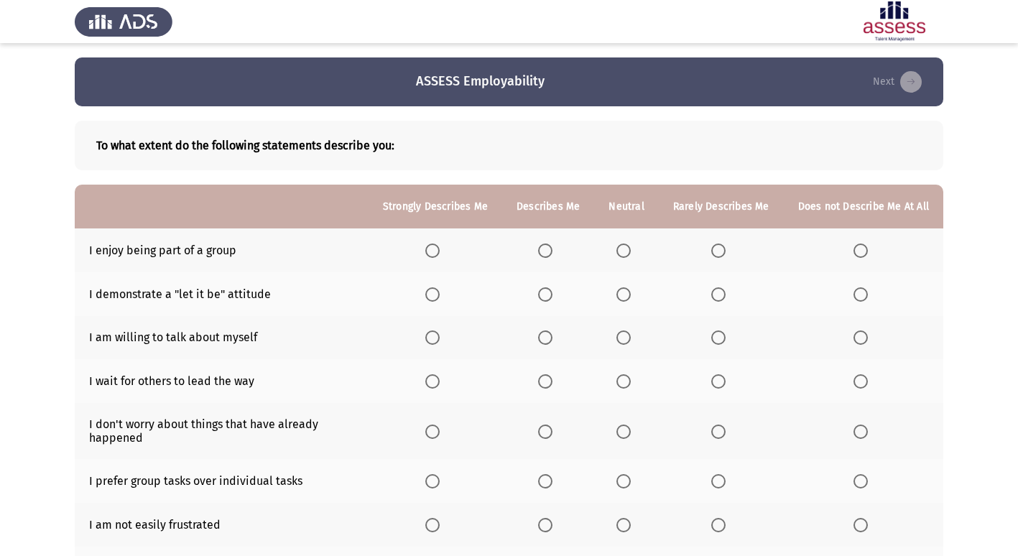
scroll to position [72, 0]
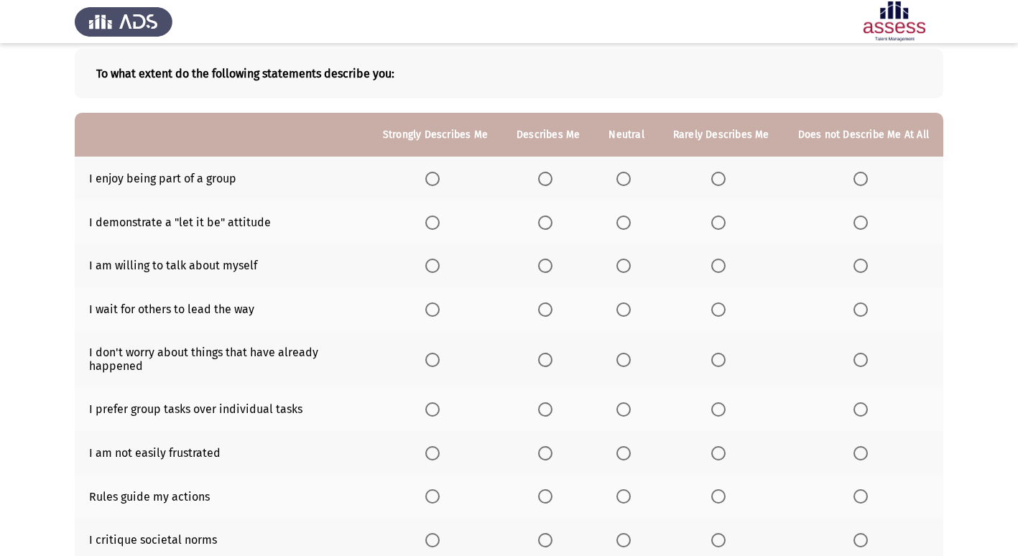
click at [437, 177] on span "Select an option" at bounding box center [432, 179] width 14 height 14
click at [437, 177] on input "Select an option" at bounding box center [432, 179] width 14 height 14
click at [859, 224] on span "Select an option" at bounding box center [860, 222] width 14 height 14
click at [859, 224] on input "Select an option" at bounding box center [860, 222] width 14 height 14
click at [861, 269] on span "Select an option" at bounding box center [860, 266] width 14 height 14
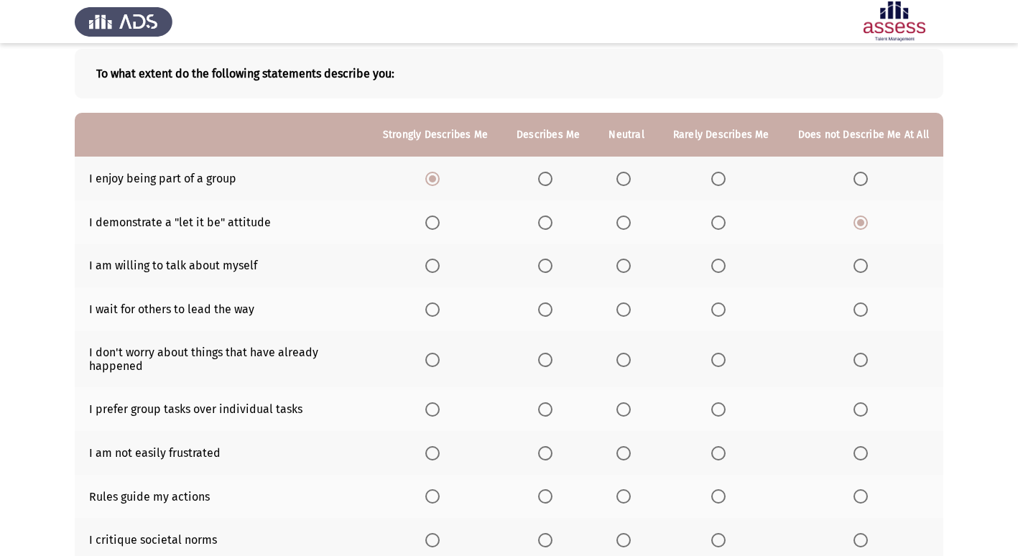
click at [861, 269] on input "Select an option" at bounding box center [860, 266] width 14 height 14
click at [865, 312] on span "Select an option" at bounding box center [860, 309] width 14 height 14
click at [865, 312] on input "Select an option" at bounding box center [860, 309] width 14 height 14
click at [440, 357] on span "Select an option" at bounding box center [432, 360] width 14 height 14
click at [440, 357] on input "Select an option" at bounding box center [432, 360] width 14 height 14
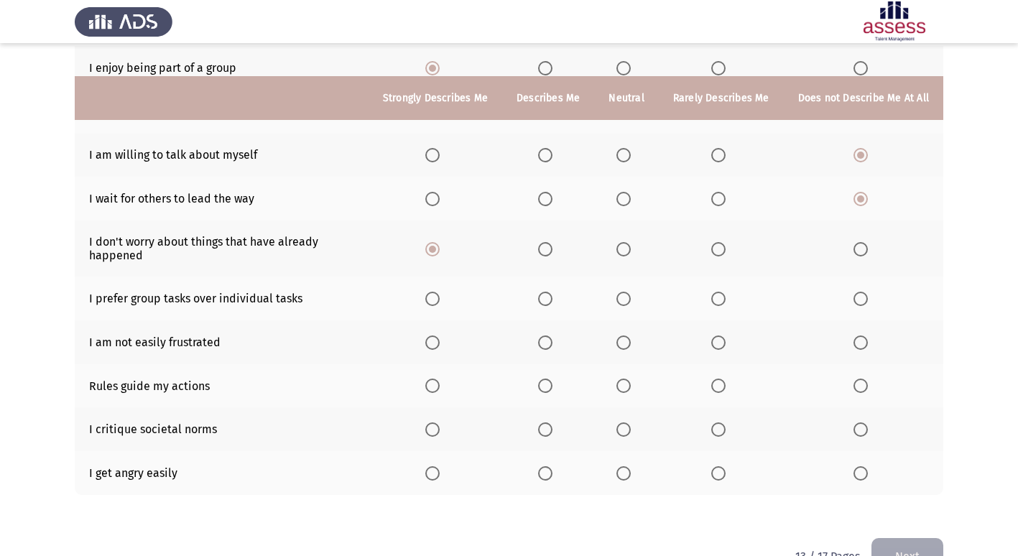
scroll to position [215, 0]
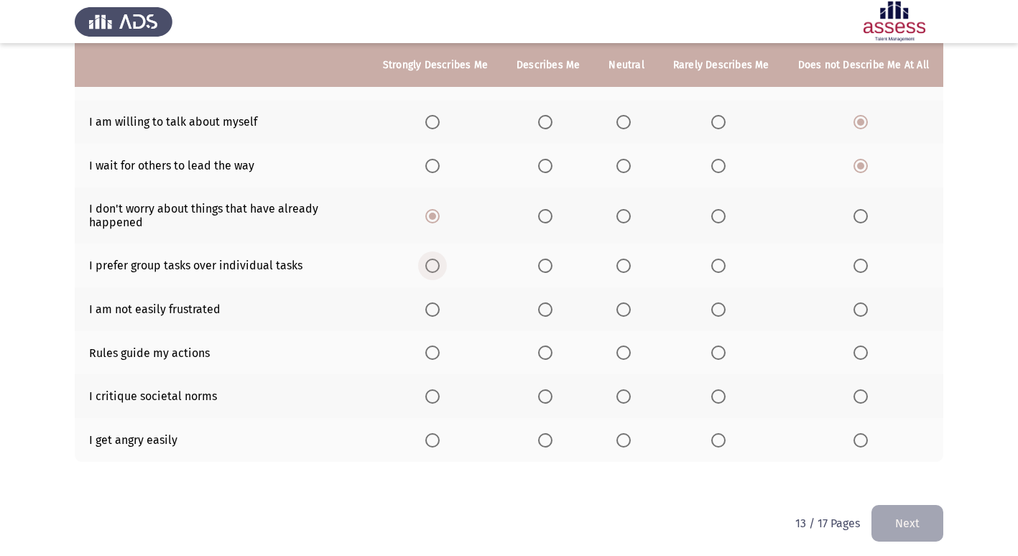
click at [438, 264] on span "Select an option" at bounding box center [432, 266] width 14 height 14
click at [438, 264] on input "Select an option" at bounding box center [432, 266] width 14 height 14
click at [435, 312] on span "Select an option" at bounding box center [432, 309] width 14 height 14
click at [435, 312] on input "Select an option" at bounding box center [432, 309] width 14 height 14
click at [438, 356] on span "Select an option" at bounding box center [432, 353] width 14 height 14
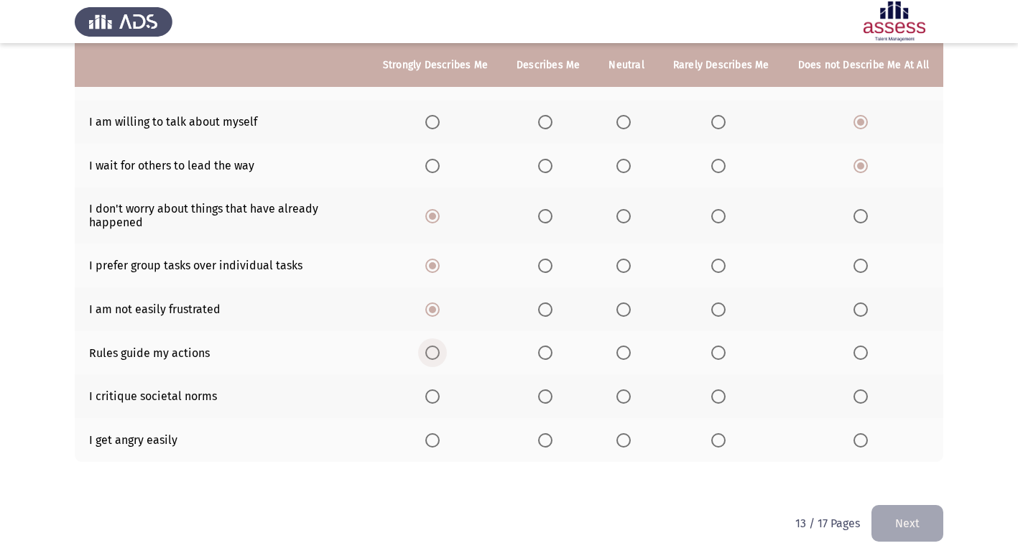
click at [438, 356] on input "Select an option" at bounding box center [432, 353] width 14 height 14
click at [631, 399] on span "Select an option" at bounding box center [623, 396] width 14 height 14
click at [631, 399] on input "Select an option" at bounding box center [623, 396] width 14 height 14
click at [866, 441] on span "Select an option" at bounding box center [860, 440] width 14 height 14
click at [866, 441] on input "Select an option" at bounding box center [860, 440] width 14 height 14
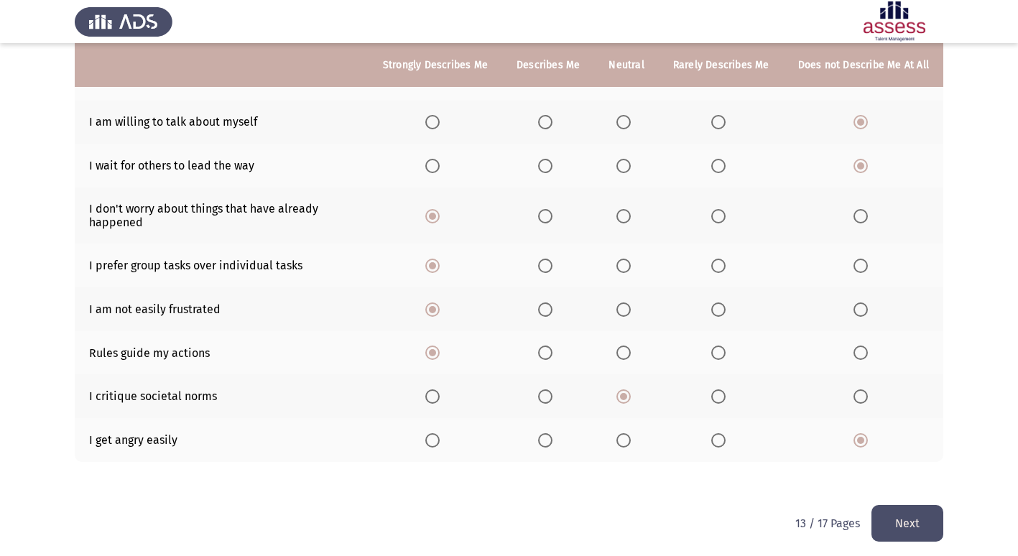
click at [906, 533] on button "Next" at bounding box center [907, 523] width 72 height 37
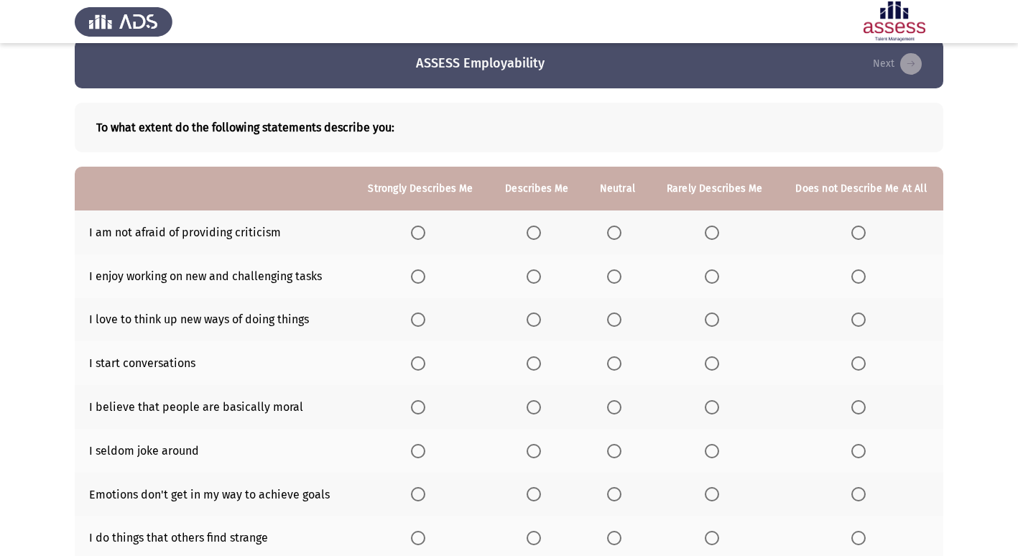
scroll to position [72, 0]
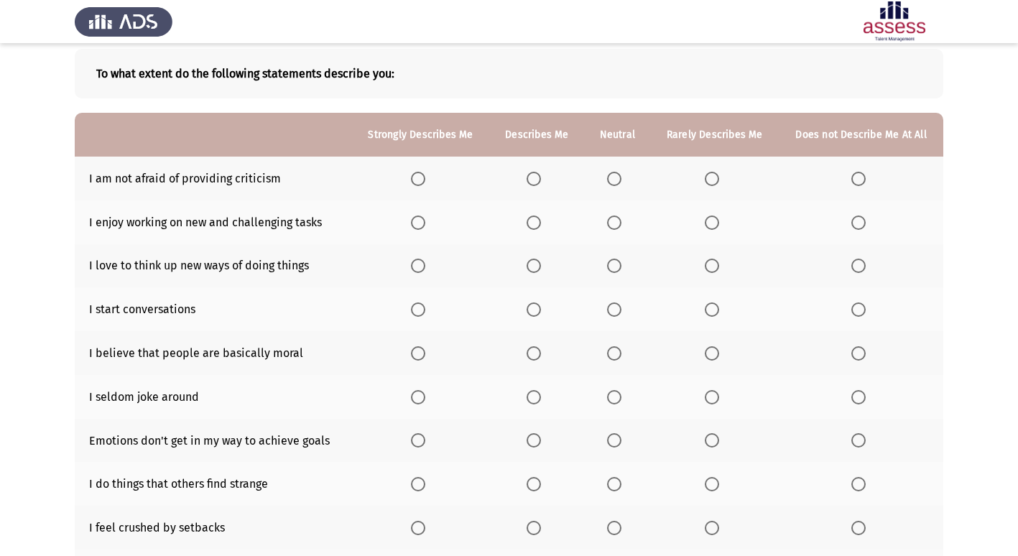
click at [620, 182] on span "Select an option" at bounding box center [614, 179] width 14 height 14
click at [620, 182] on input "Select an option" at bounding box center [614, 179] width 14 height 14
click at [418, 228] on span "Select an option" at bounding box center [418, 222] width 14 height 14
click at [418, 228] on input "Select an option" at bounding box center [418, 222] width 14 height 14
click at [414, 270] on span "Select an option" at bounding box center [418, 266] width 14 height 14
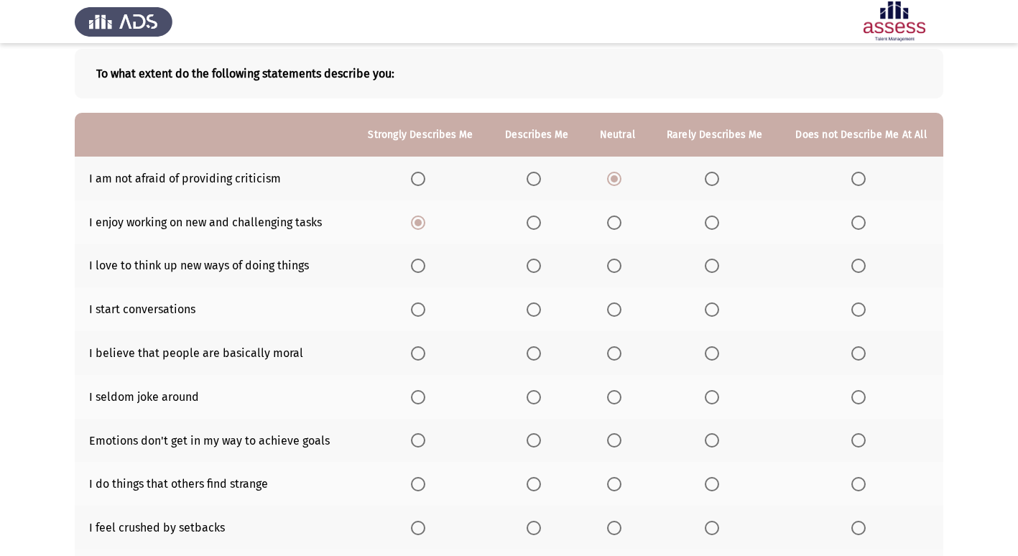
click at [414, 270] on input "Select an option" at bounding box center [418, 266] width 14 height 14
click at [531, 312] on span "Select an option" at bounding box center [534, 309] width 14 height 14
click at [531, 312] on input "Select an option" at bounding box center [534, 309] width 14 height 14
click at [534, 351] on span "Select an option" at bounding box center [534, 353] width 14 height 14
click at [534, 351] on input "Select an option" at bounding box center [534, 353] width 14 height 14
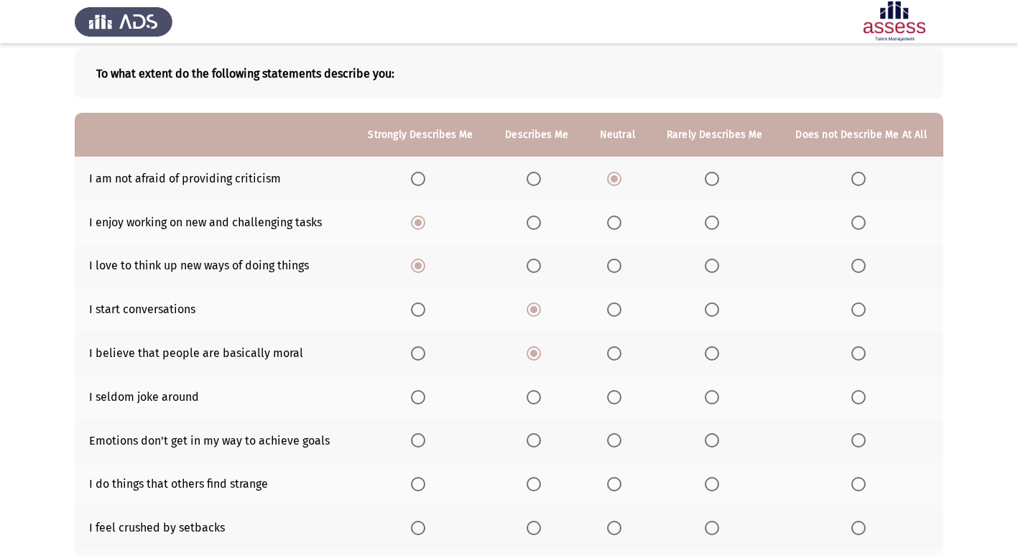
click at [425, 393] on span "Select an option" at bounding box center [418, 397] width 14 height 14
click at [425, 393] on input "Select an option" at bounding box center [418, 397] width 14 height 14
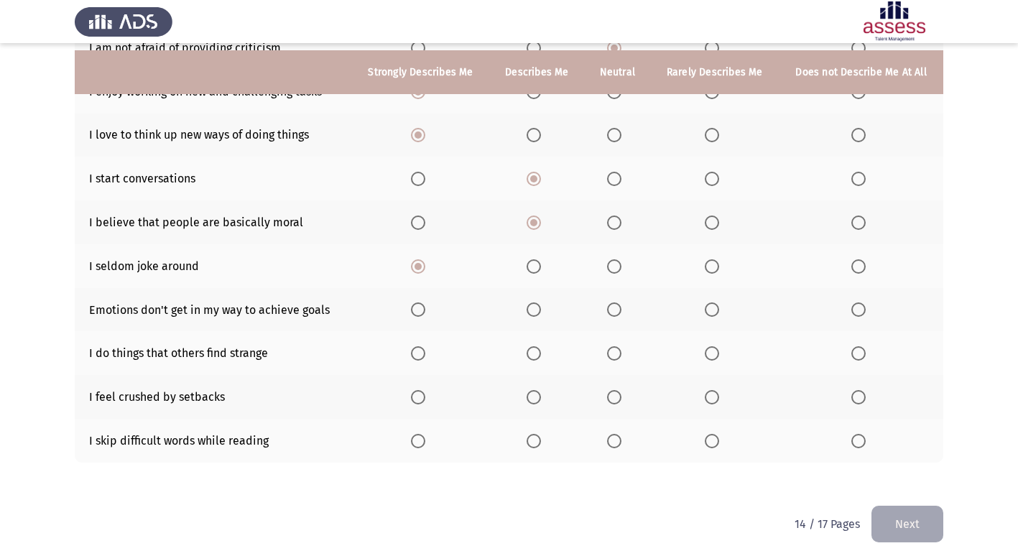
scroll to position [210, 0]
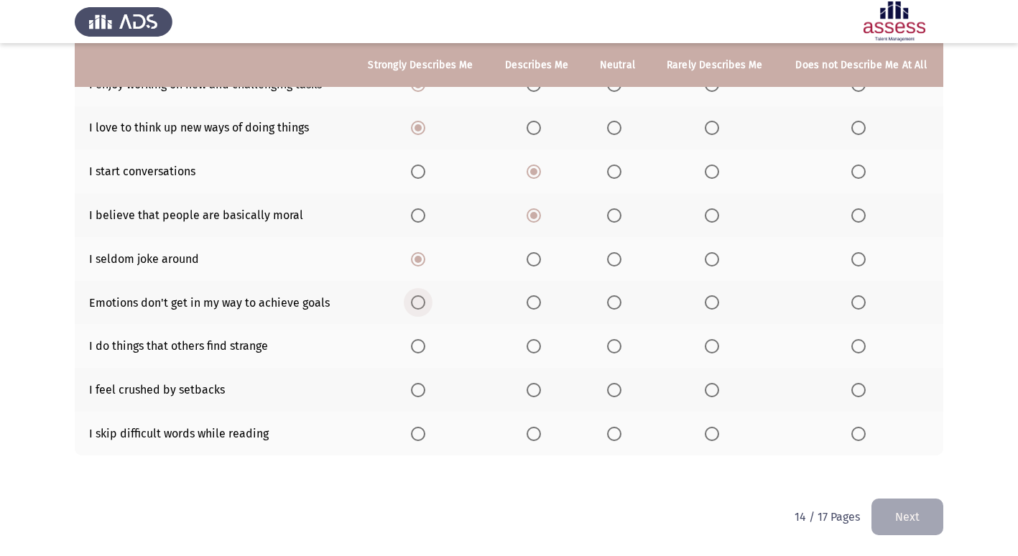
click at [413, 302] on span "Select an option" at bounding box center [418, 302] width 14 height 14
click at [413, 302] on input "Select an option" at bounding box center [418, 302] width 14 height 14
click at [425, 350] on span "Select an option" at bounding box center [418, 346] width 14 height 14
click at [425, 350] on input "Select an option" at bounding box center [418, 346] width 14 height 14
click at [857, 385] on span "Select an option" at bounding box center [858, 390] width 14 height 14
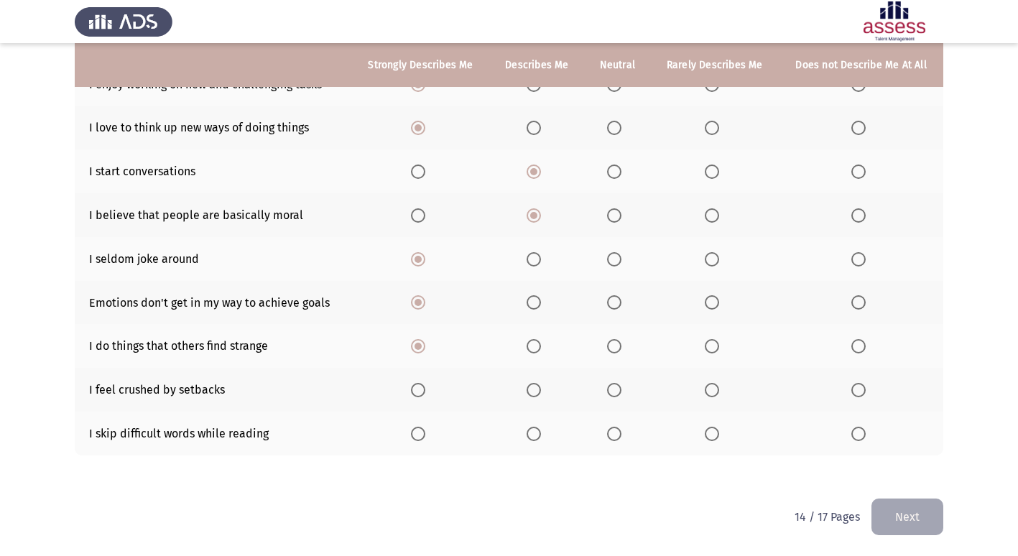
click at [857, 385] on input "Select an option" at bounding box center [858, 390] width 14 height 14
click at [863, 435] on span "Select an option" at bounding box center [858, 434] width 14 height 14
click at [863, 435] on input "Select an option" at bounding box center [858, 434] width 14 height 14
click at [916, 519] on button "Next" at bounding box center [907, 517] width 72 height 37
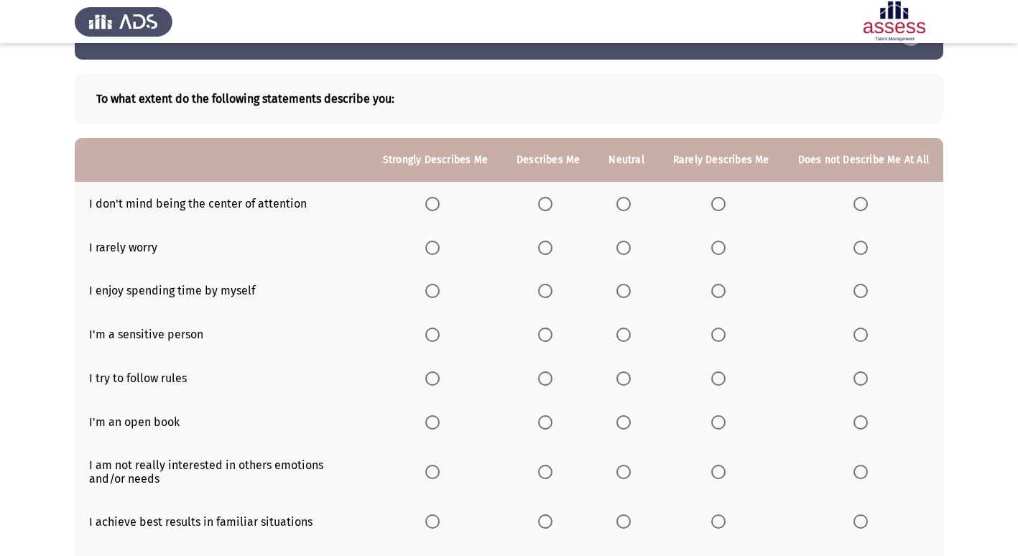
scroll to position [72, 0]
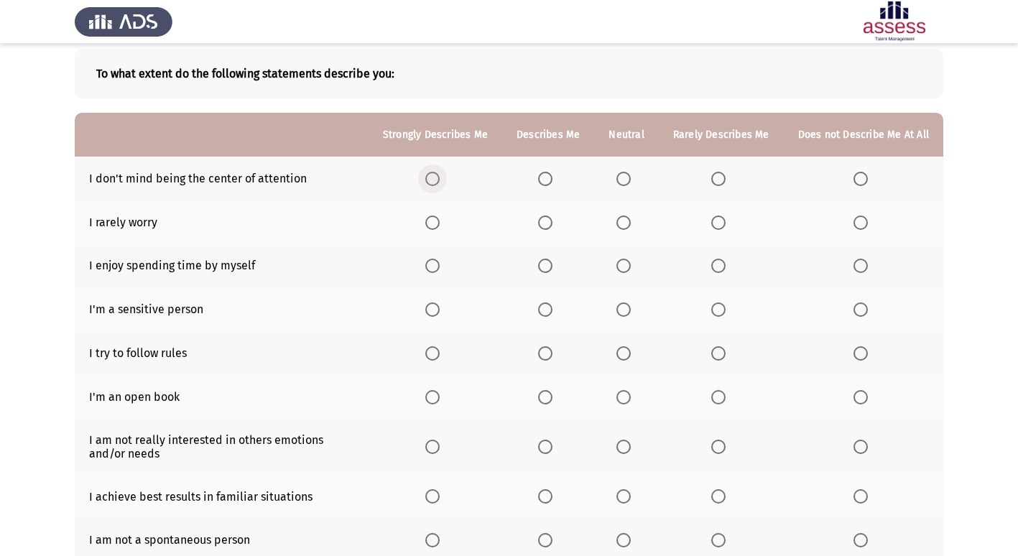
click at [440, 182] on span "Select an option" at bounding box center [432, 179] width 14 height 14
click at [440, 182] on input "Select an option" at bounding box center [432, 179] width 14 height 14
click at [436, 222] on span "Select an option" at bounding box center [432, 222] width 14 height 14
click at [436, 222] on input "Select an option" at bounding box center [432, 222] width 14 height 14
click at [626, 218] on span "Select an option" at bounding box center [623, 222] width 14 height 14
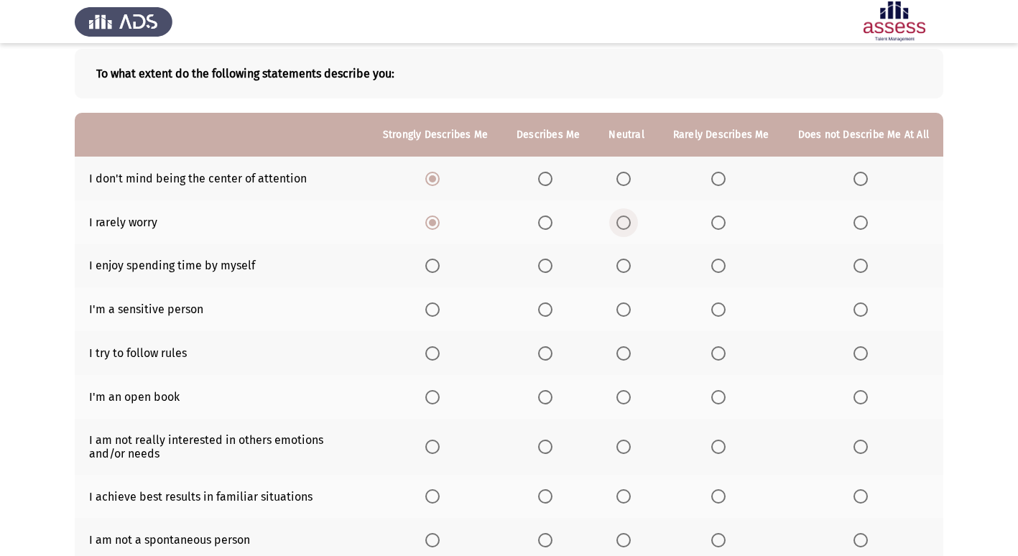
click at [626, 218] on input "Select an option" at bounding box center [623, 222] width 14 height 14
click at [863, 266] on span "Select an option" at bounding box center [860, 266] width 14 height 14
click at [863, 266] on input "Select an option" at bounding box center [860, 266] width 14 height 14
click at [437, 309] on span "Select an option" at bounding box center [432, 309] width 14 height 14
click at [437, 309] on input "Select an option" at bounding box center [432, 309] width 14 height 14
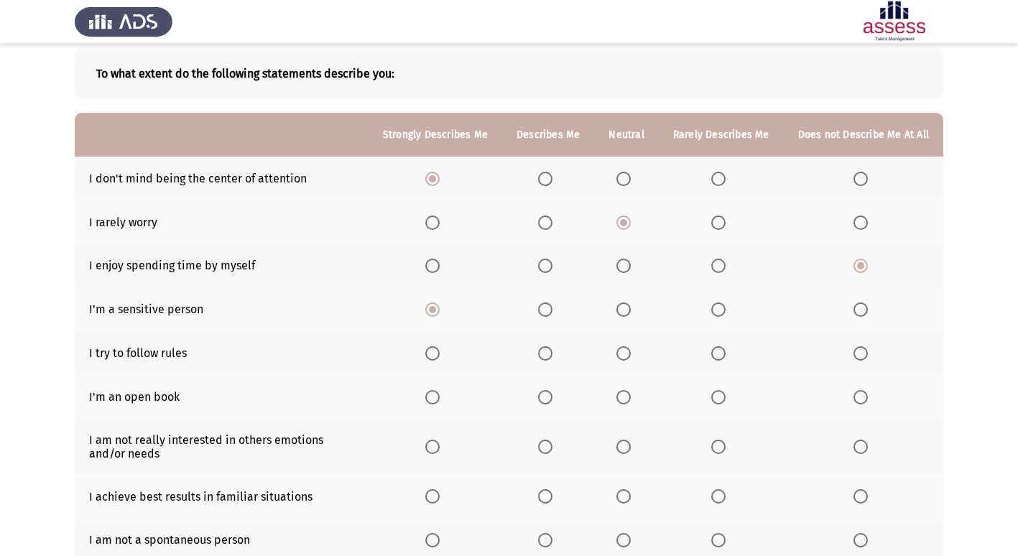
click at [437, 351] on span "Select an option" at bounding box center [432, 353] width 14 height 14
click at [437, 351] on input "Select an option" at bounding box center [432, 353] width 14 height 14
click at [440, 400] on span "Select an option" at bounding box center [432, 397] width 14 height 14
click at [440, 400] on input "Select an option" at bounding box center [432, 397] width 14 height 14
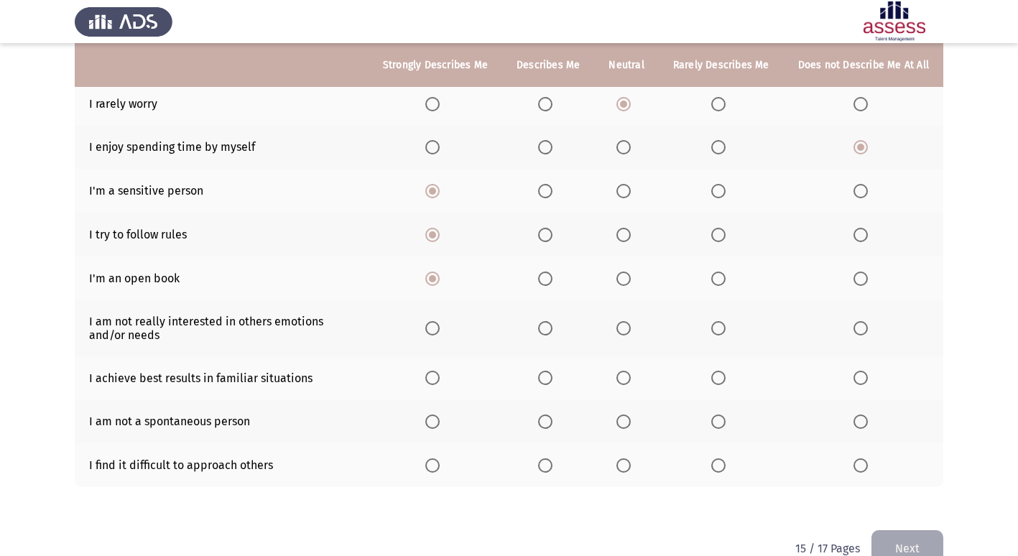
scroll to position [222, 0]
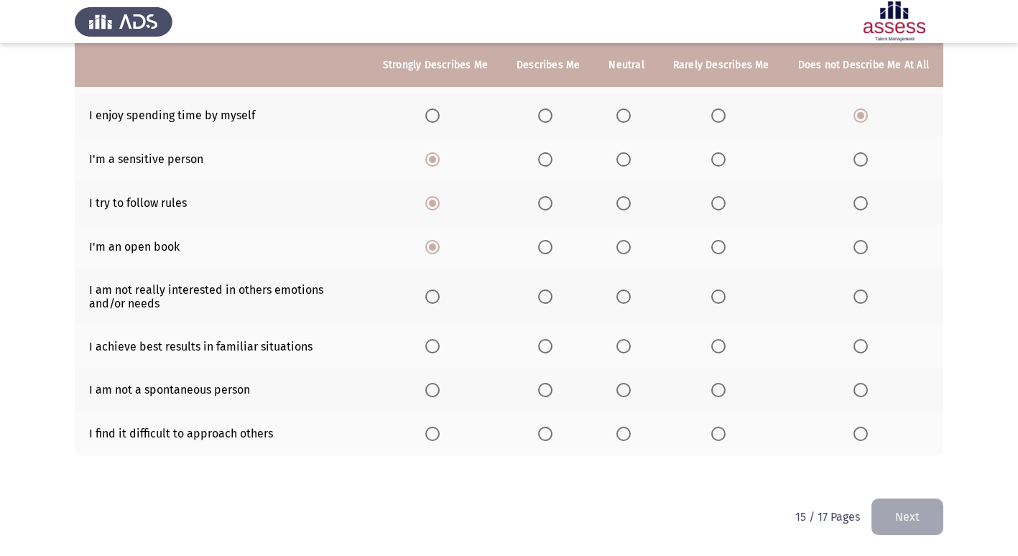
click at [865, 294] on span "Select an option" at bounding box center [860, 296] width 14 height 14
click at [865, 294] on input "Select an option" at bounding box center [860, 296] width 14 height 14
click at [440, 344] on span "Select an option" at bounding box center [432, 346] width 14 height 14
click at [440, 344] on input "Select an option" at bounding box center [432, 346] width 14 height 14
click at [867, 393] on span "Select an option" at bounding box center [860, 390] width 14 height 14
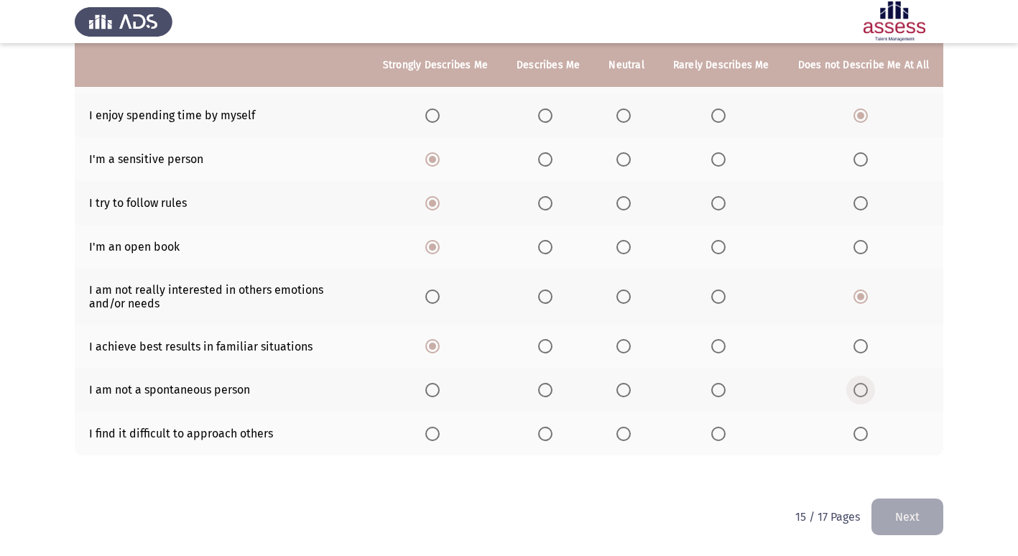
click at [867, 393] on input "Select an option" at bounding box center [860, 390] width 14 height 14
click at [863, 435] on span "Select an option" at bounding box center [860, 434] width 14 height 14
click at [863, 435] on input "Select an option" at bounding box center [860, 434] width 14 height 14
click at [896, 516] on button "Next" at bounding box center [907, 517] width 72 height 37
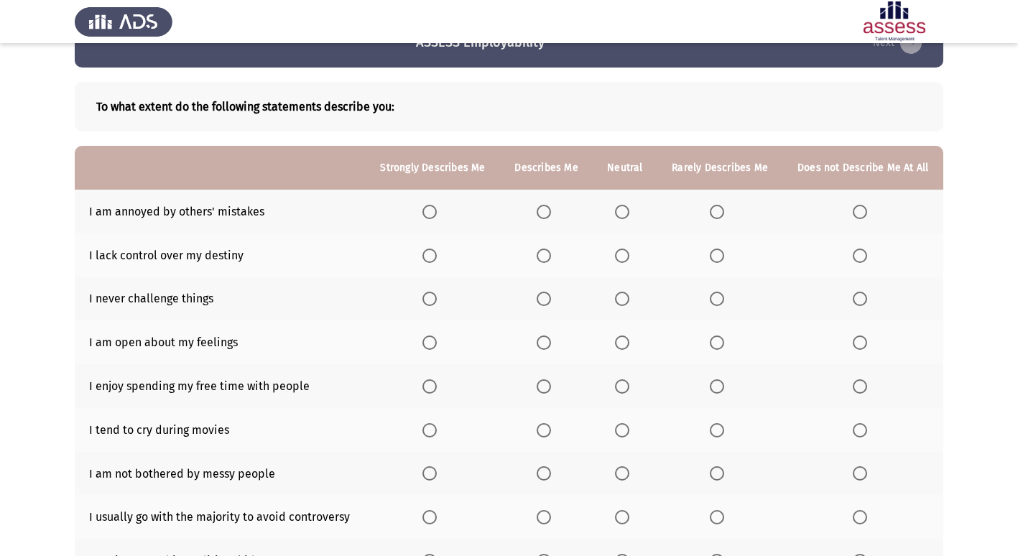
scroll to position [72, 0]
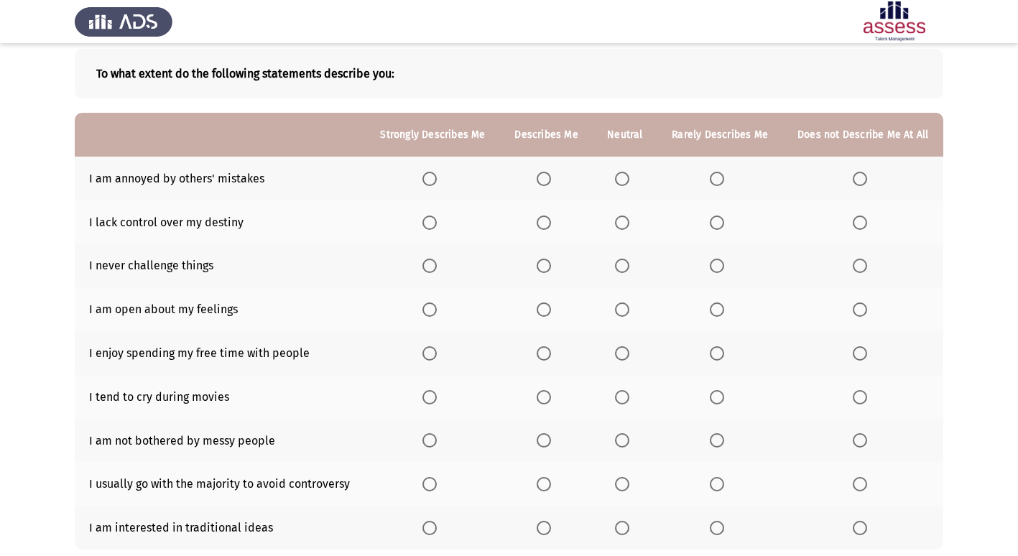
click at [855, 185] on span "Select an option" at bounding box center [860, 179] width 14 height 14
click at [855, 185] on input "Select an option" at bounding box center [860, 179] width 14 height 14
click at [865, 223] on span "Select an option" at bounding box center [860, 222] width 14 height 14
click at [865, 223] on input "Select an option" at bounding box center [860, 222] width 14 height 14
click at [863, 265] on span "Select an option" at bounding box center [860, 266] width 14 height 14
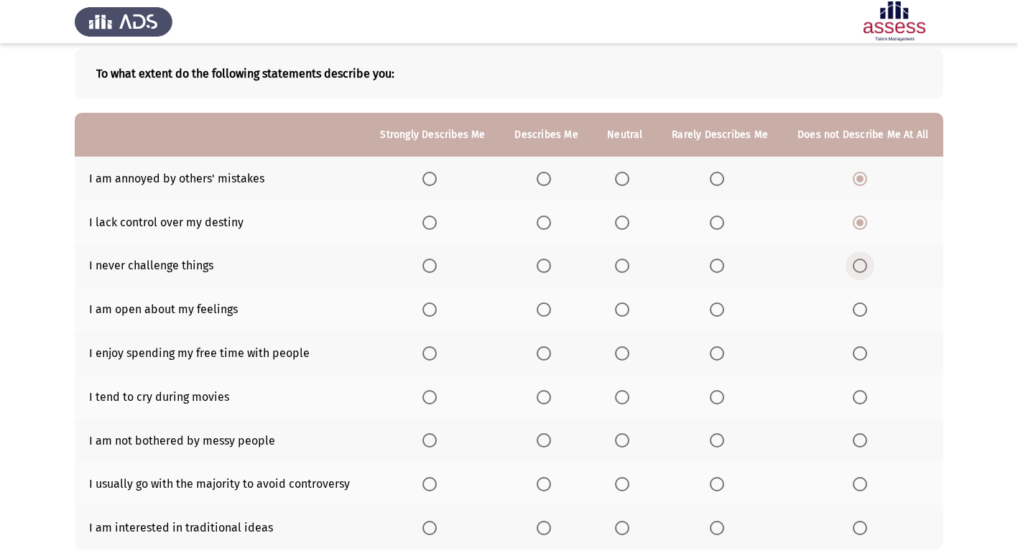
click at [863, 265] on input "Select an option" at bounding box center [860, 266] width 14 height 14
click at [427, 315] on span "Select an option" at bounding box center [429, 309] width 14 height 14
click at [427, 315] on input "Select an option" at bounding box center [429, 309] width 14 height 14
click at [433, 356] on span "Select an option" at bounding box center [429, 353] width 14 height 14
click at [433, 356] on input "Select an option" at bounding box center [429, 353] width 14 height 14
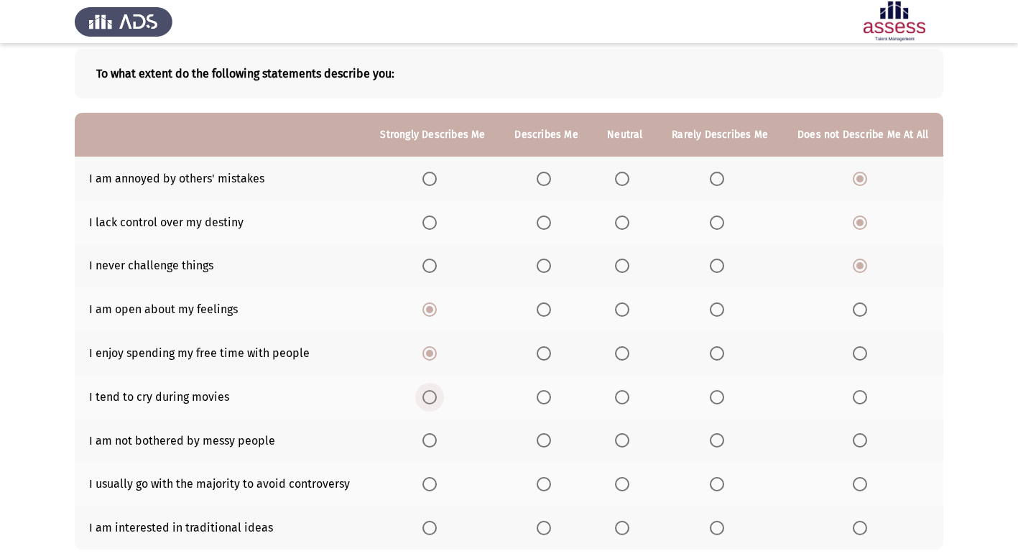
click at [436, 397] on span "Select an option" at bounding box center [429, 397] width 14 height 14
click at [436, 397] on input "Select an option" at bounding box center [429, 397] width 14 height 14
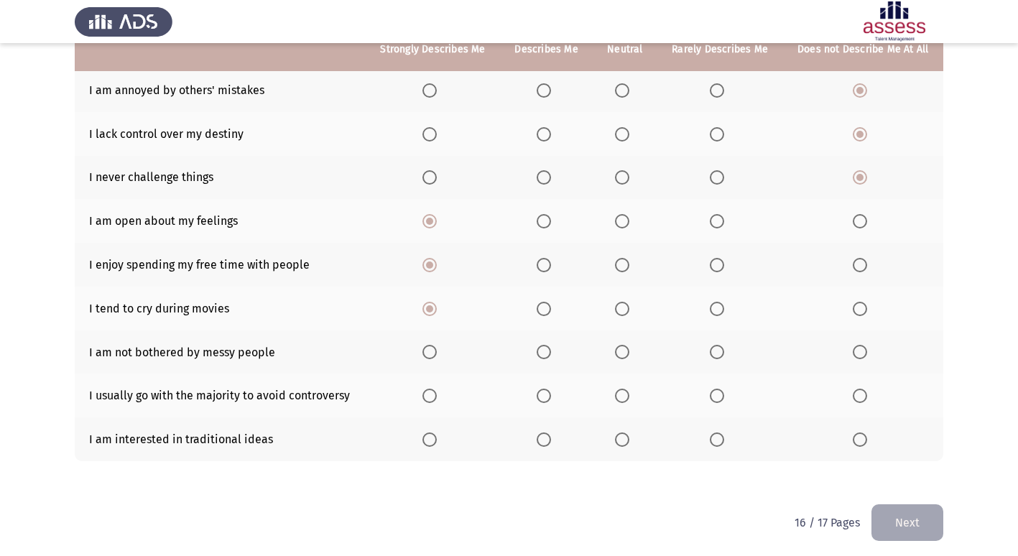
scroll to position [166, 0]
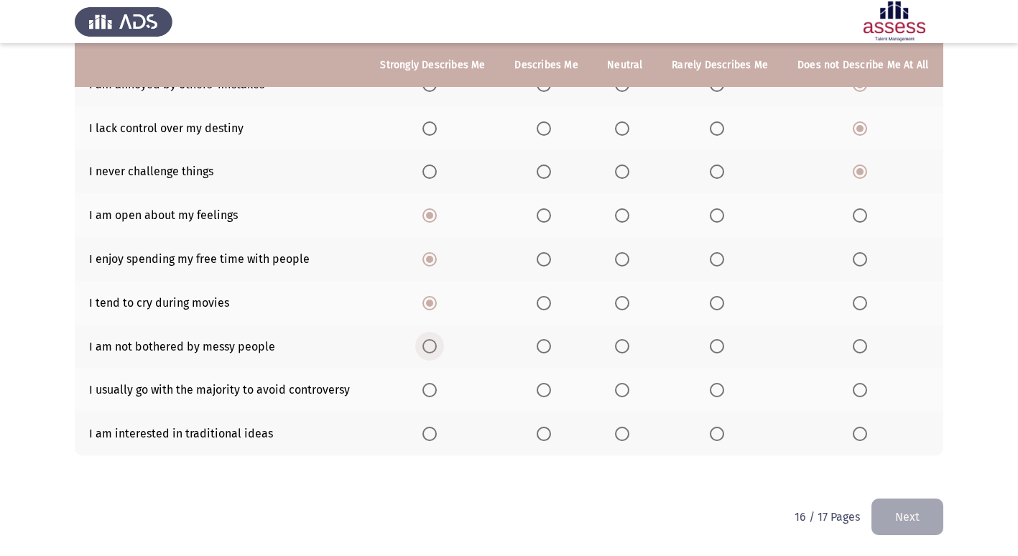
click at [435, 349] on span "Select an option" at bounding box center [429, 346] width 14 height 14
click at [435, 349] on input "Select an option" at bounding box center [429, 346] width 14 height 14
click at [545, 384] on span "Select an option" at bounding box center [544, 390] width 14 height 14
click at [545, 384] on input "Select an option" at bounding box center [544, 390] width 14 height 14
click at [720, 434] on span "Select an option" at bounding box center [717, 434] width 14 height 14
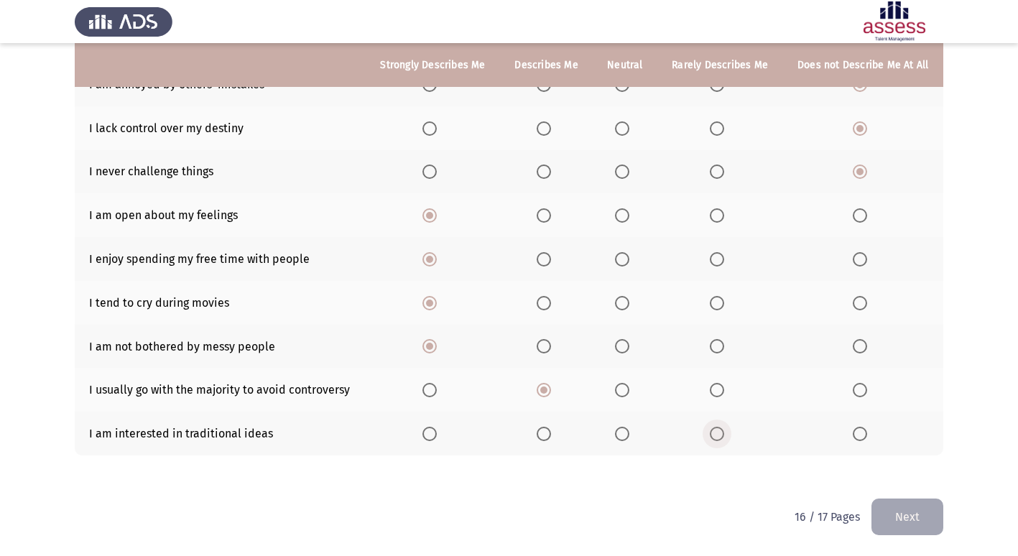
click at [720, 434] on input "Select an option" at bounding box center [717, 434] width 14 height 14
click at [923, 514] on button "Next" at bounding box center [907, 517] width 72 height 37
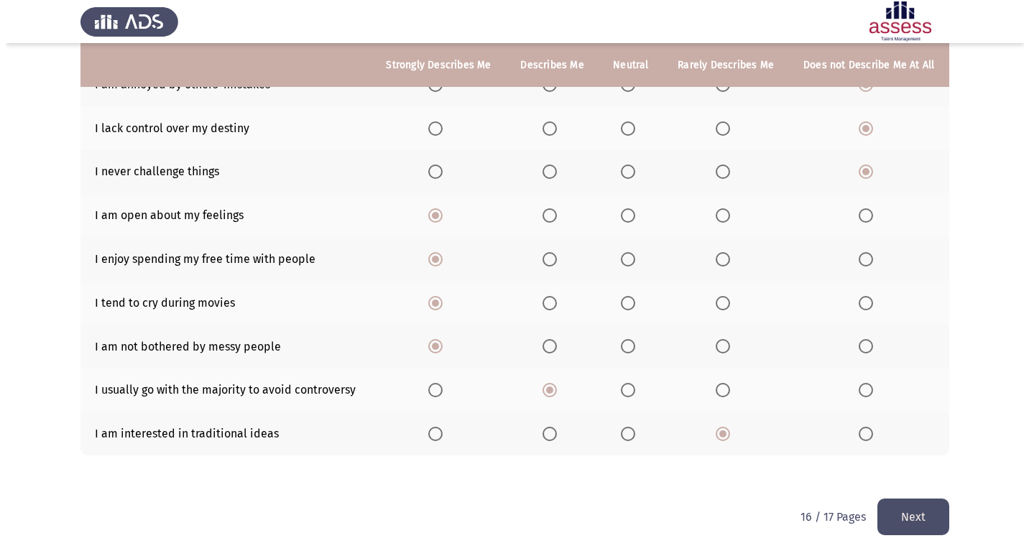
scroll to position [0, 0]
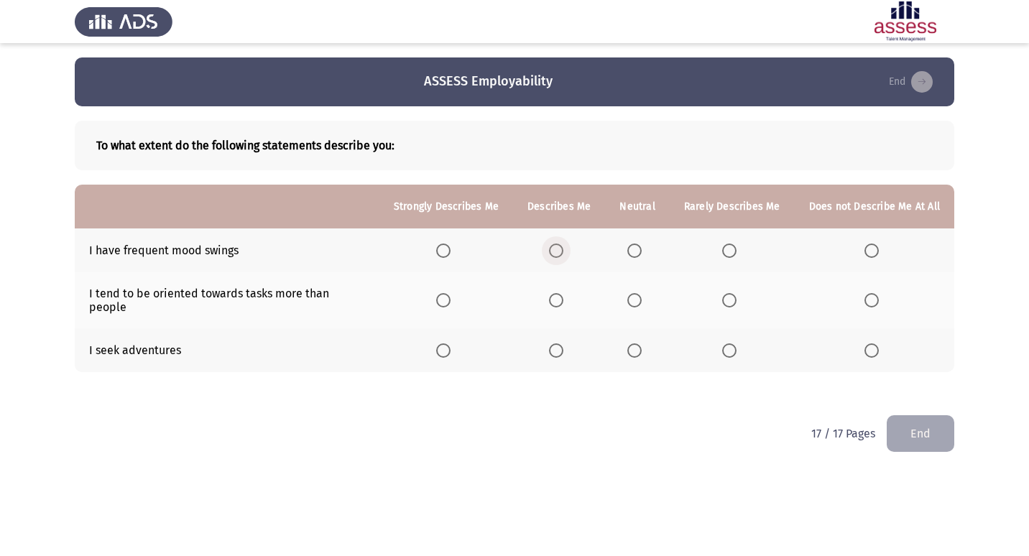
click at [567, 254] on label "Select an option" at bounding box center [559, 251] width 20 height 14
click at [563, 254] on input "Select an option" at bounding box center [556, 251] width 14 height 14
click at [736, 299] on span "Select an option" at bounding box center [729, 300] width 14 height 14
click at [736, 299] on input "Select an option" at bounding box center [729, 300] width 14 height 14
click at [450, 343] on span "Select an option" at bounding box center [443, 350] width 14 height 14
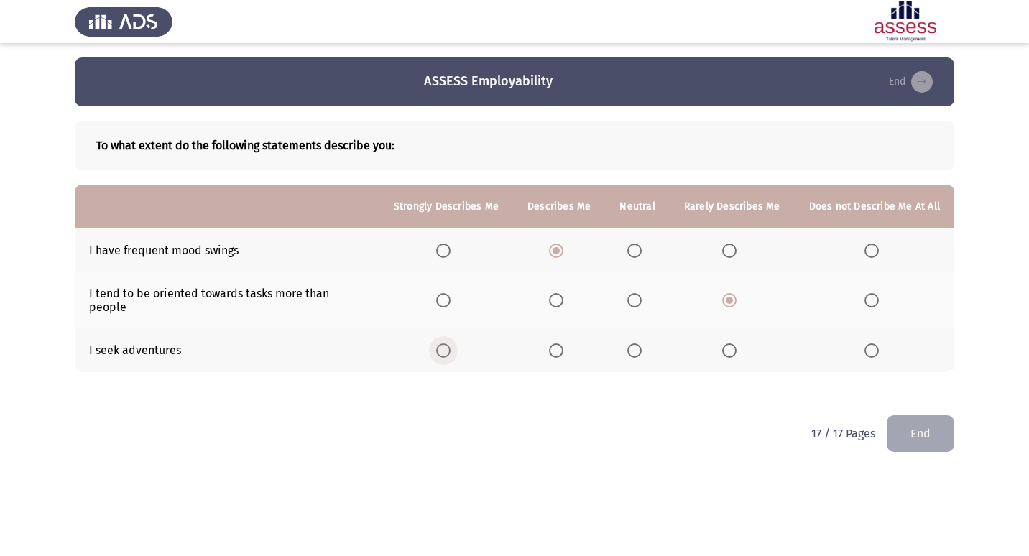
click at [450, 343] on input "Select an option" at bounding box center [443, 350] width 14 height 14
click at [927, 428] on button "End" at bounding box center [920, 433] width 68 height 37
